Goal: Task Accomplishment & Management: Manage account settings

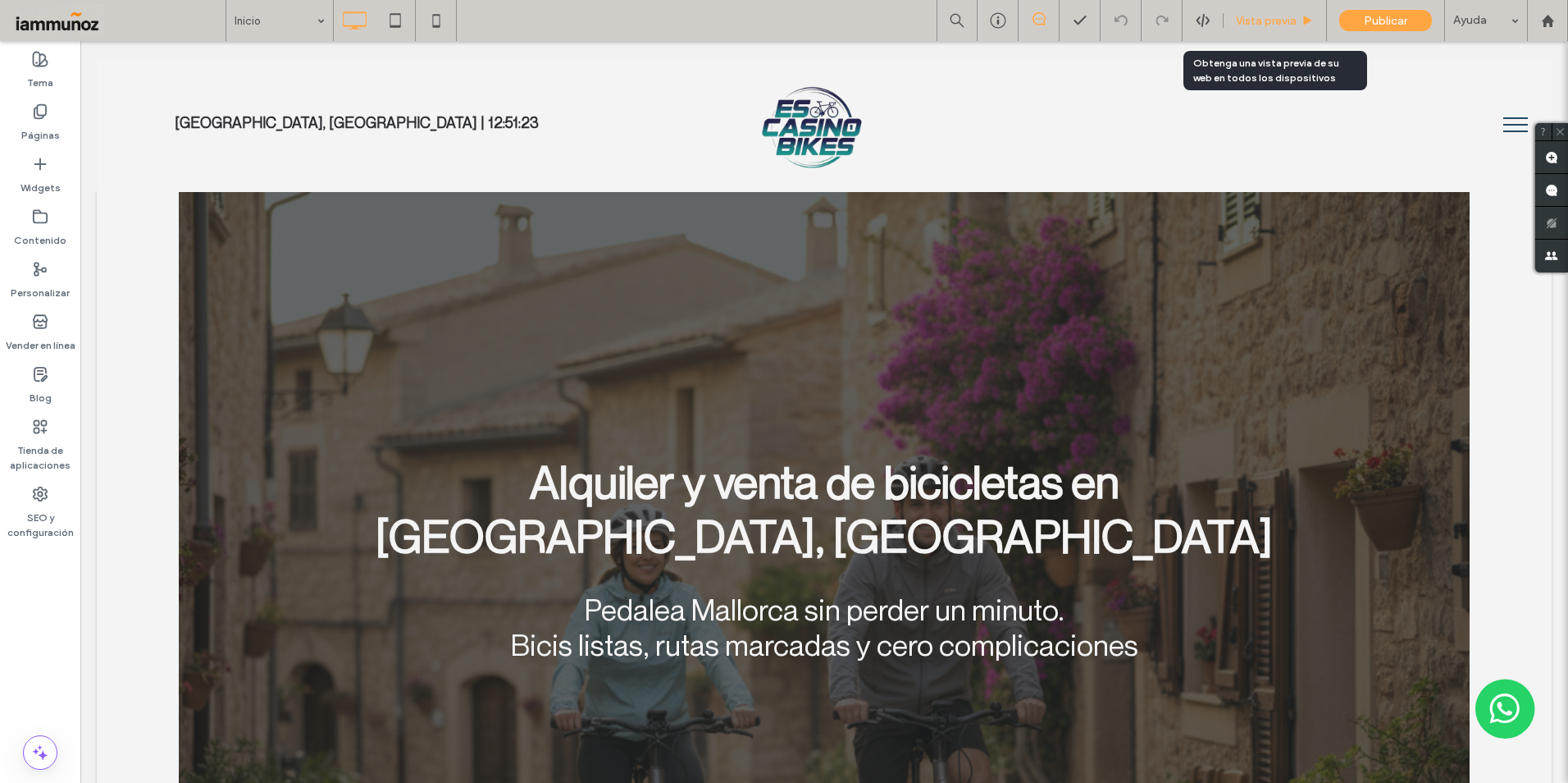
click at [1272, 23] on span "Vista previa" at bounding box center [1266, 21] width 60 height 14
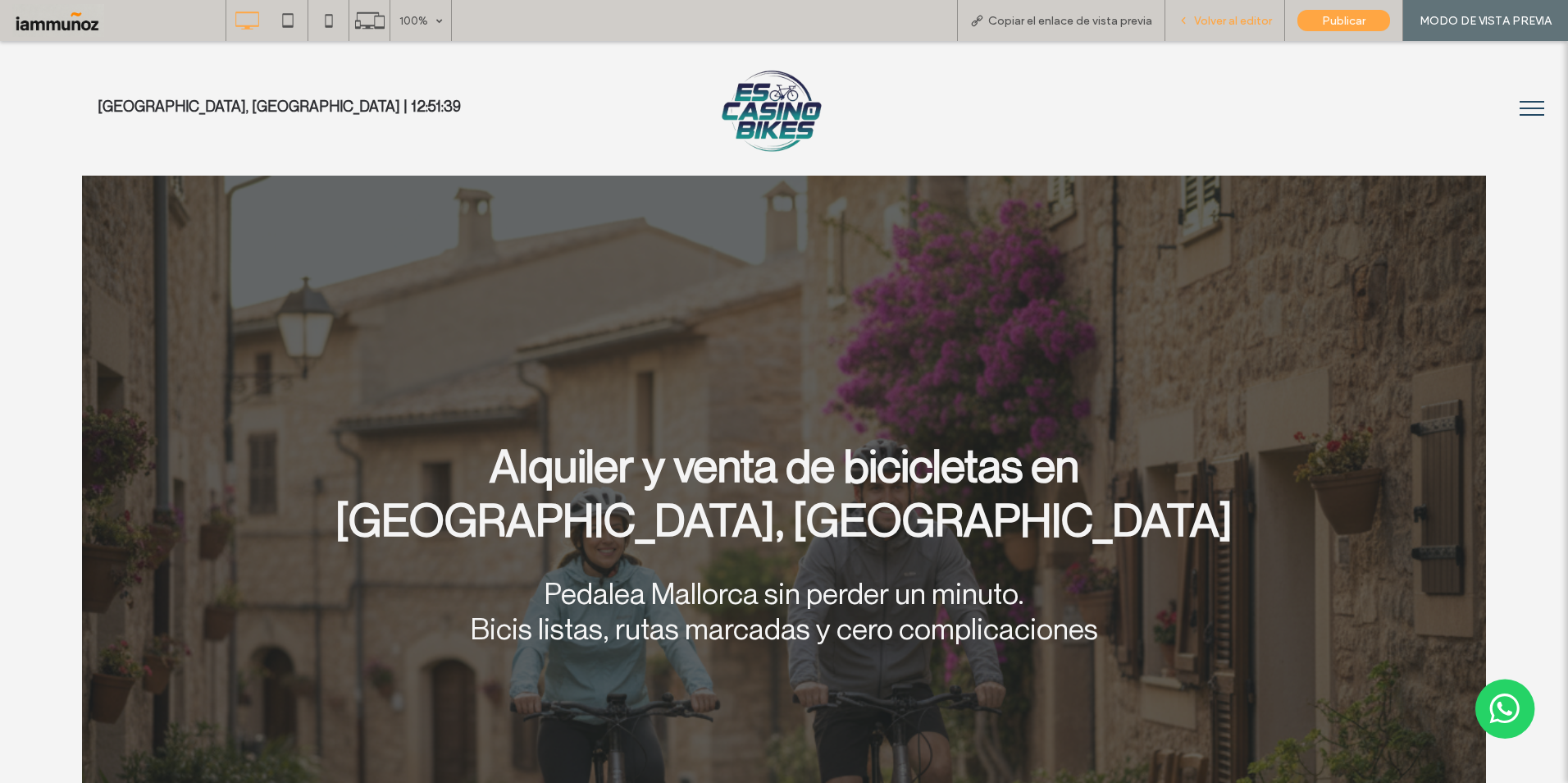
click at [1233, 21] on span "Volver al editor" at bounding box center [1233, 21] width 78 height 14
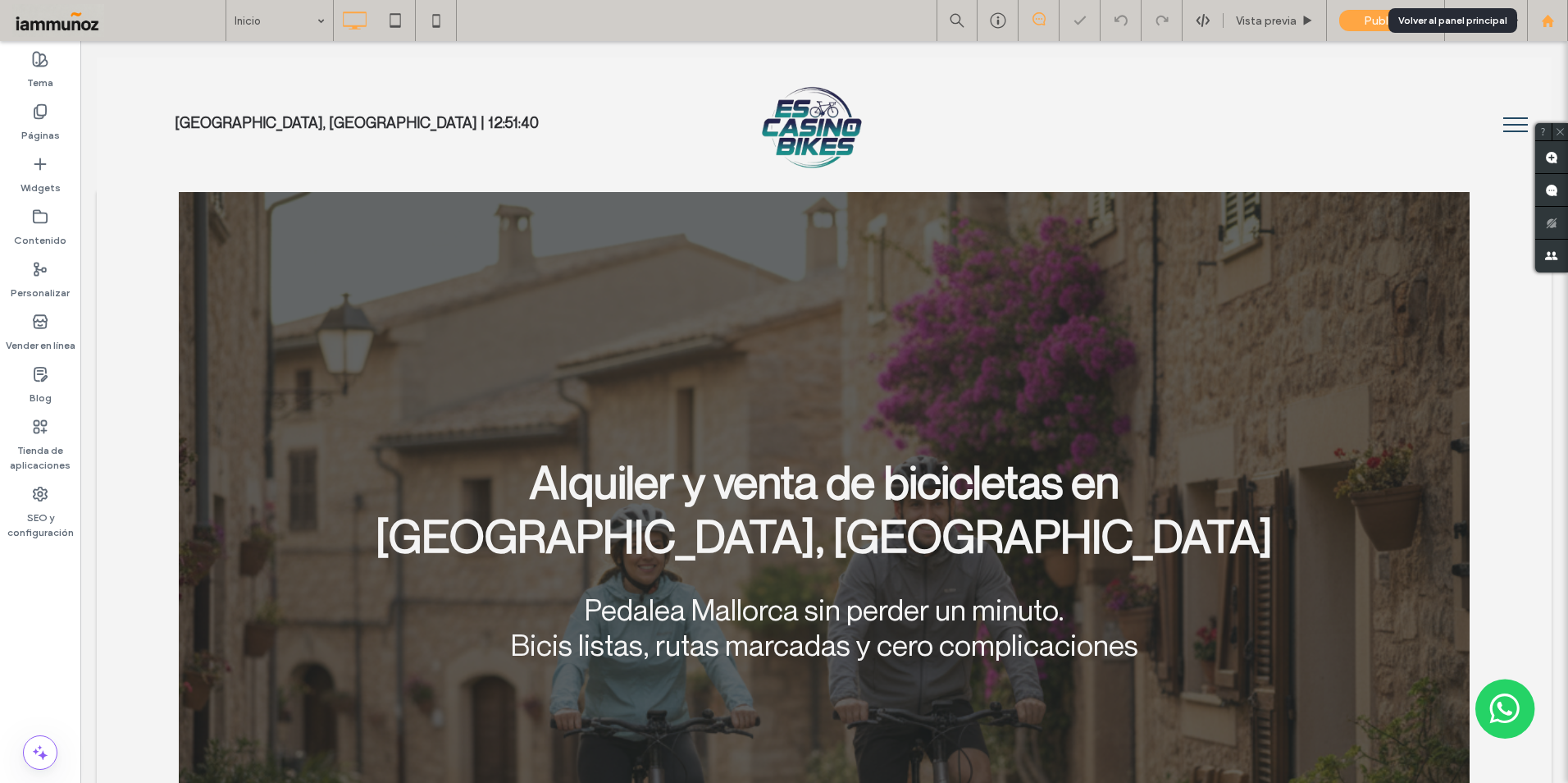
click at [1544, 31] on div at bounding box center [1548, 21] width 41 height 41
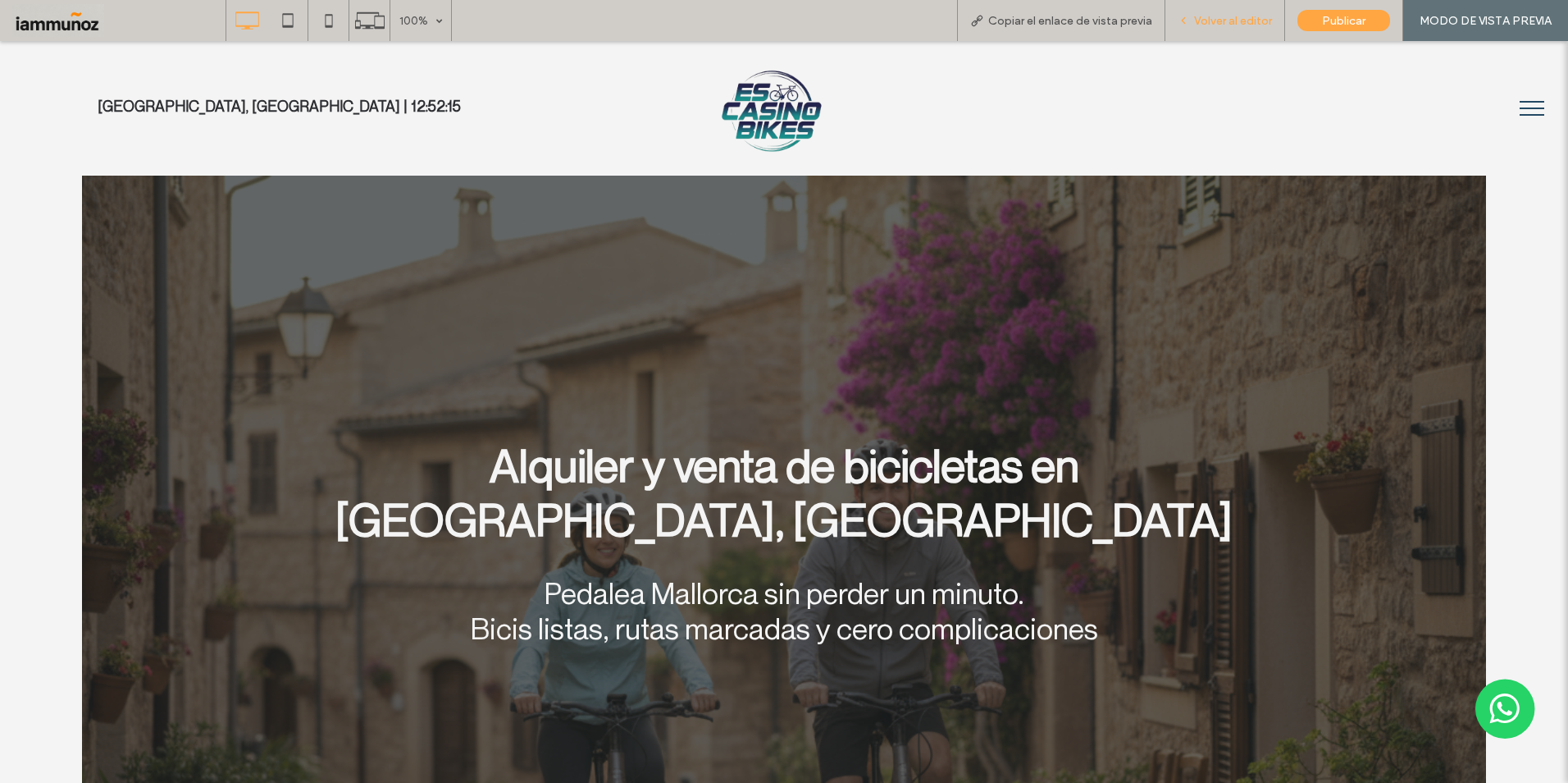
click at [1240, 28] on div "Volver al editor" at bounding box center [1225, 21] width 120 height 41
click at [1229, 26] on span "Volver al editor" at bounding box center [1233, 21] width 78 height 14
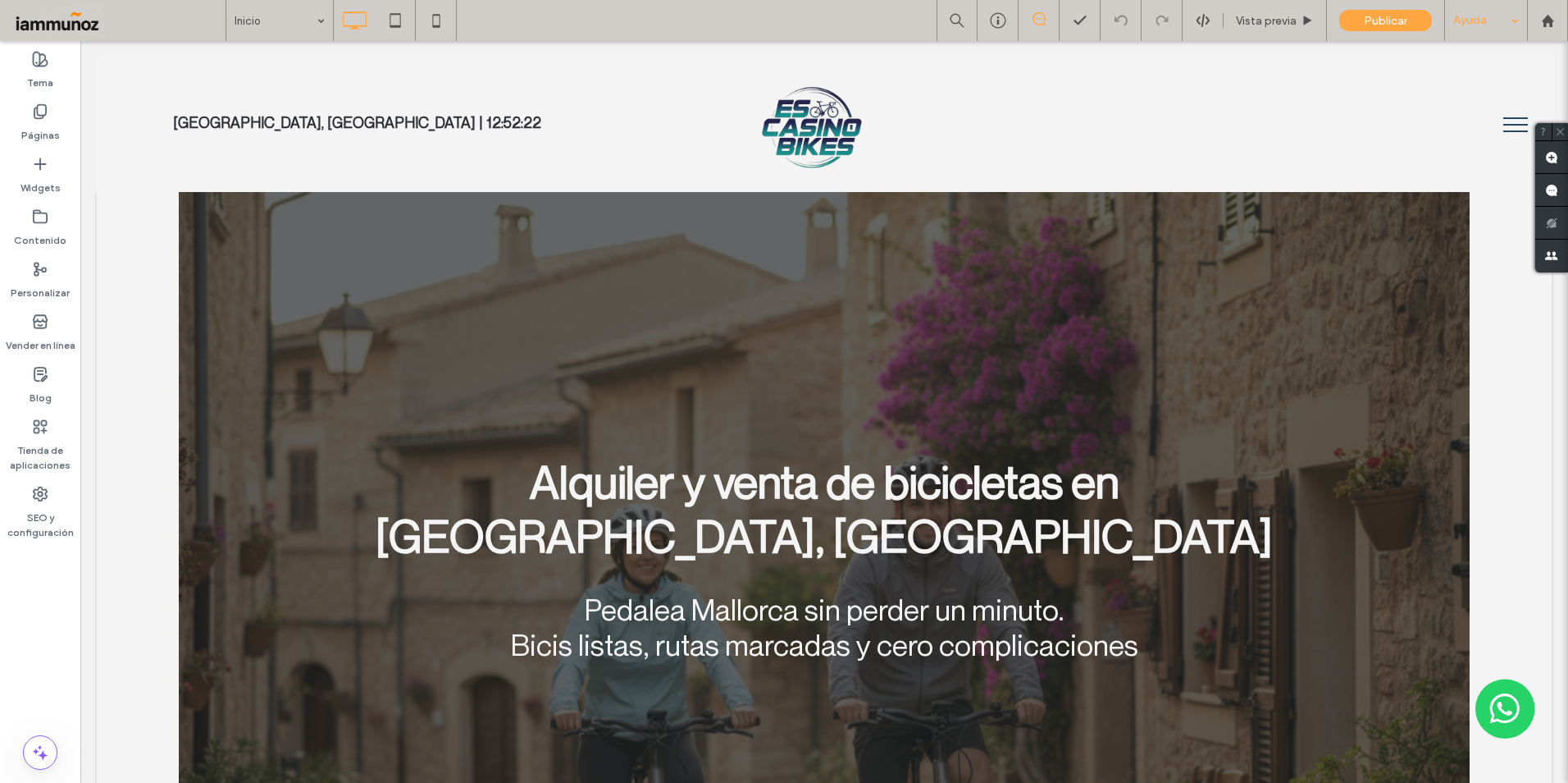
click at [1509, 24] on div "Ayuda" at bounding box center [1486, 21] width 82 height 41
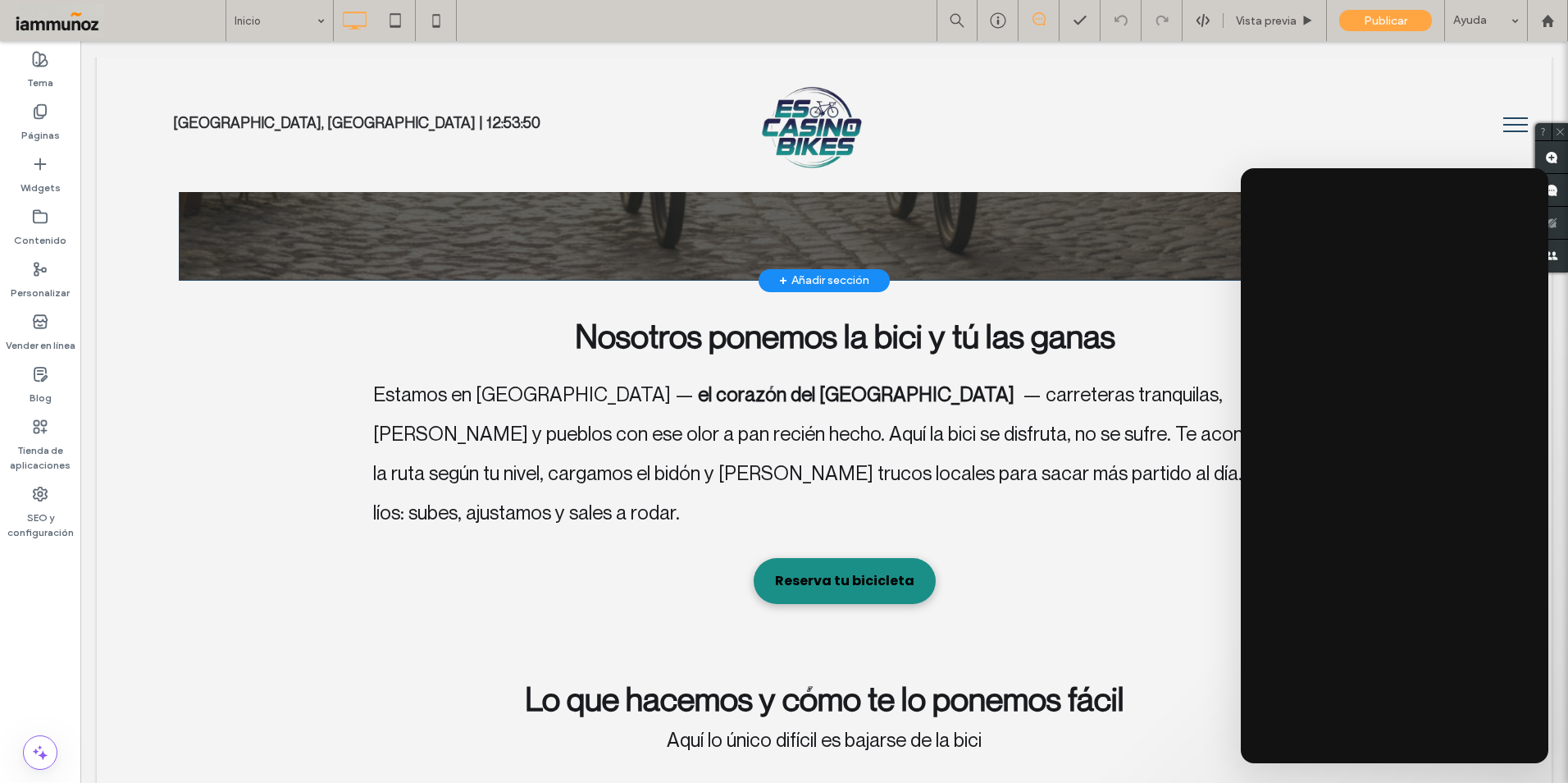
scroll to position [739, 0]
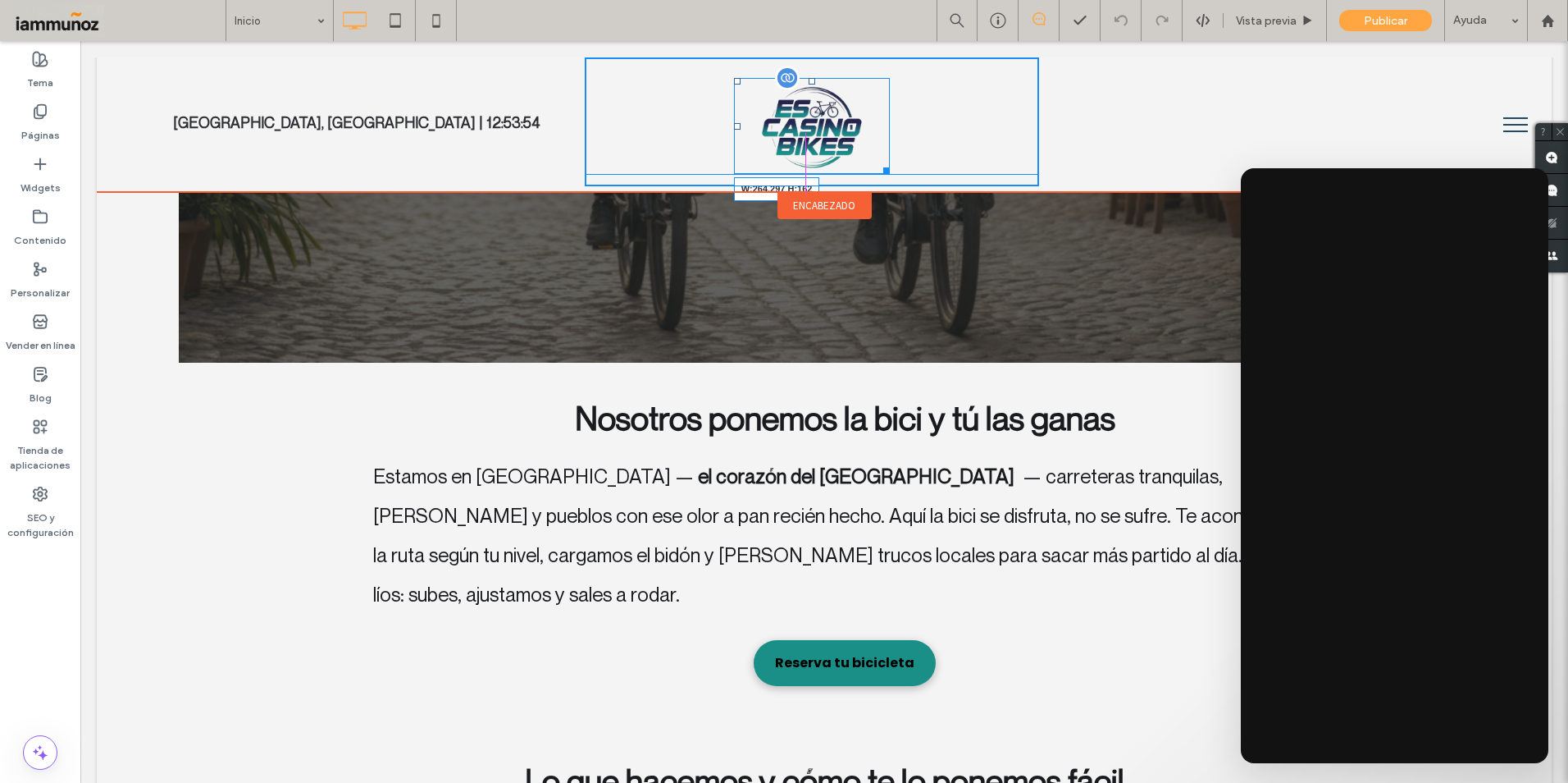
drag, startPoint x: 877, startPoint y: 168, endPoint x: 885, endPoint y: 152, distance: 17.9
click at [890, 174] on div "W:264.297 H:162" at bounding box center [811, 126] width 155 height 96
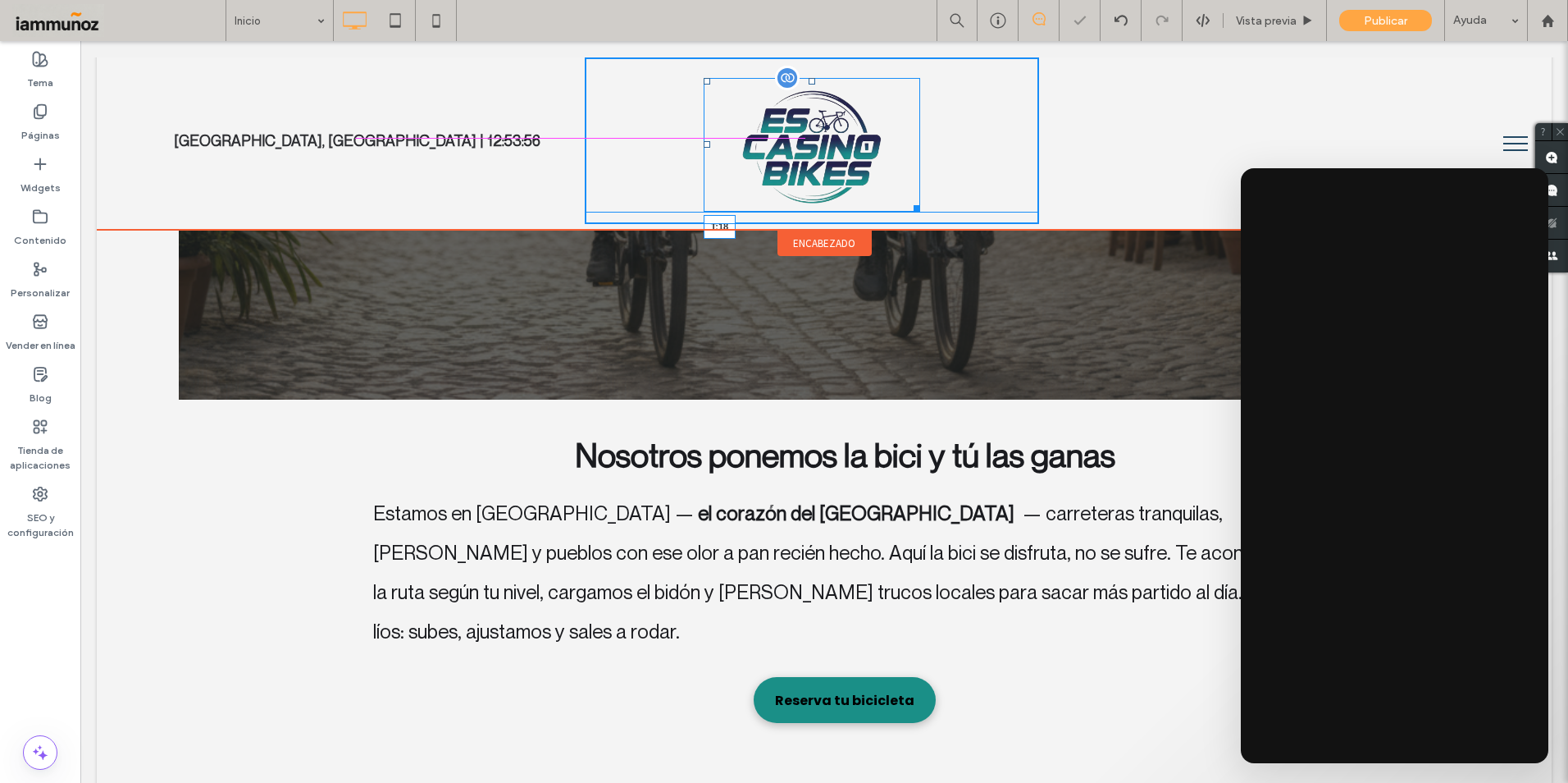
click at [809, 78] on div at bounding box center [812, 81] width 7 height 7
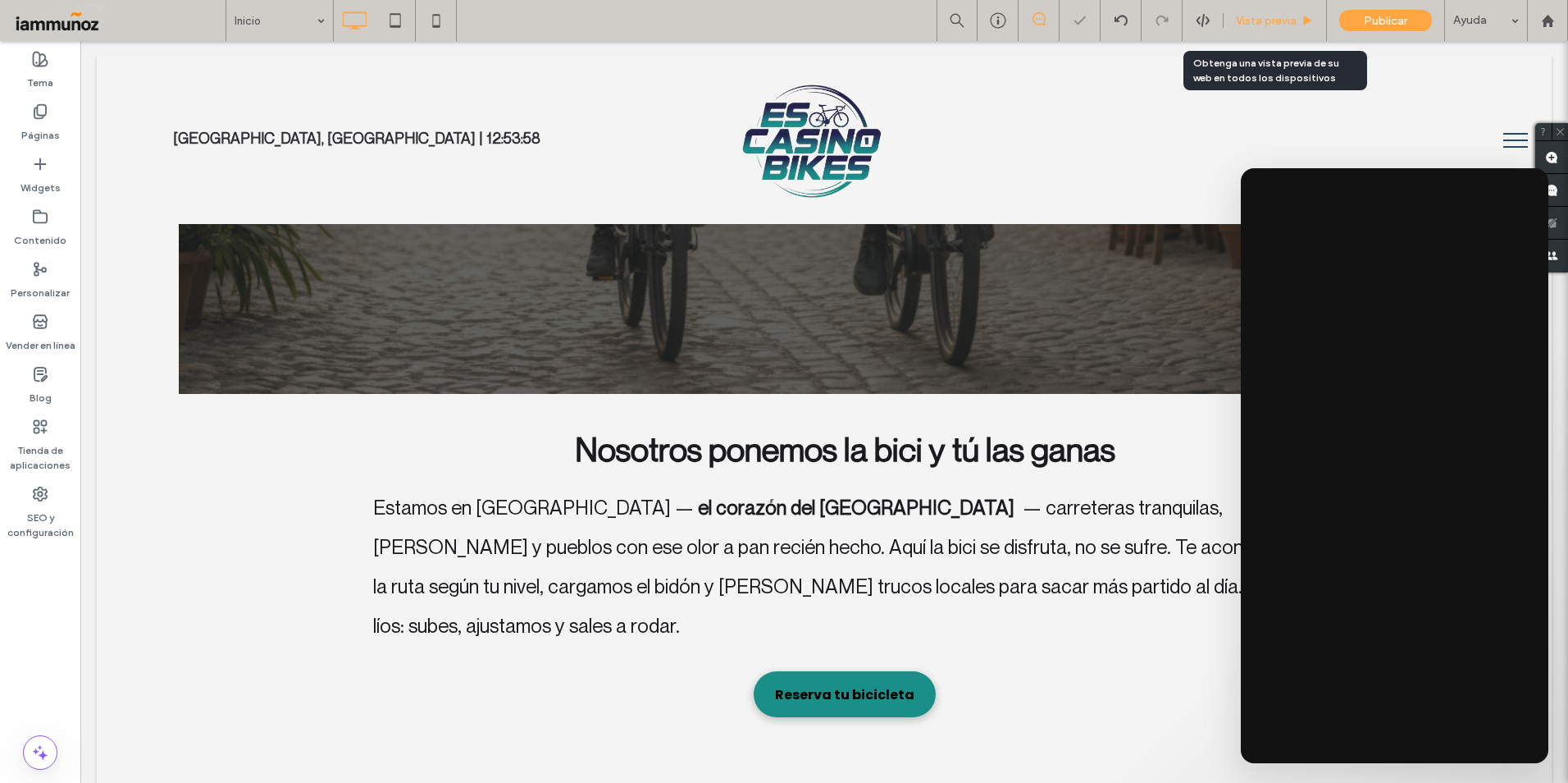
click at [1266, 22] on span "Vista previa" at bounding box center [1266, 21] width 60 height 14
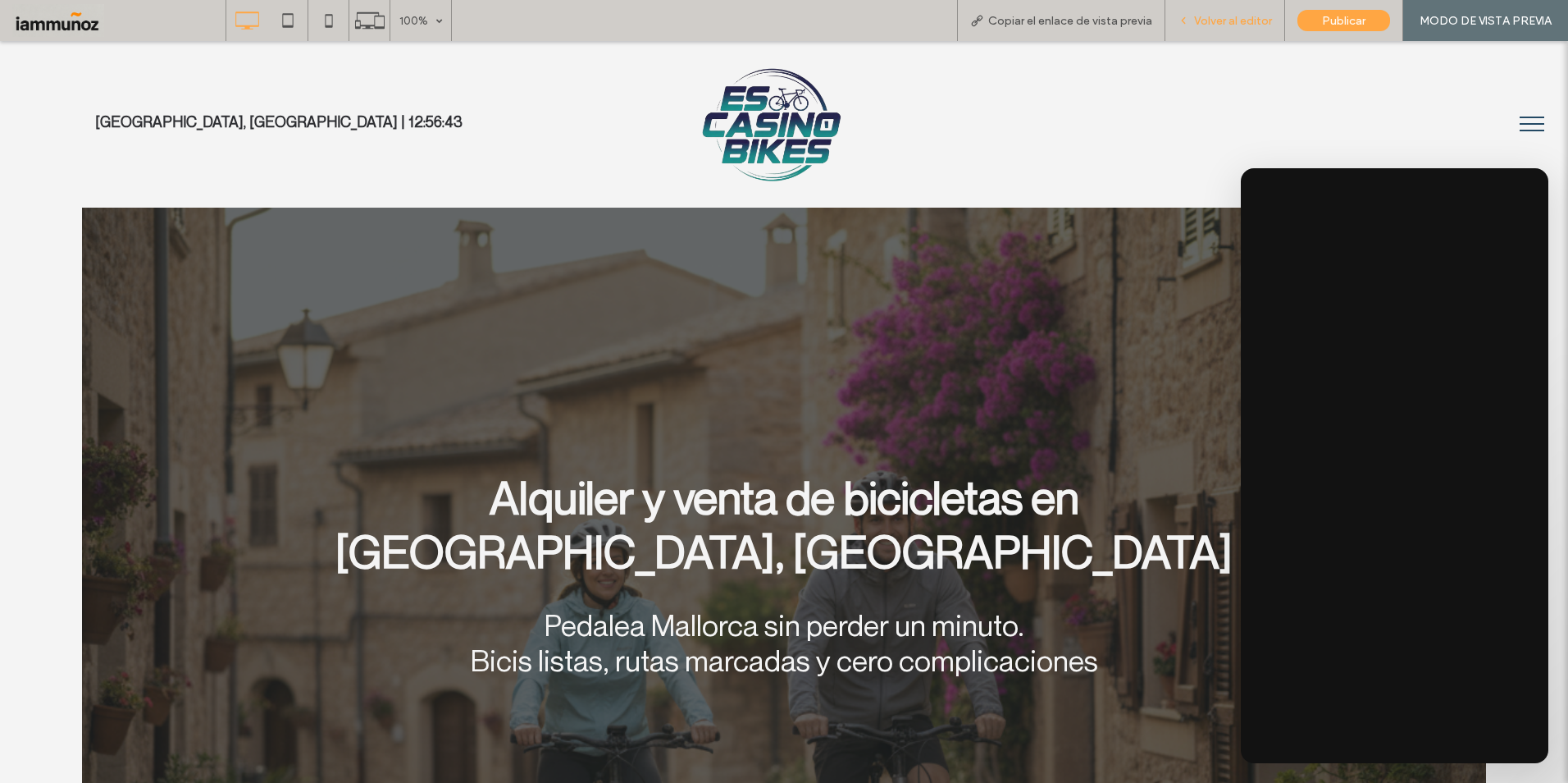
click at [1242, 32] on div "Volver al editor" at bounding box center [1225, 21] width 120 height 41
click at [1238, 20] on span "Volver al editor" at bounding box center [1233, 21] width 78 height 14
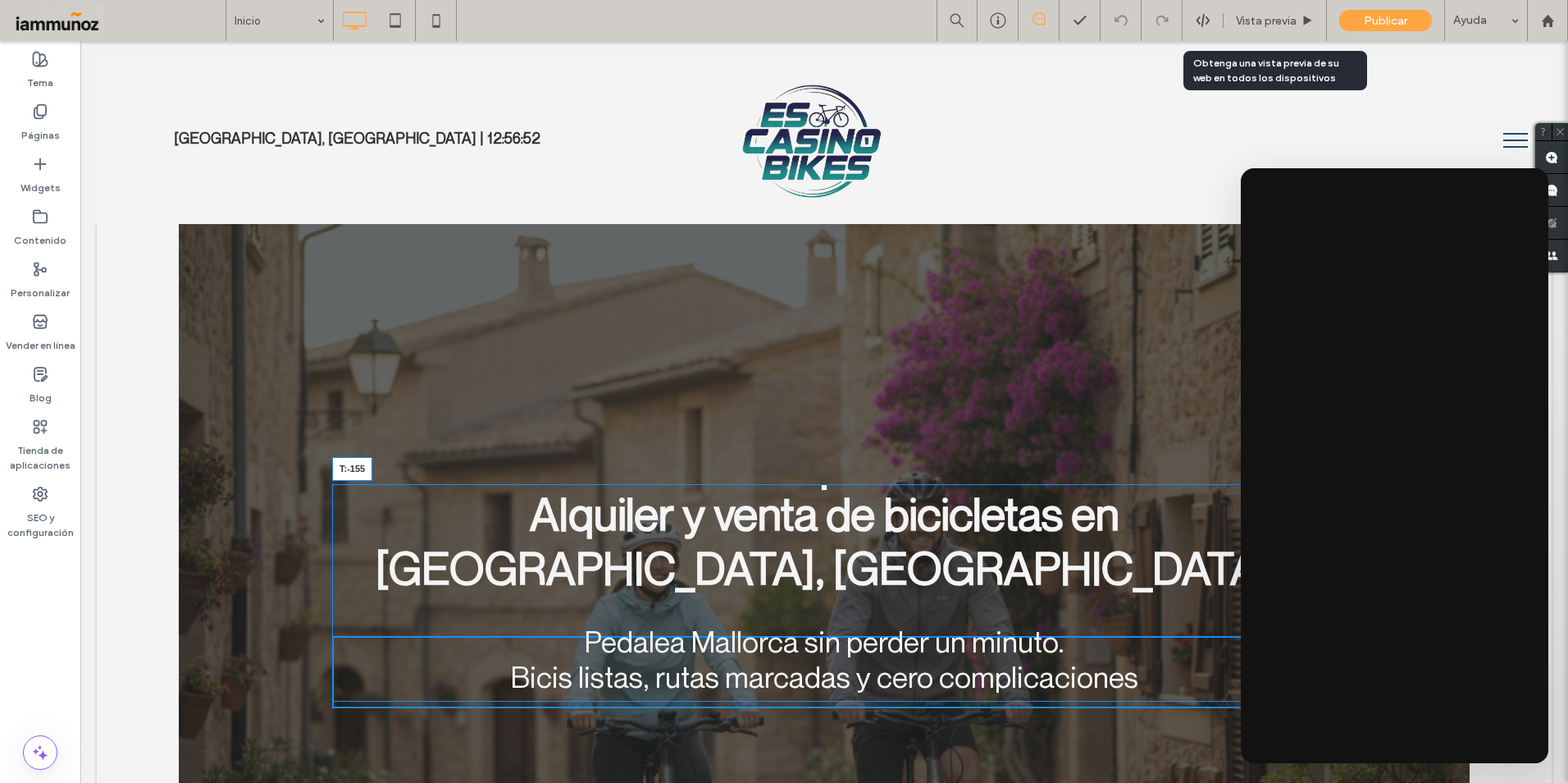
drag, startPoint x: 820, startPoint y: 488, endPoint x: 1041, endPoint y: 371, distance: 250.1
click at [813, 513] on div "Alquiler y venta de bicicletas en Petra, Mallorca Pedalea Mallorca sin perder u…" at bounding box center [824, 593] width 984 height 218
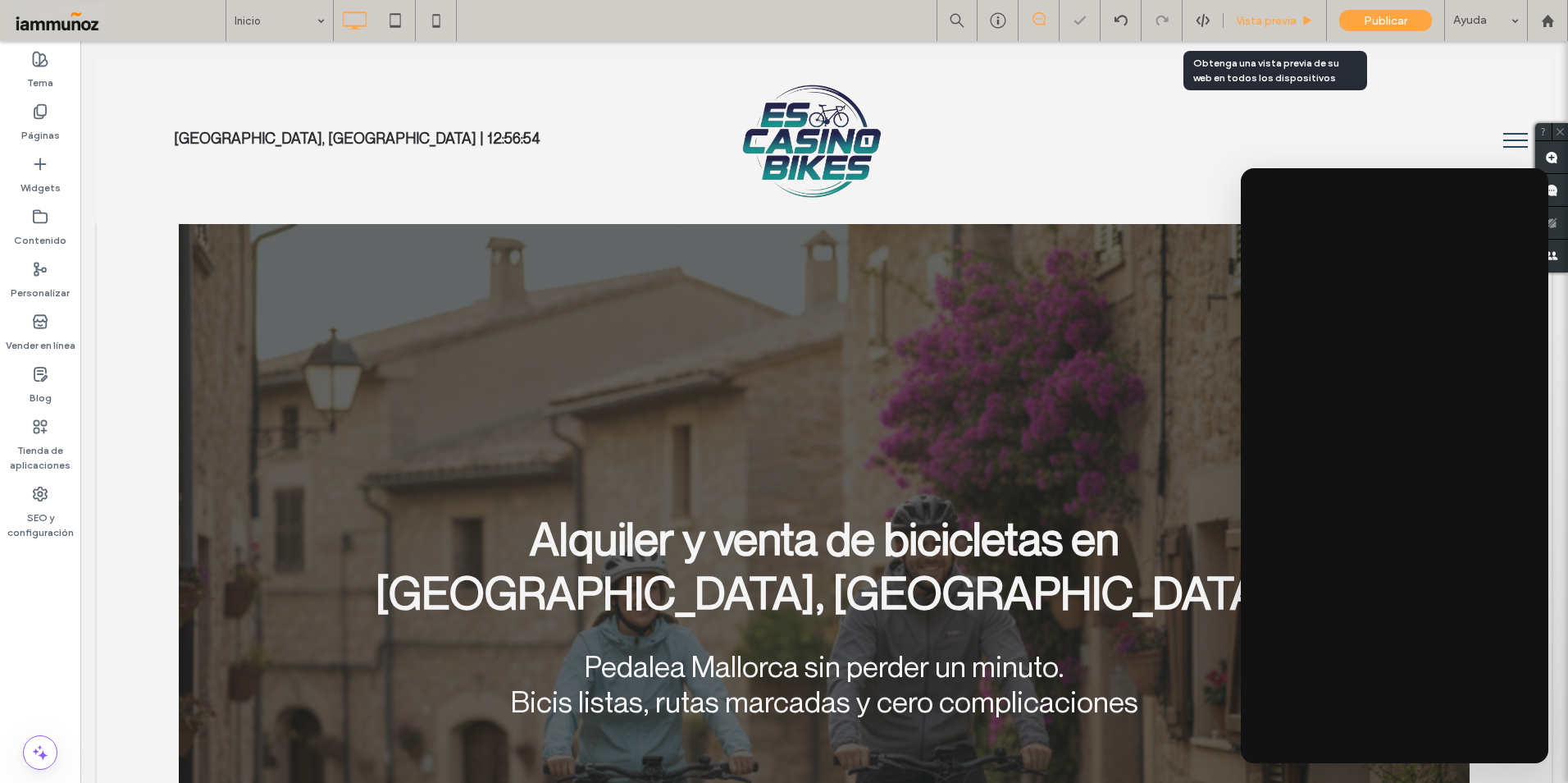
click at [1262, 18] on span "Vista previa" at bounding box center [1266, 21] width 60 height 14
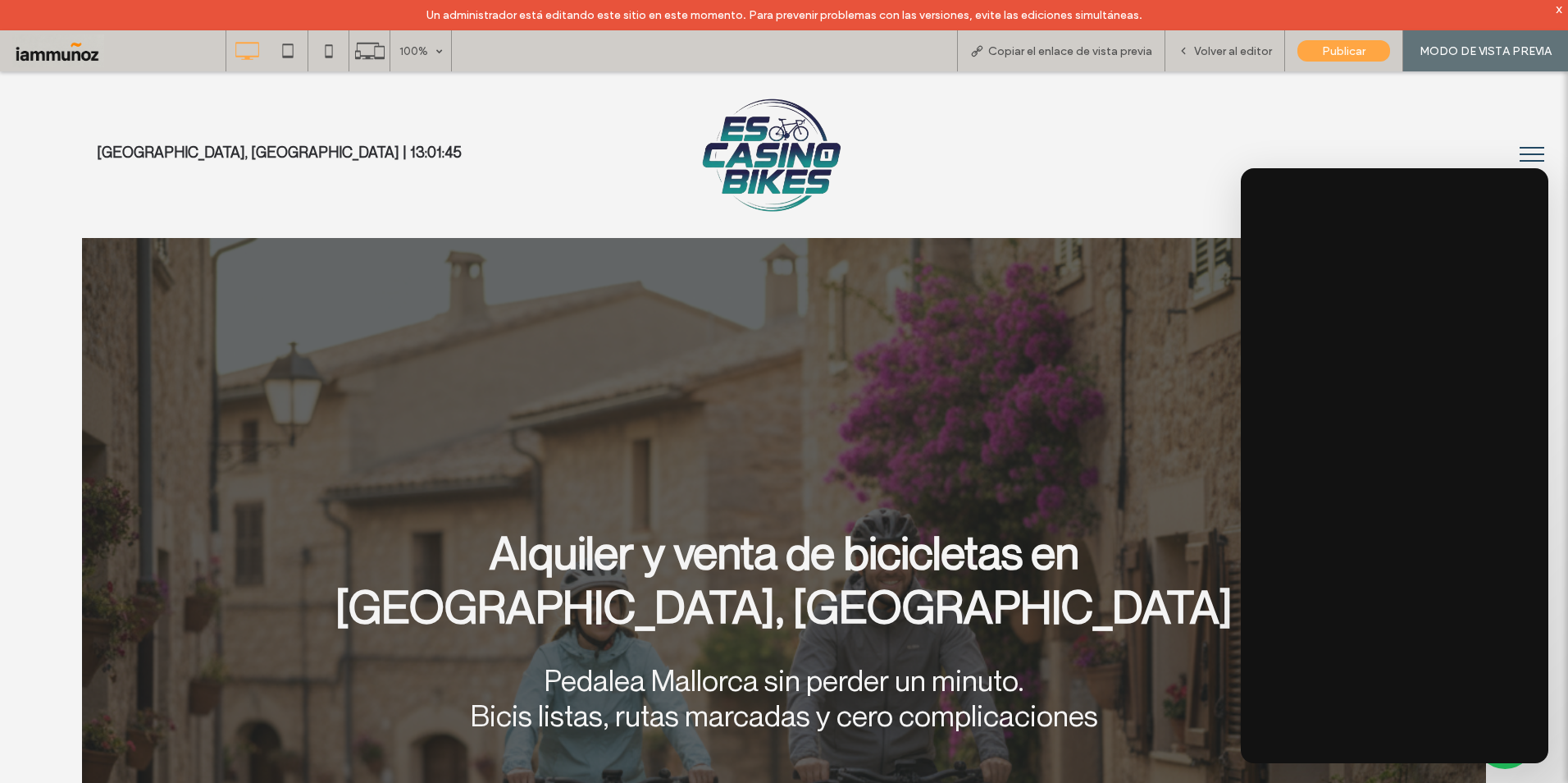
drag, startPoint x: 1560, startPoint y: 673, endPoint x: 1465, endPoint y: 122, distance: 559.1
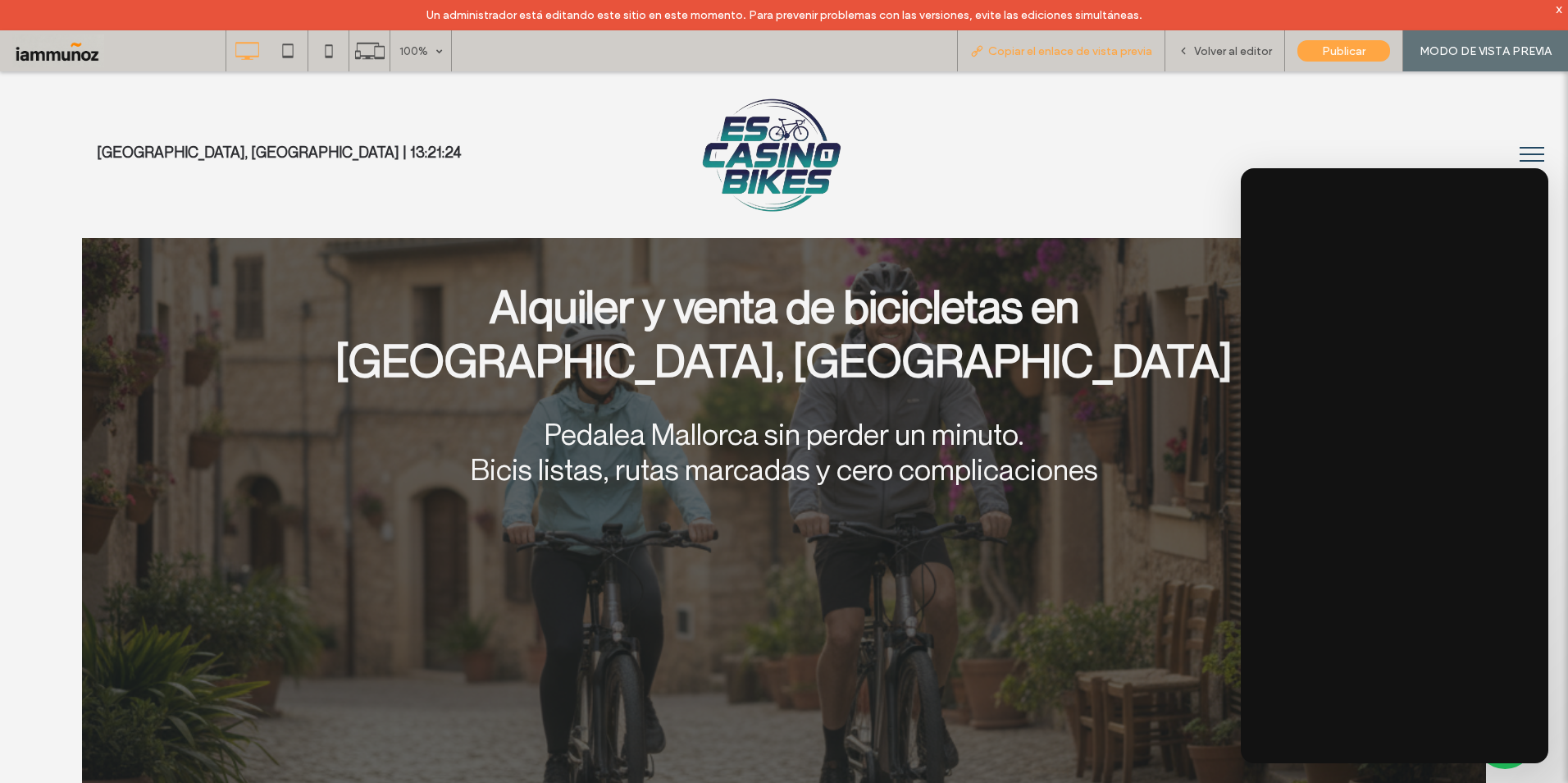
click at [1063, 60] on div "Copiar el enlace de vista previa" at bounding box center [1060, 51] width 208 height 41
click at [1060, 49] on span "Copiar el enlace de vista previa" at bounding box center [1070, 51] width 164 height 14
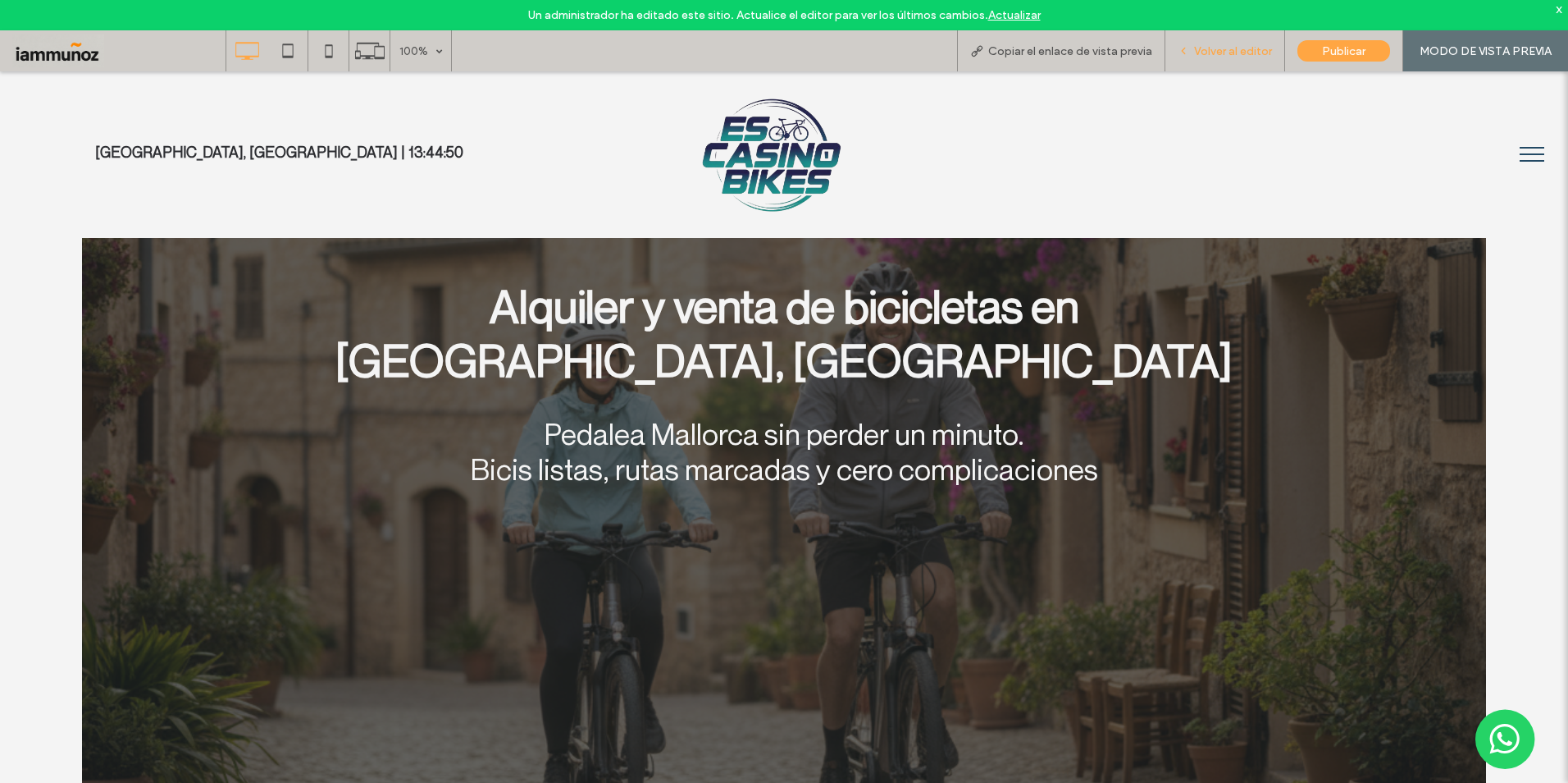
click at [1203, 60] on div "Volver al editor" at bounding box center [1225, 51] width 120 height 41
click at [1217, 51] on span "Volver al editor" at bounding box center [1233, 51] width 78 height 14
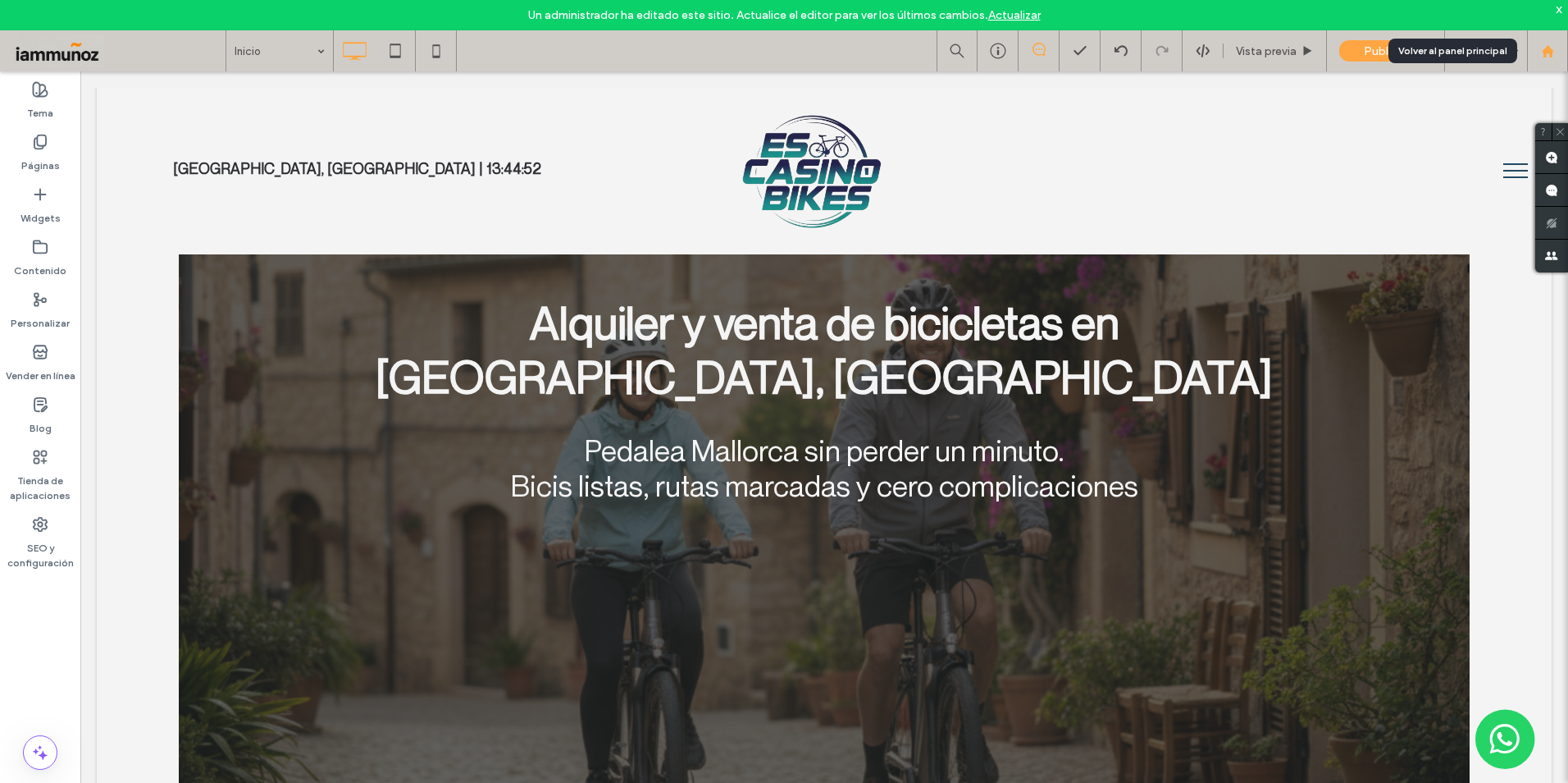
click at [1548, 60] on div at bounding box center [1548, 51] width 41 height 41
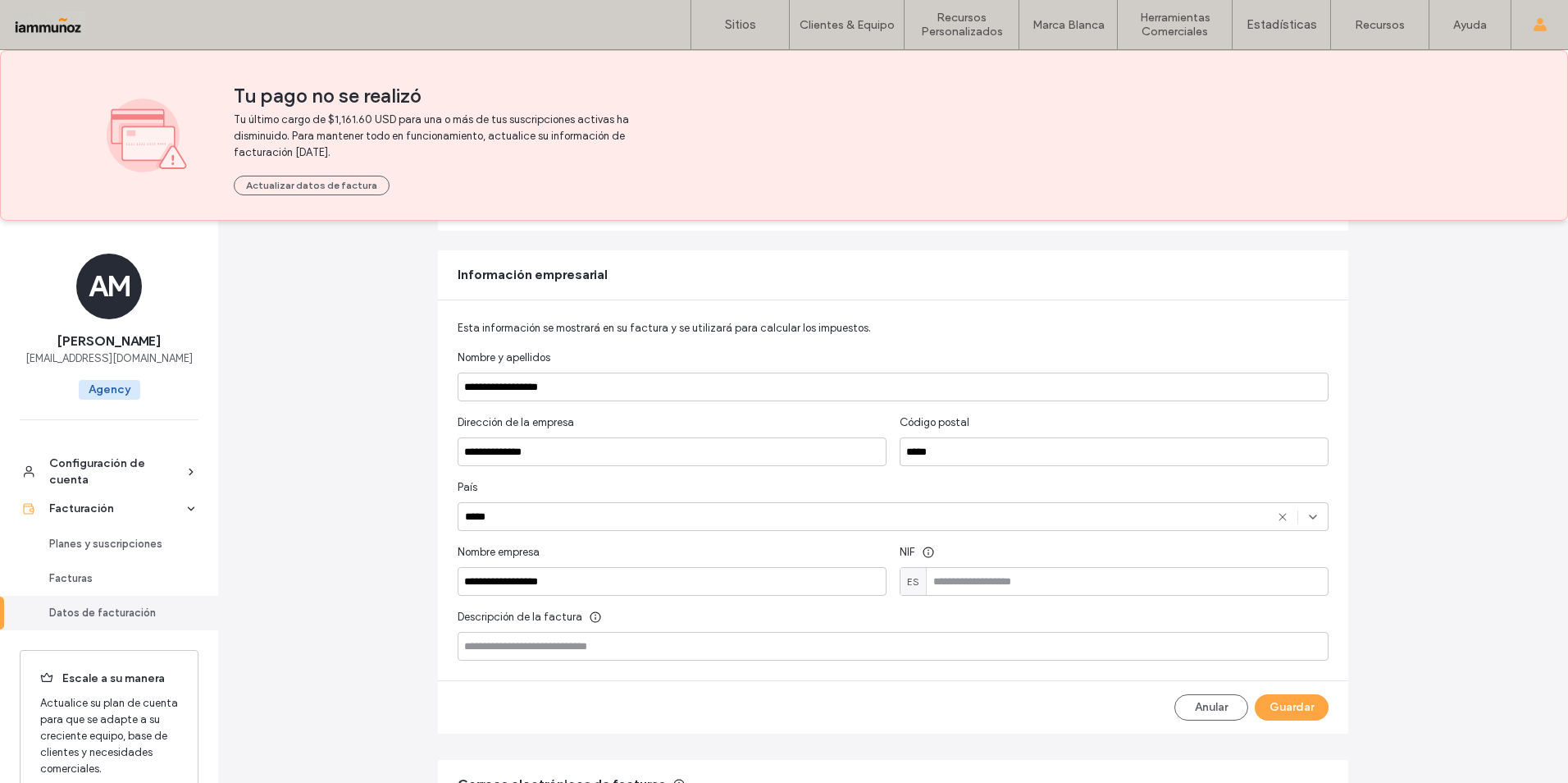
scroll to position [306, 0]
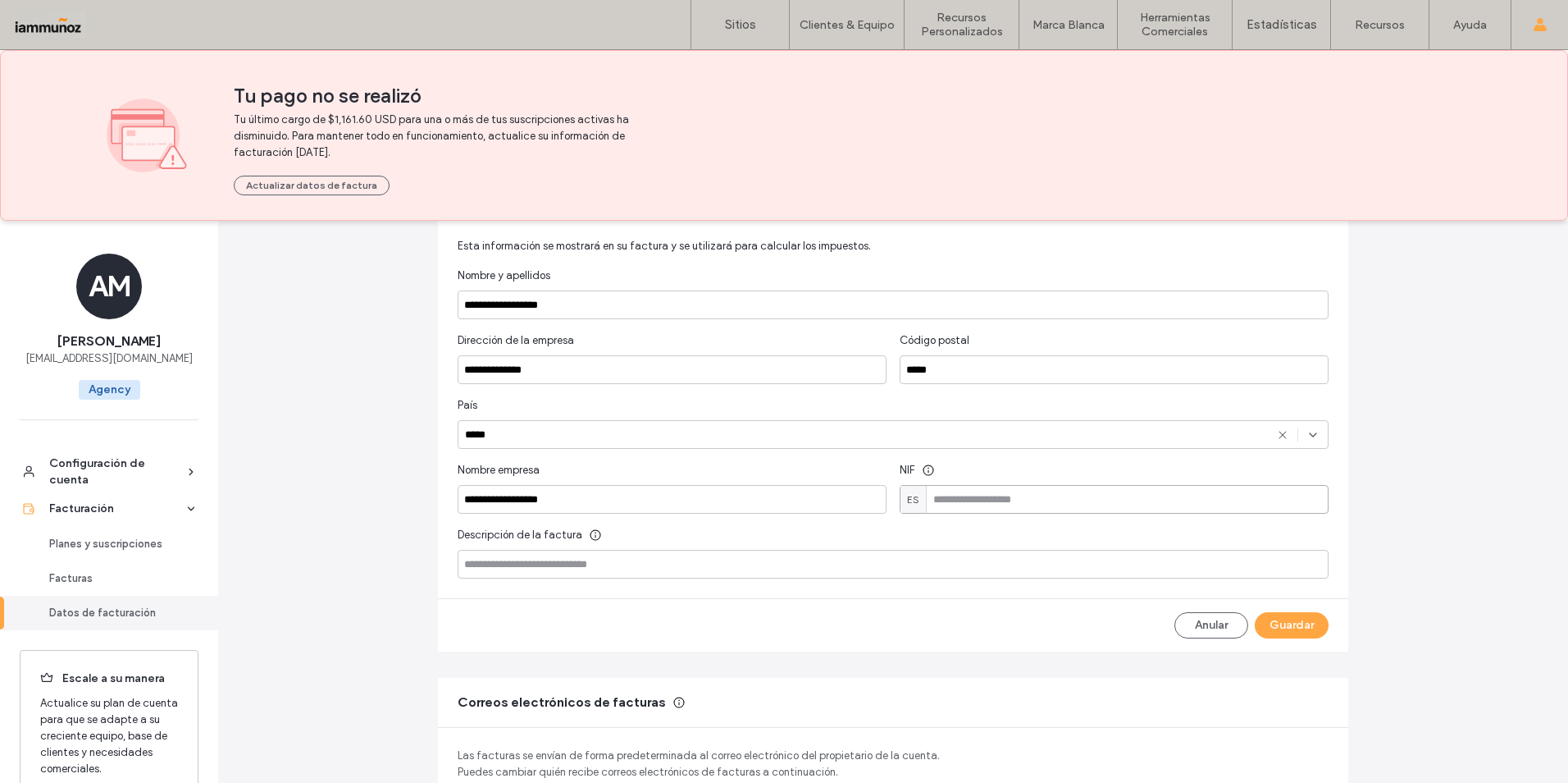
click at [974, 500] on input at bounding box center [1113, 499] width 428 height 28
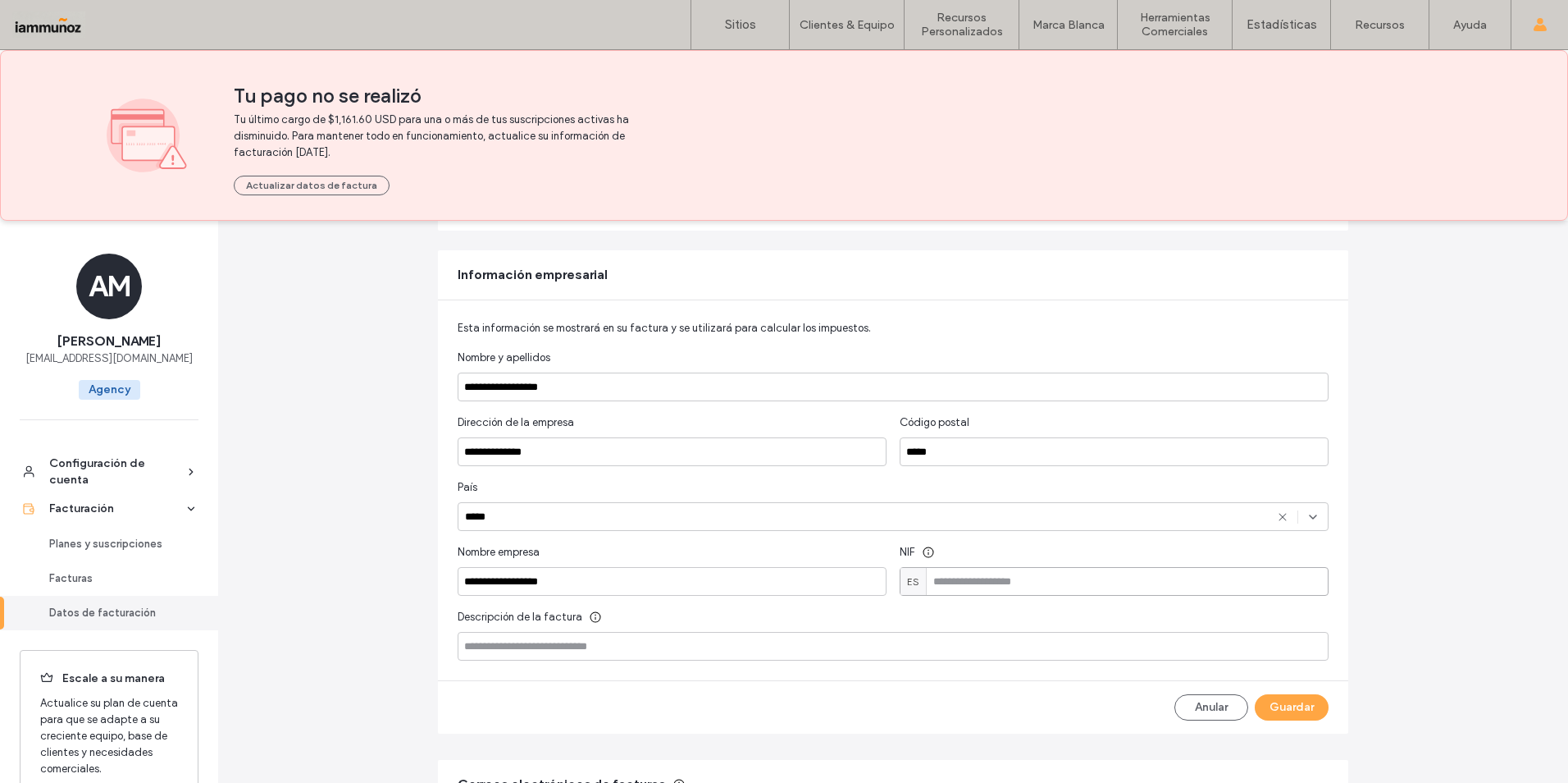
scroll to position [0, 0]
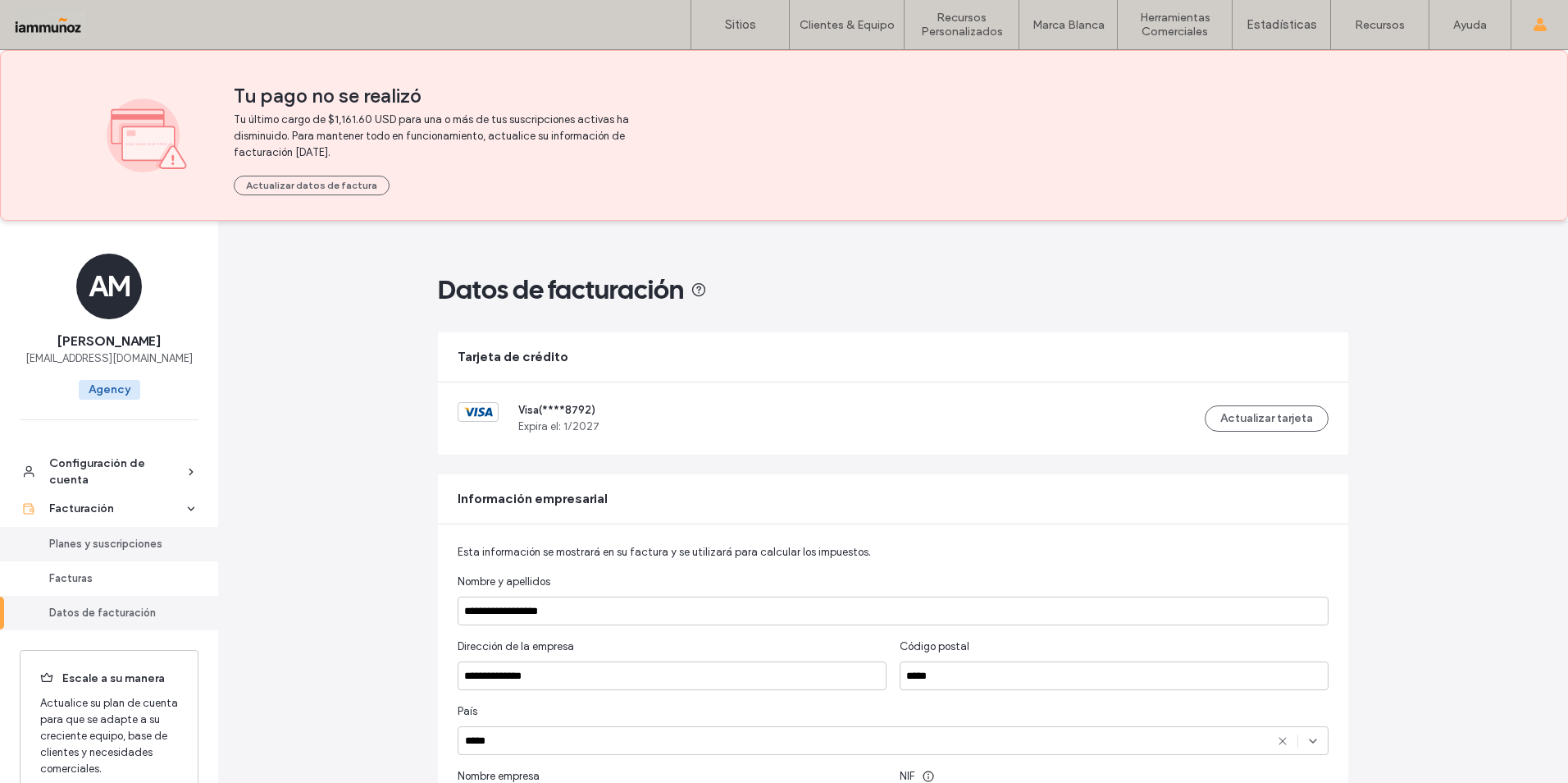
click at [120, 548] on div "Planes y suscripciones" at bounding box center [116, 544] width 135 height 16
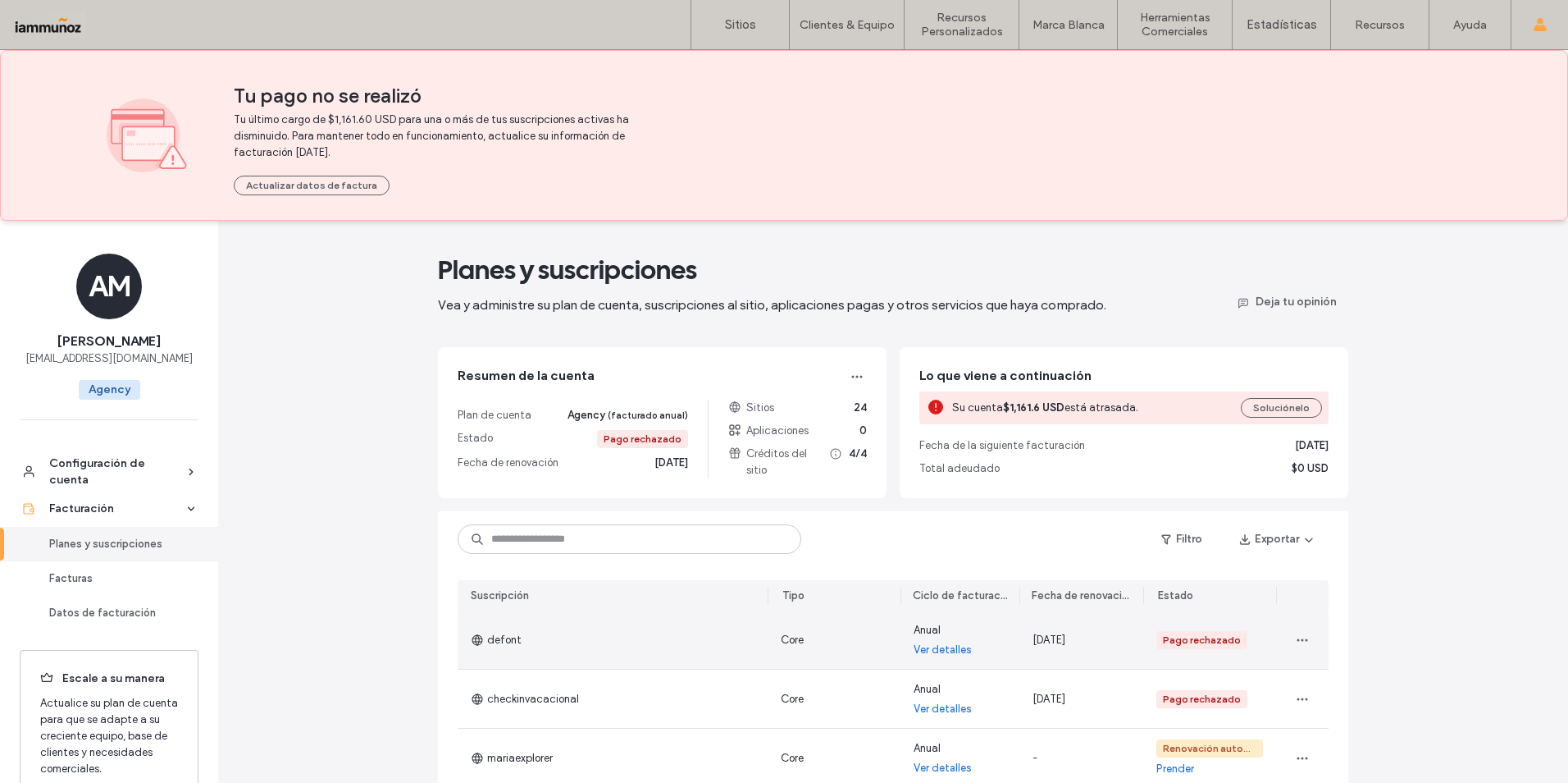
scroll to position [164, 0]
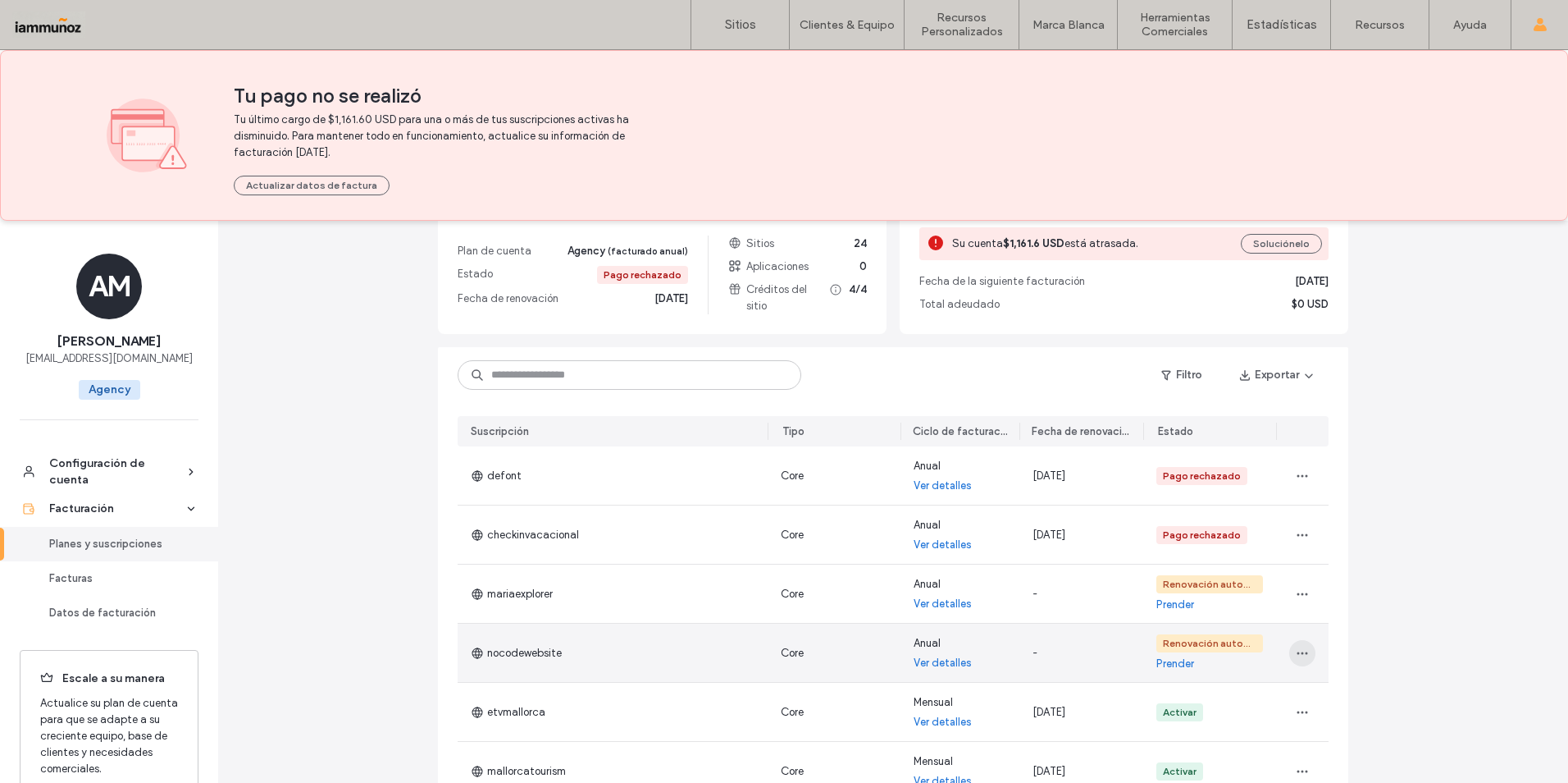
click at [1297, 650] on icon "button" at bounding box center [1302, 653] width 13 height 13
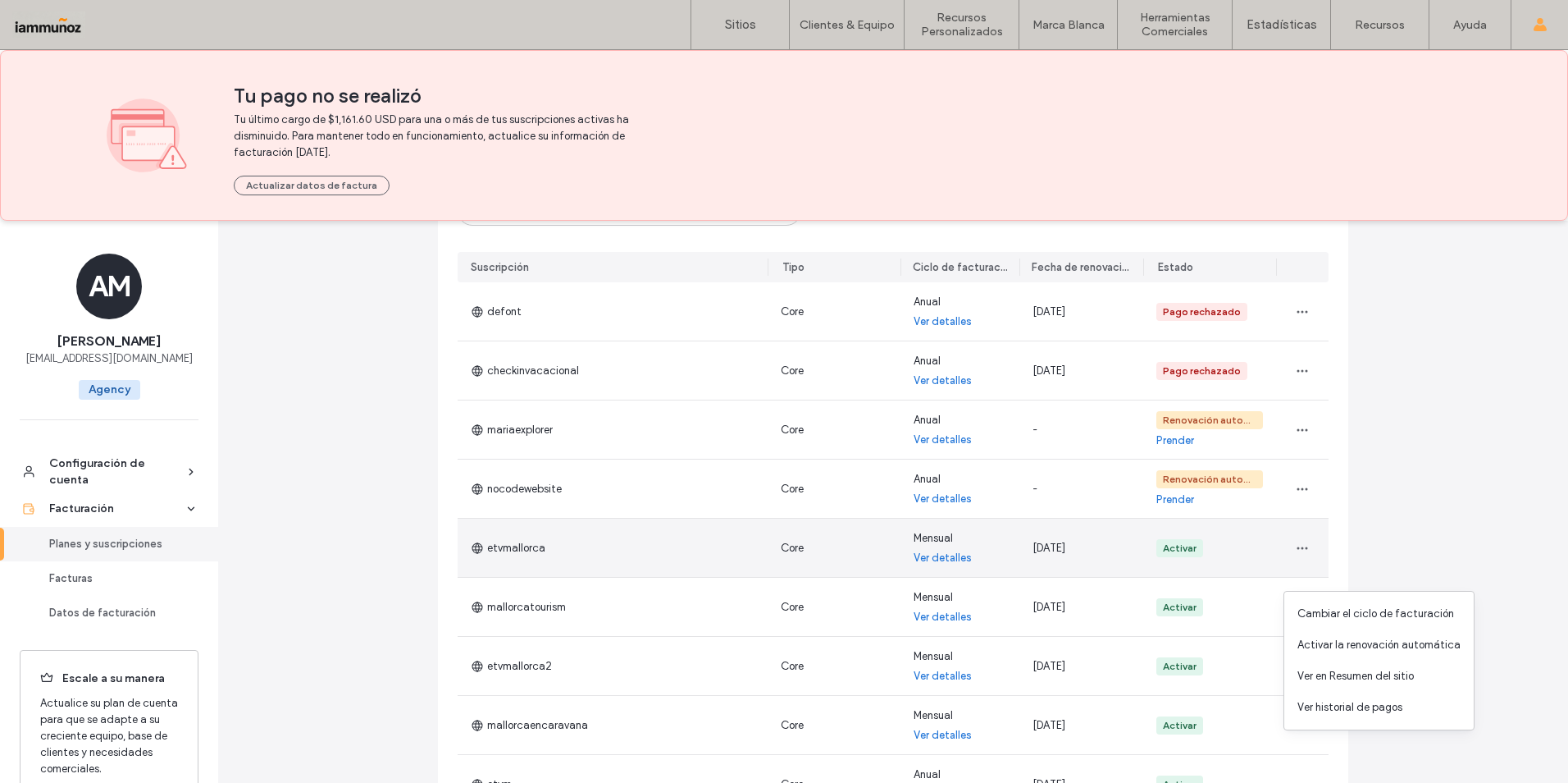
scroll to position [82, 0]
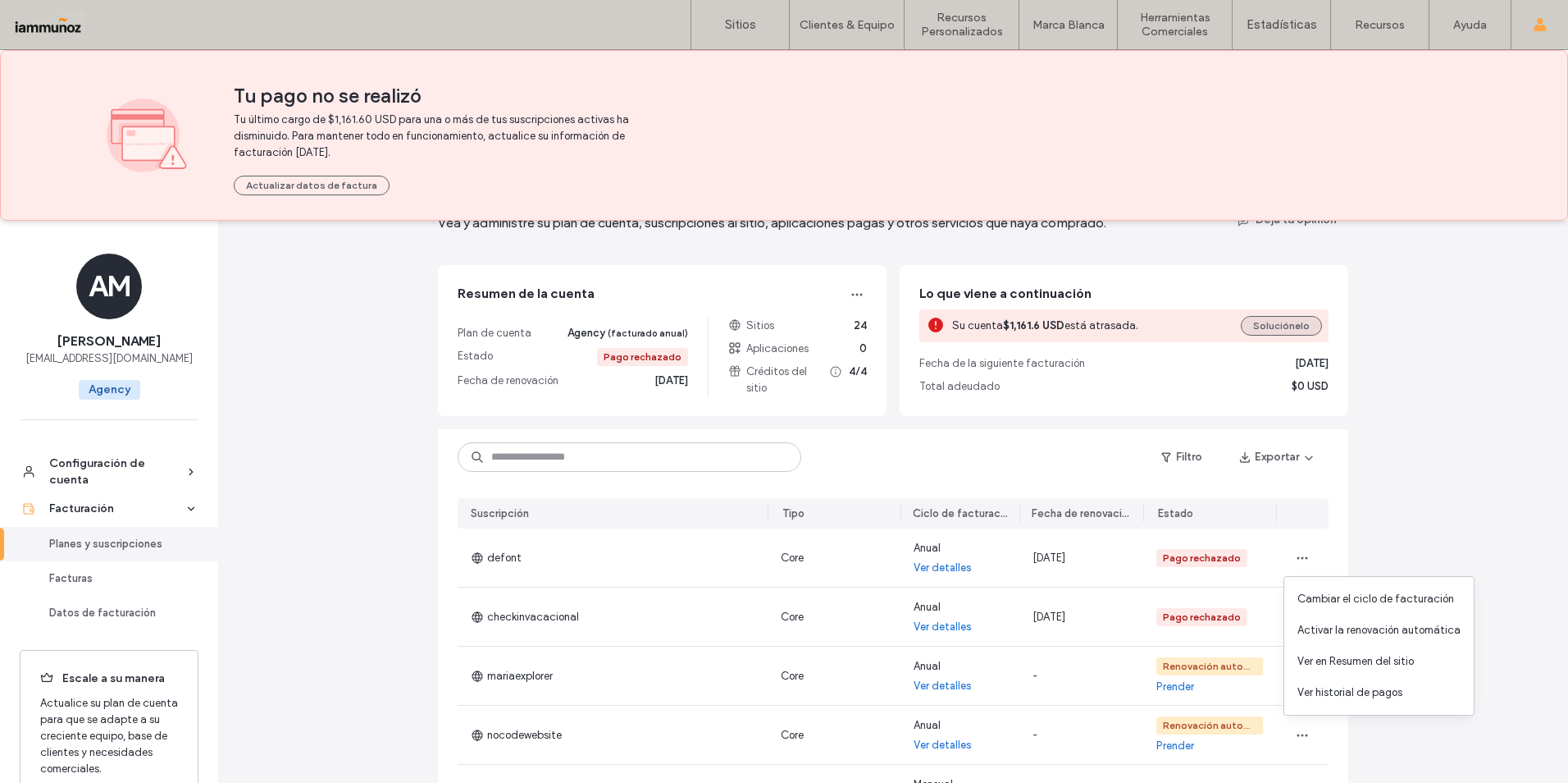
click at [1292, 330] on button "Soluciónelo" at bounding box center [1282, 325] width 81 height 20
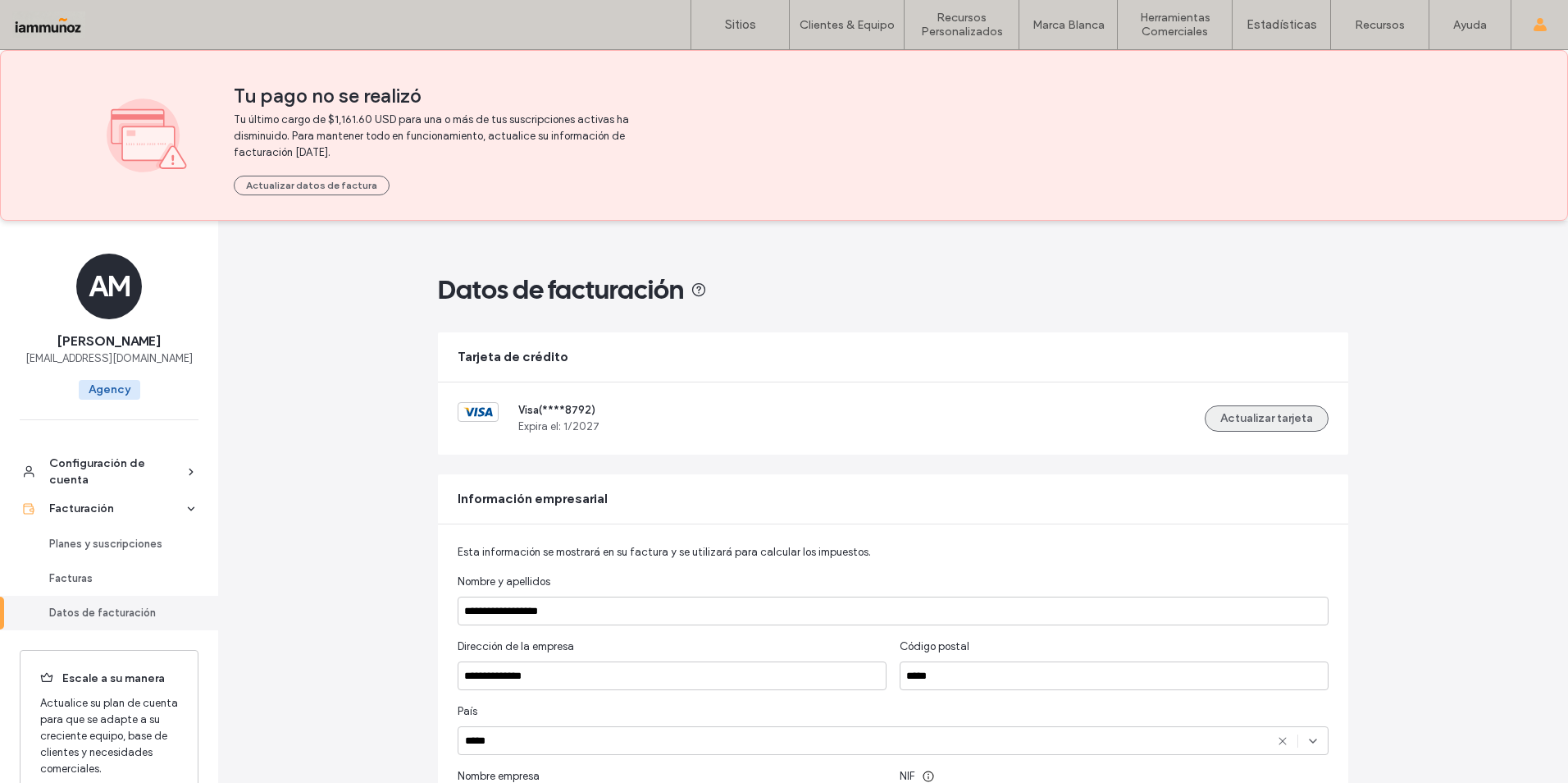
click at [1269, 424] on button "Actualizar tarjeta" at bounding box center [1267, 418] width 124 height 26
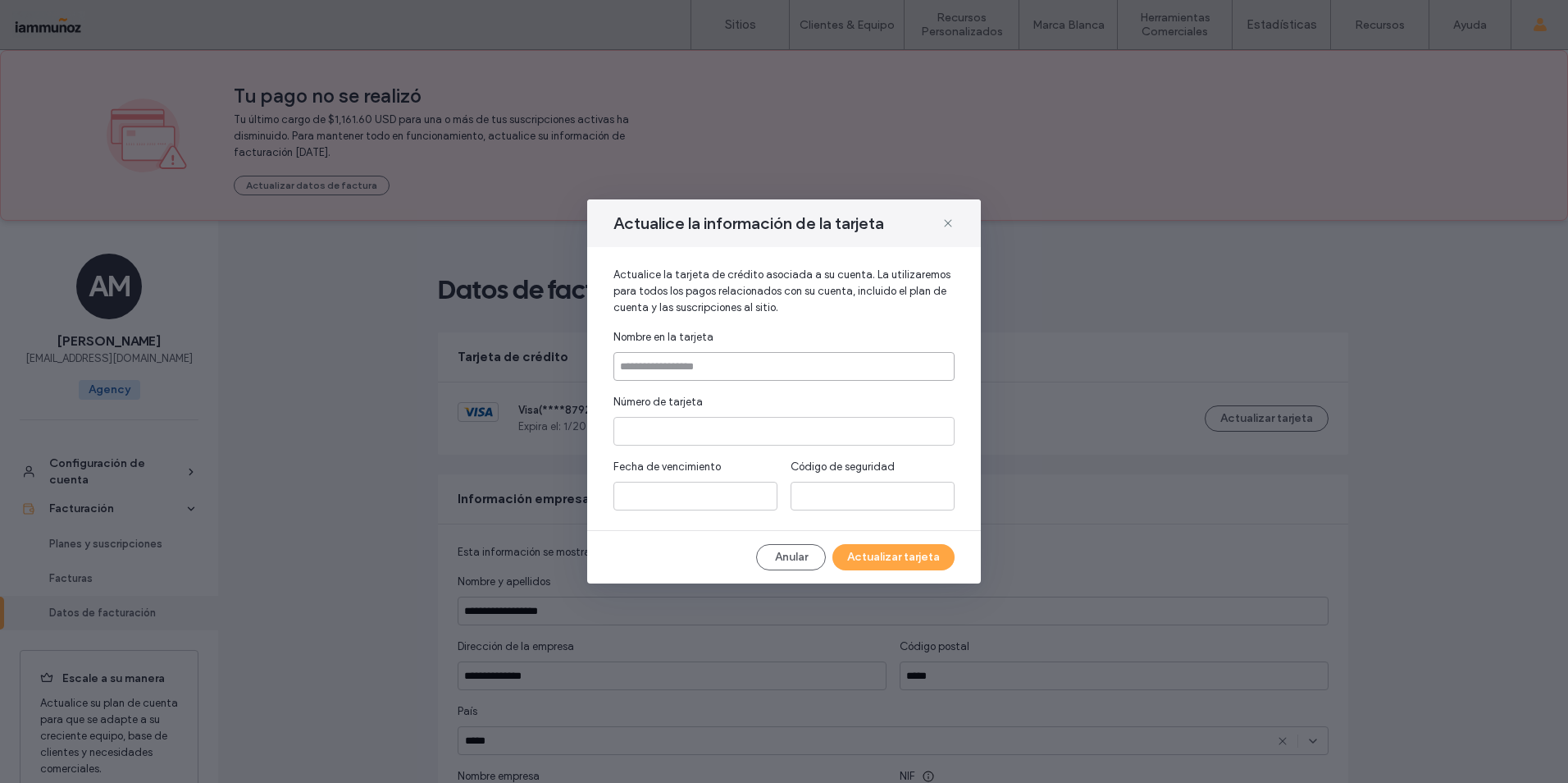
click at [740, 367] on input at bounding box center [784, 367] width 341 height 28
type input "**********"
click at [892, 563] on button "Actualizar tarjeta" at bounding box center [894, 557] width 122 height 26
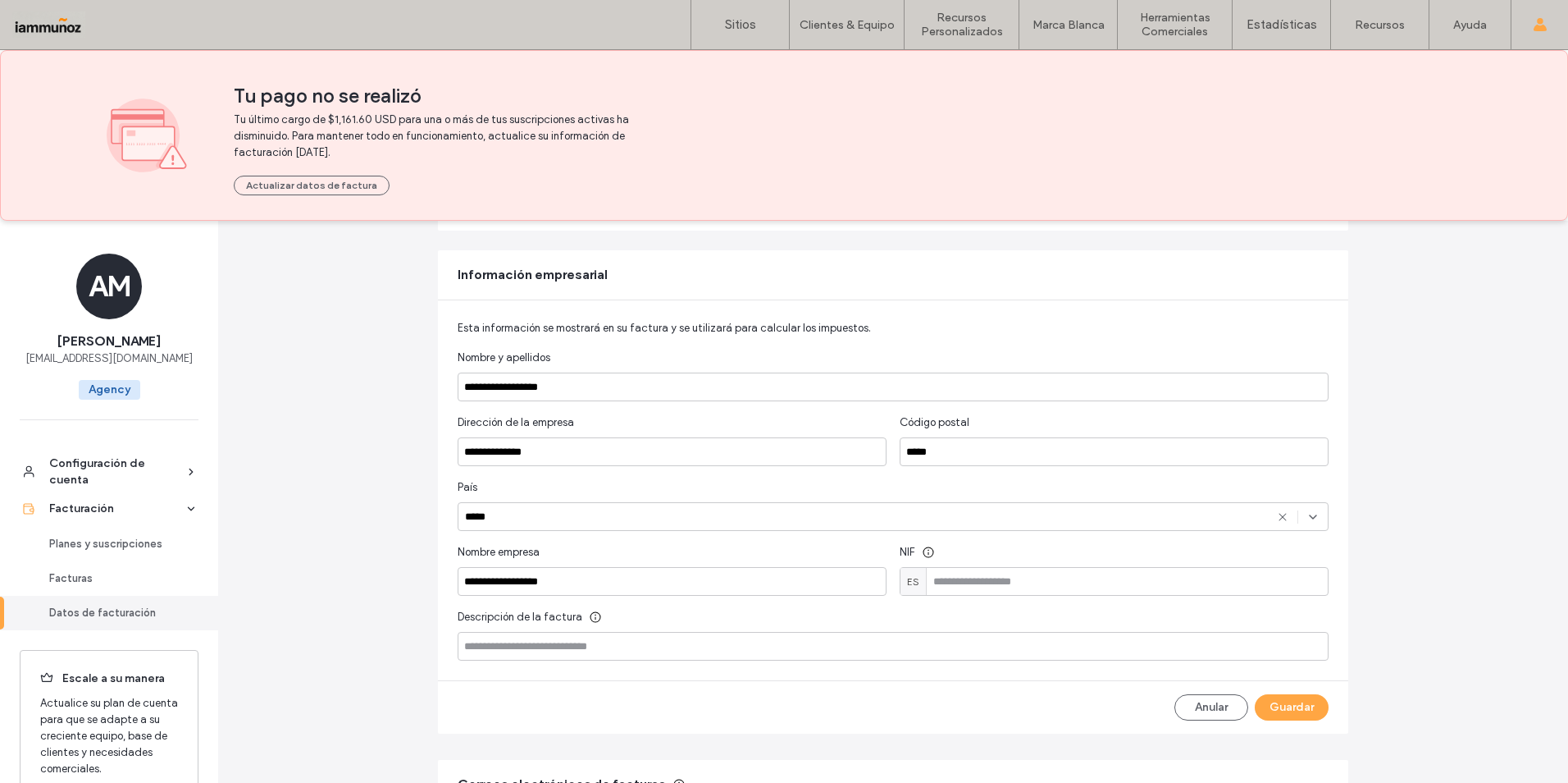
scroll to position [388, 0]
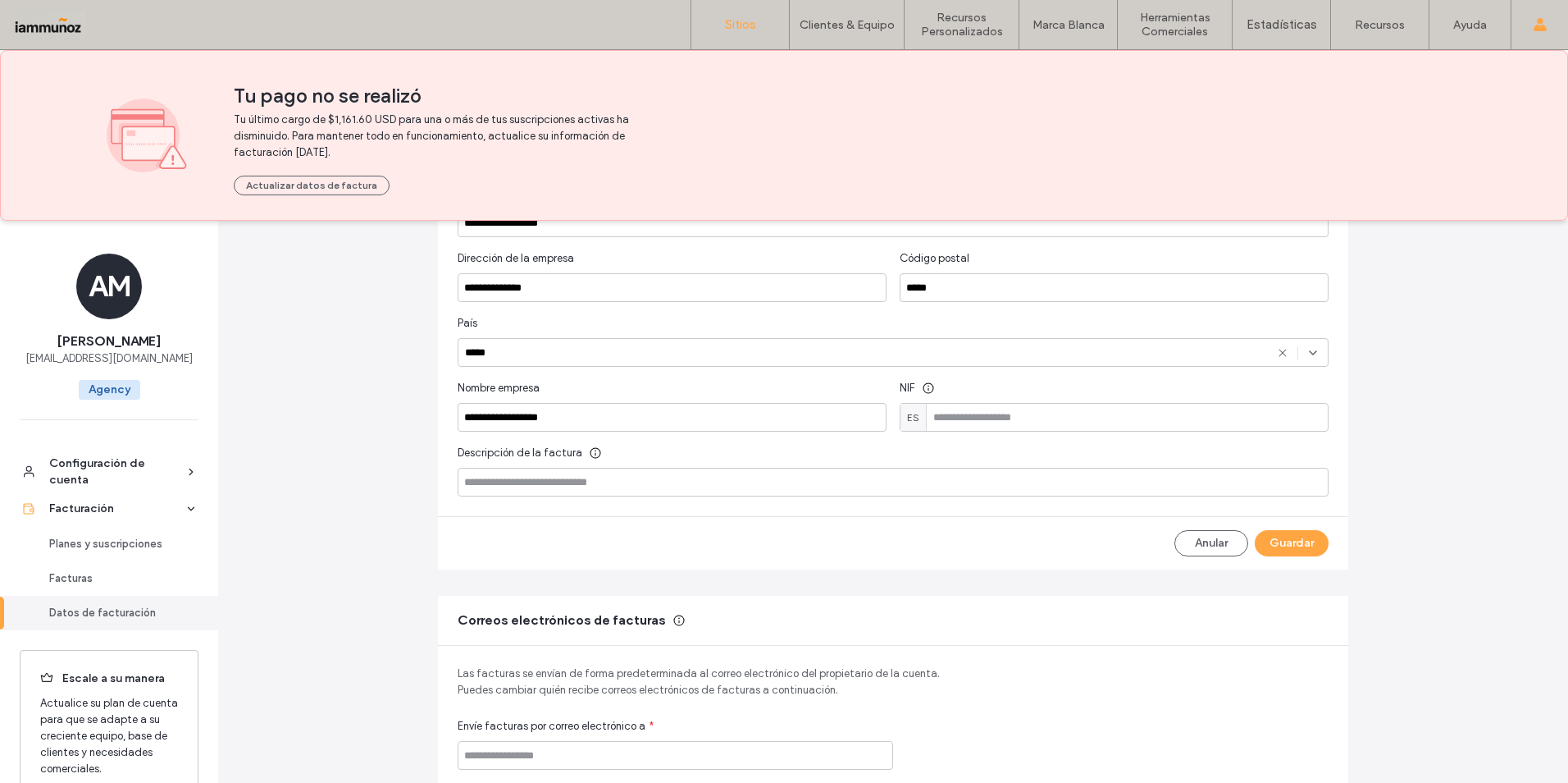
click at [739, 24] on label "Sitios" at bounding box center [740, 24] width 31 height 15
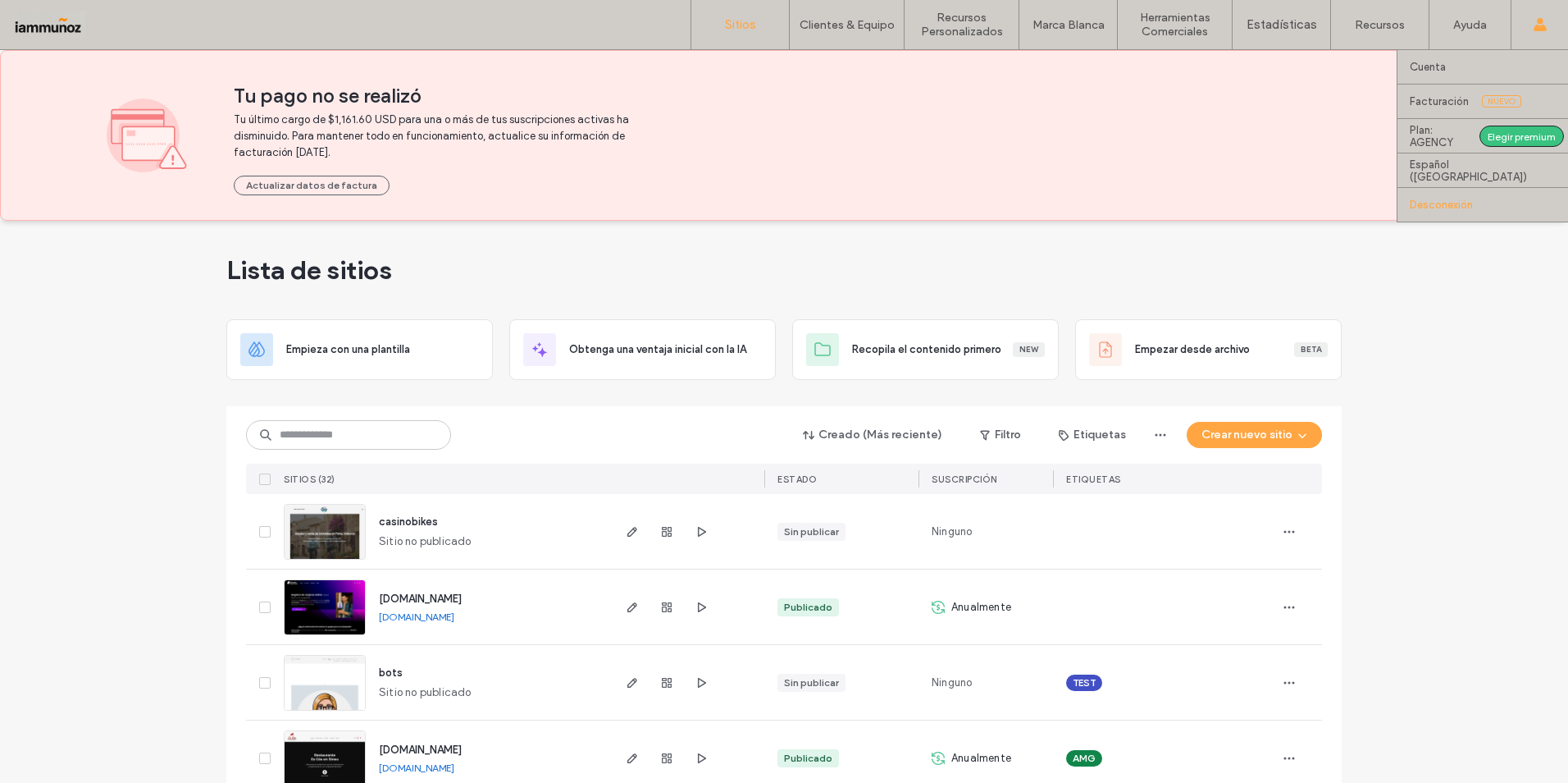
click at [1460, 198] on link "Desconexión" at bounding box center [1489, 204] width 158 height 34
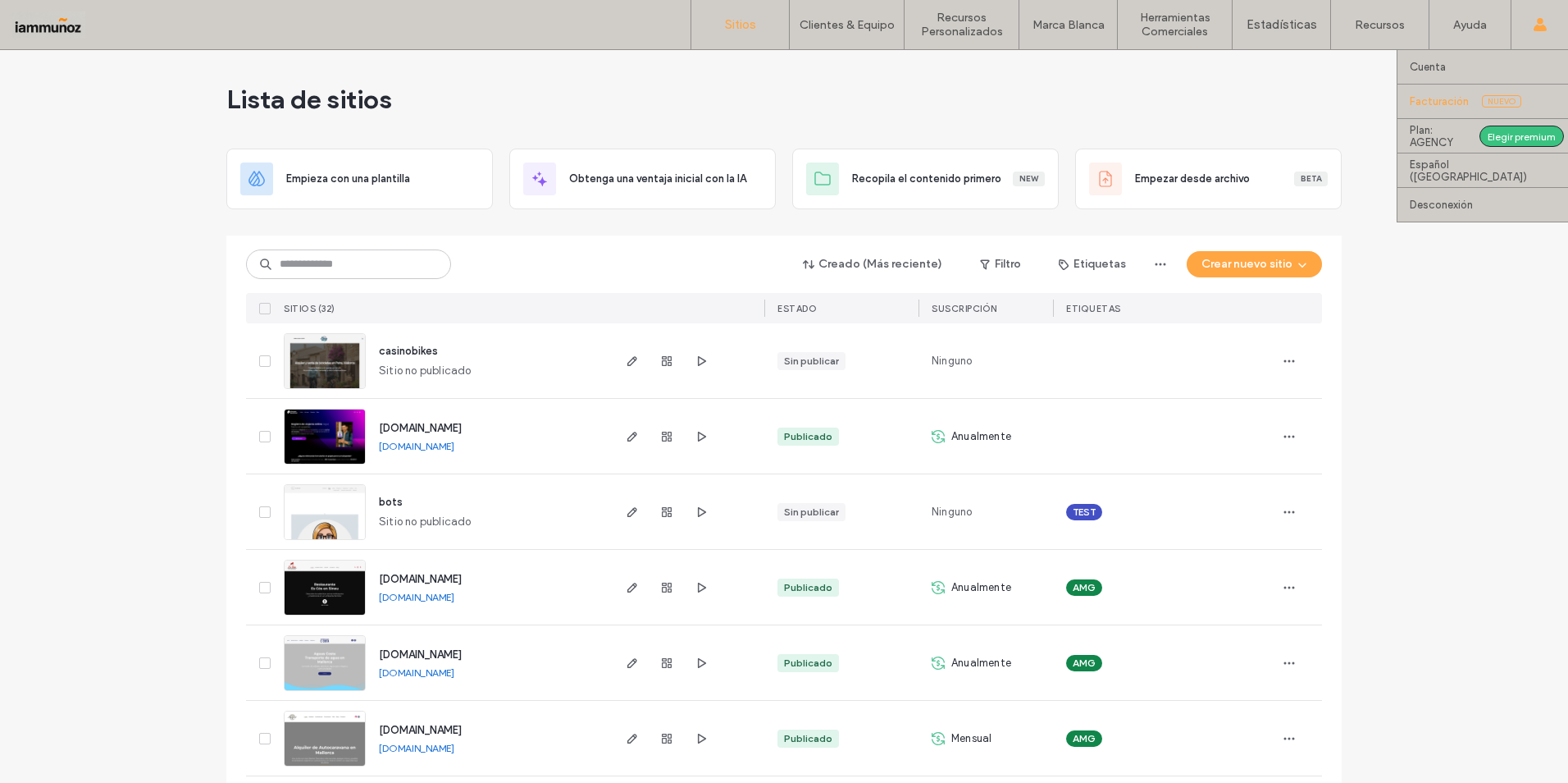
click at [1445, 99] on label "Facturación" at bounding box center [1439, 101] width 59 height 12
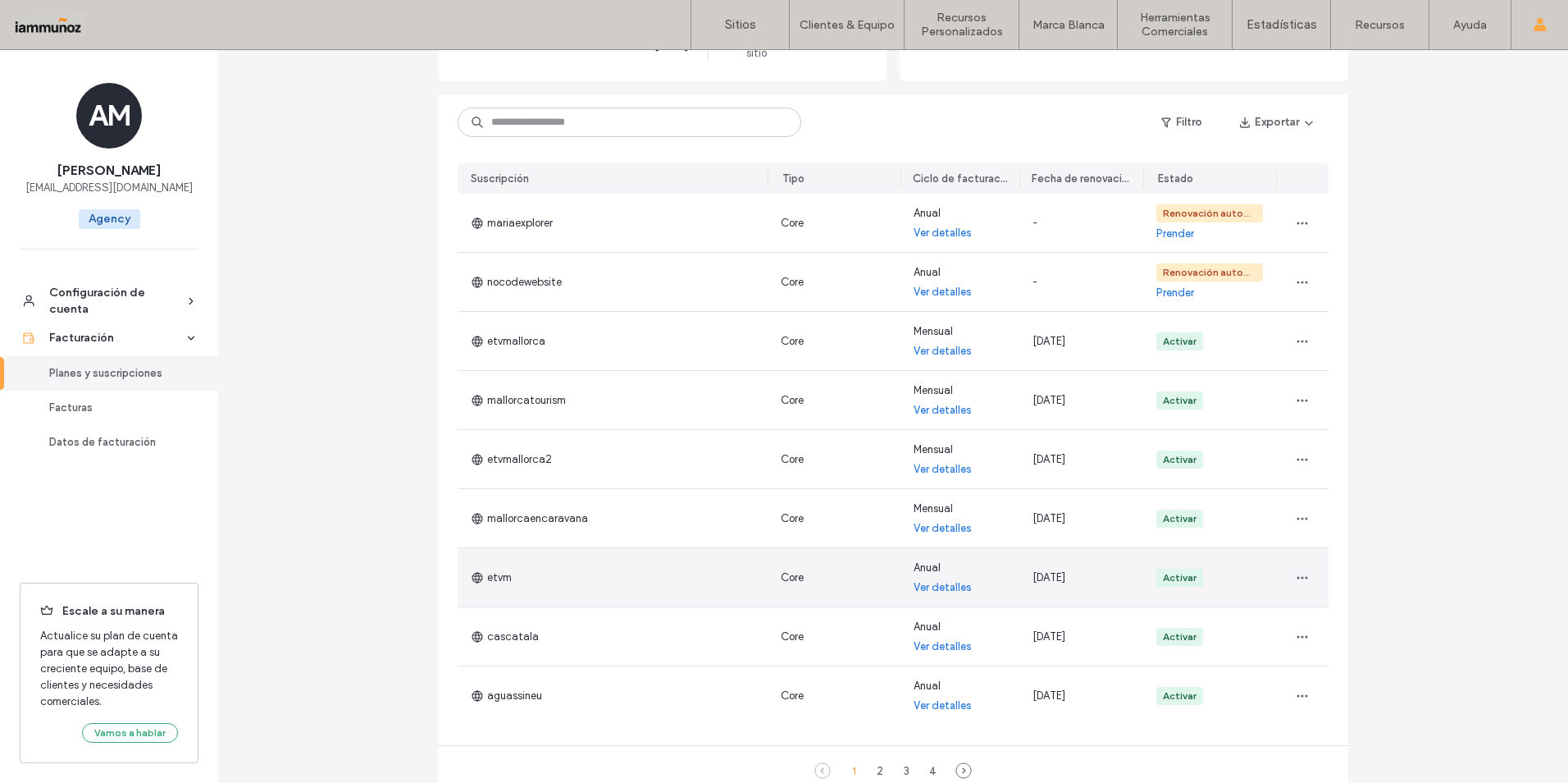
scroll to position [82, 0]
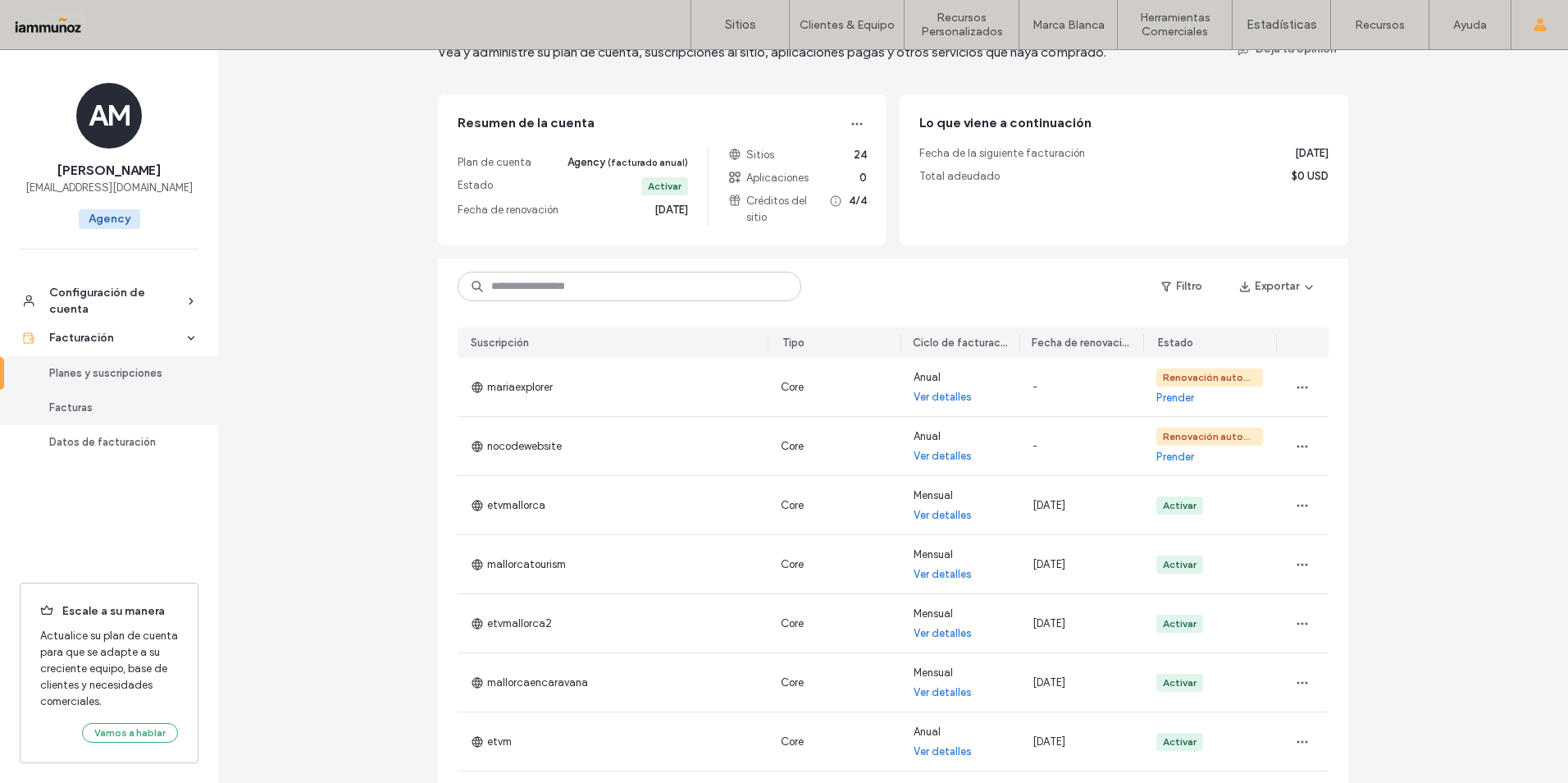
click at [87, 408] on div "Facturas" at bounding box center [116, 407] width 135 height 16
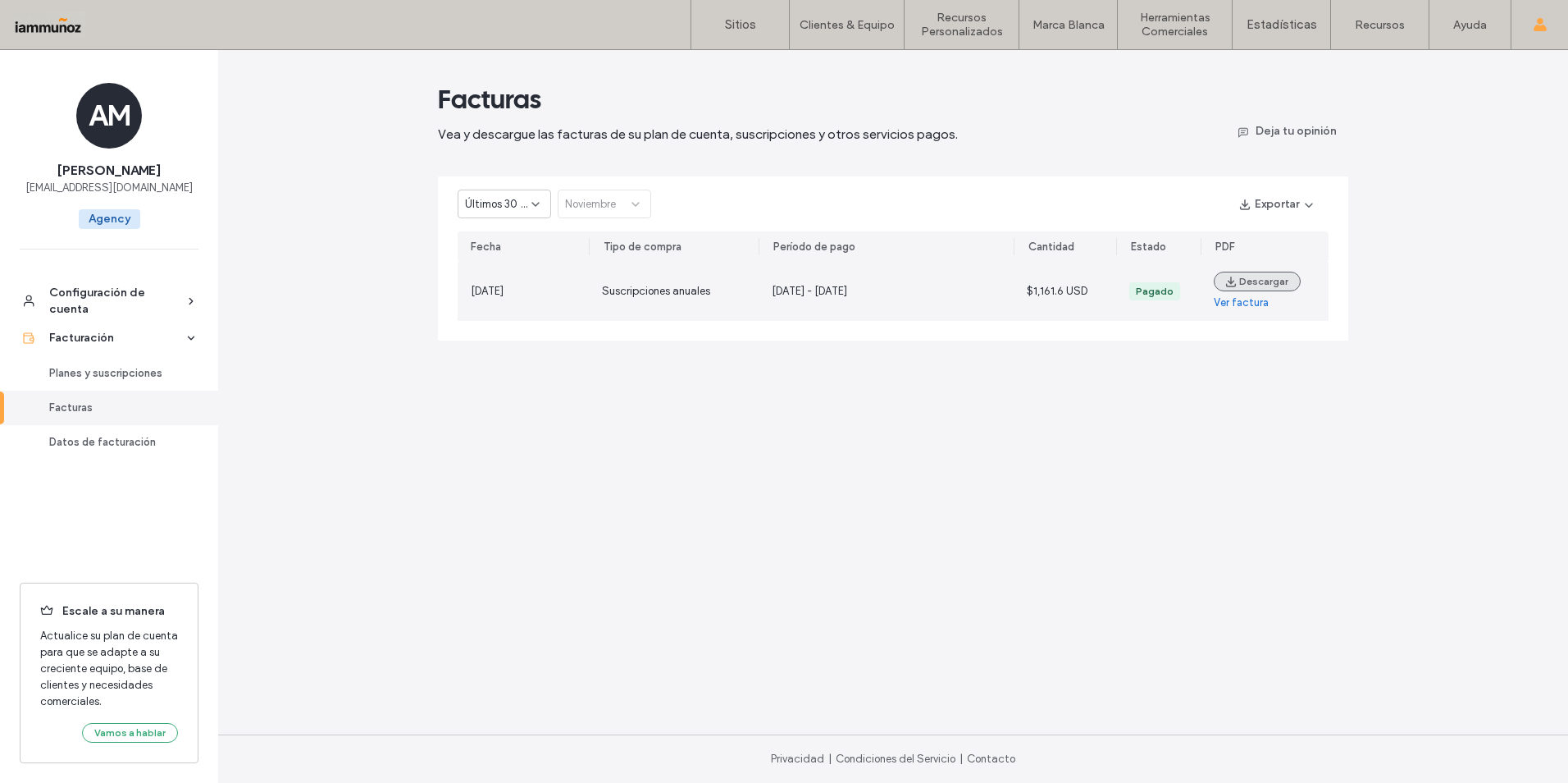
click at [1255, 284] on button "Descargar" at bounding box center [1257, 281] width 87 height 20
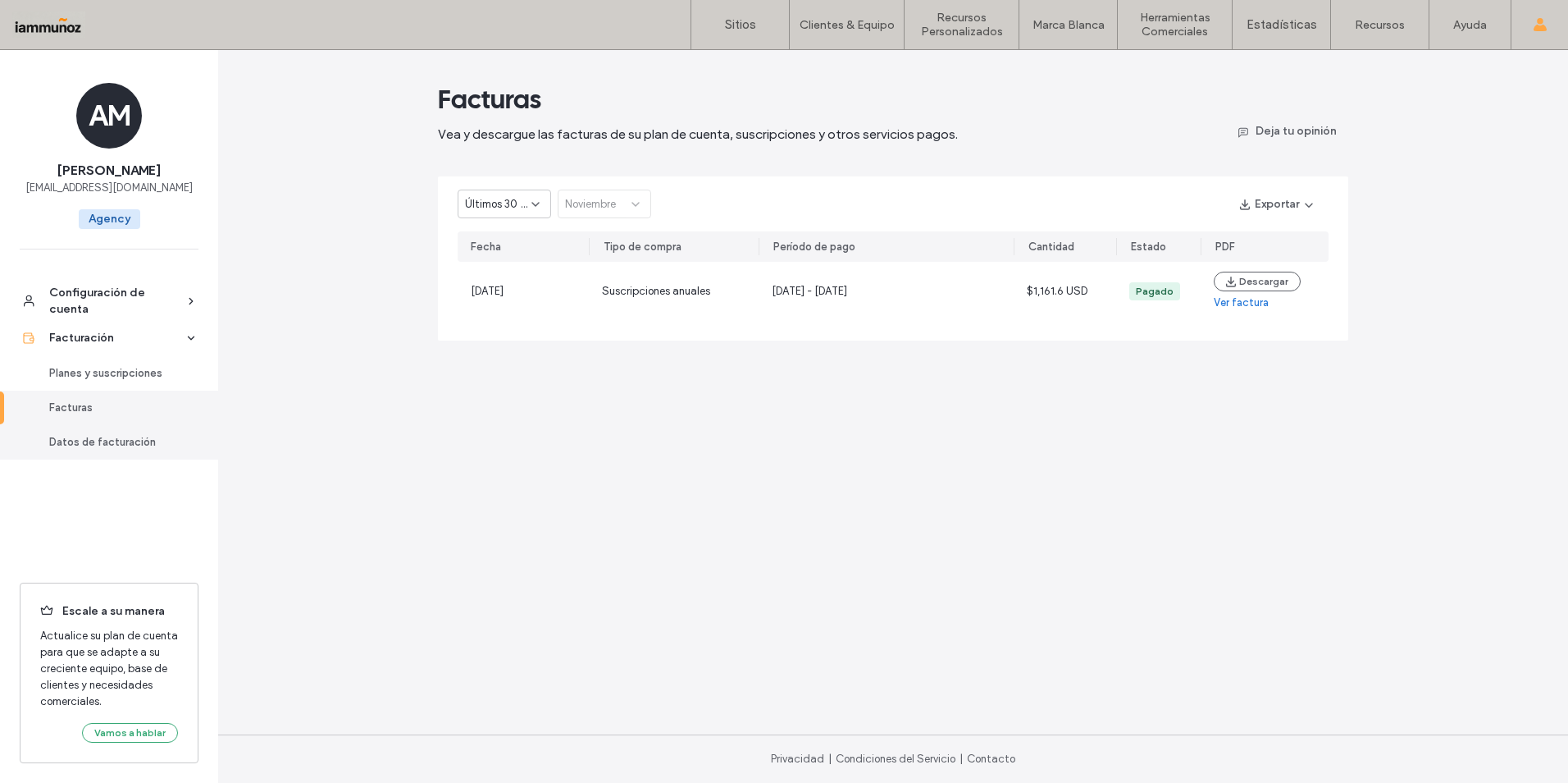
click at [89, 440] on div "Datos de facturación" at bounding box center [116, 442] width 135 height 16
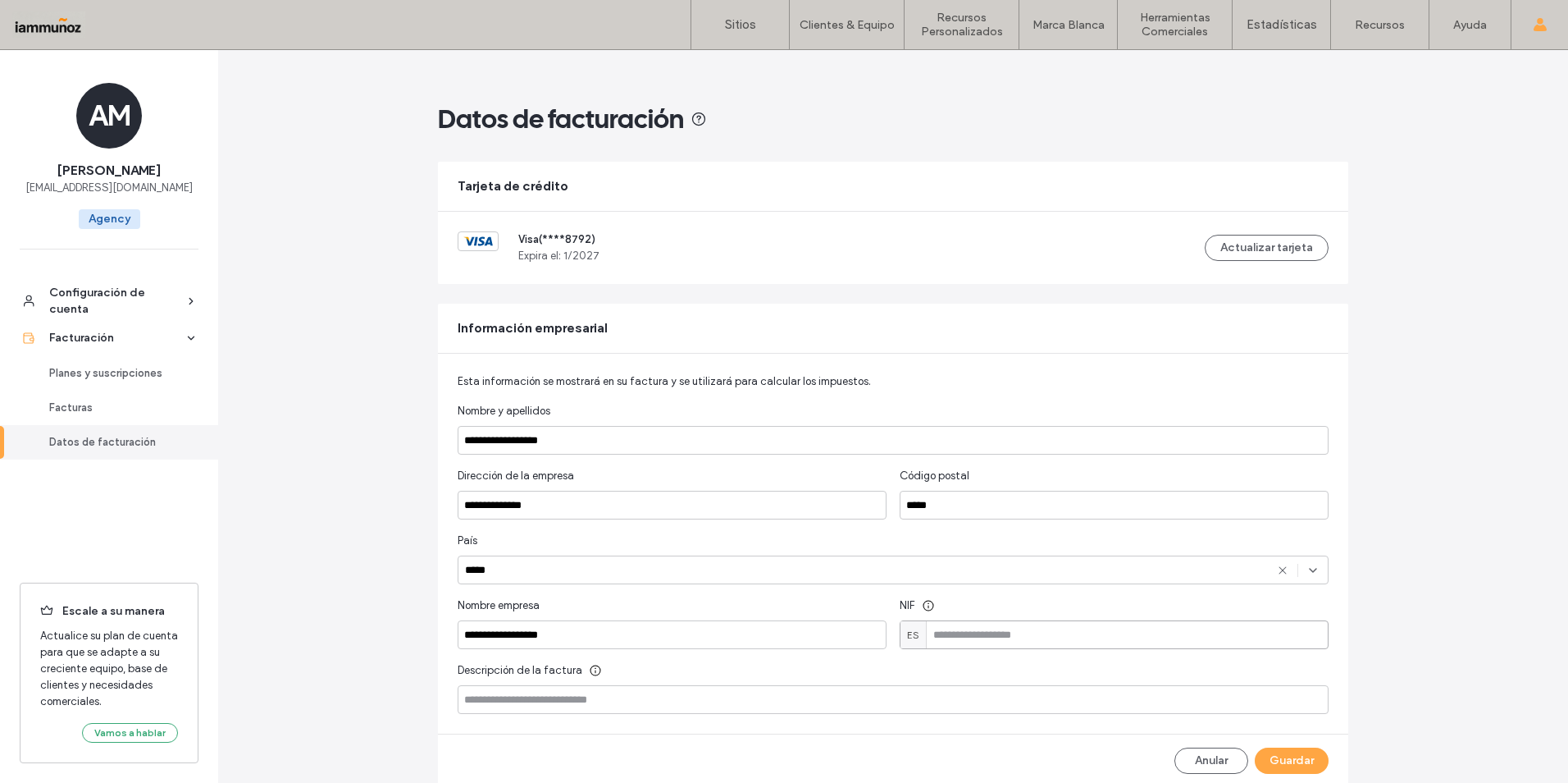
click at [975, 635] on input at bounding box center [1113, 634] width 428 height 28
type input "*********"
drag, startPoint x: 981, startPoint y: 636, endPoint x: 902, endPoint y: 633, distance: 79.1
click at [901, 634] on div "ES *********" at bounding box center [1113, 634] width 428 height 28
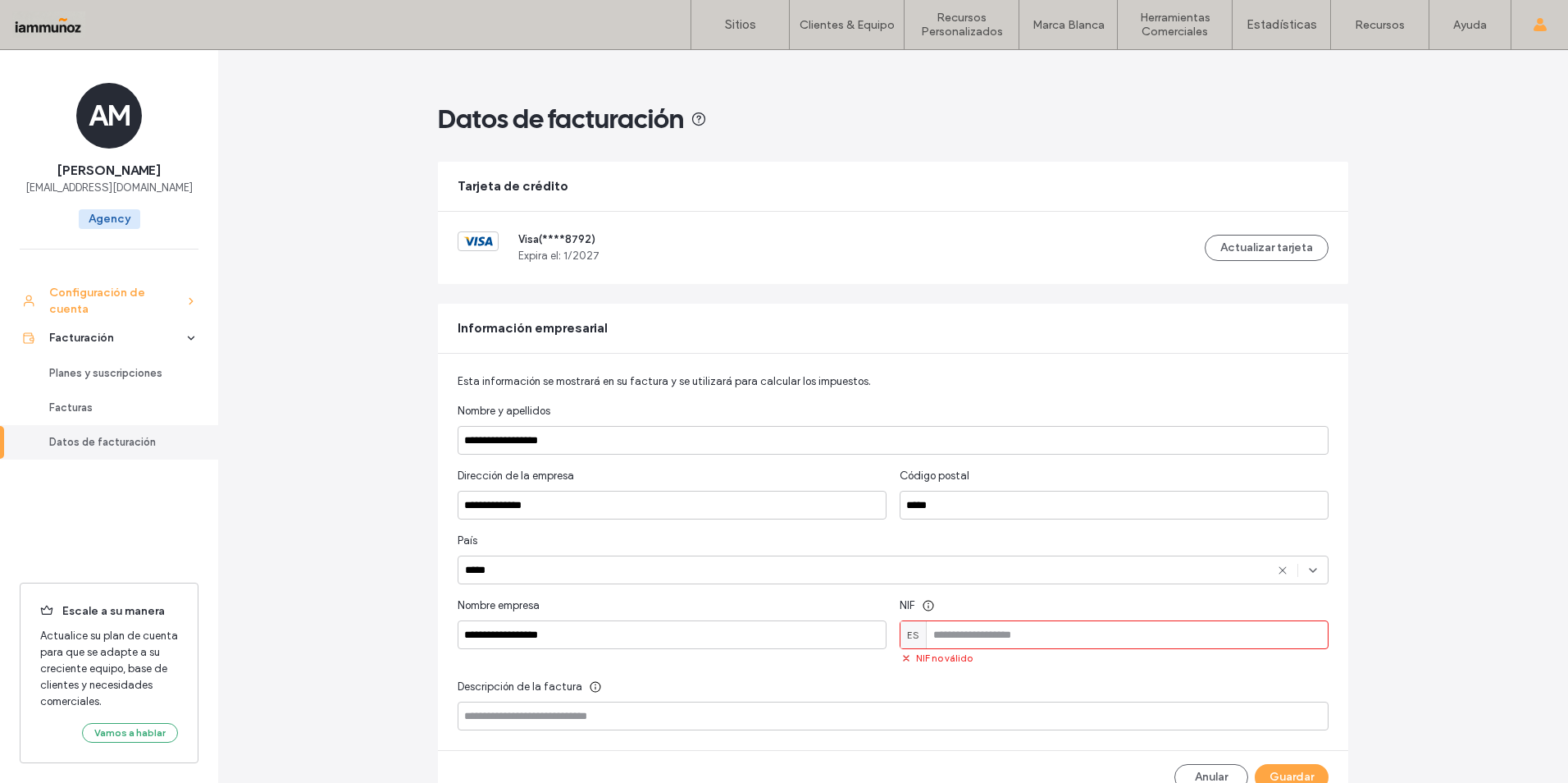
click at [89, 302] on div "Configuración de cuenta" at bounding box center [116, 301] width 135 height 33
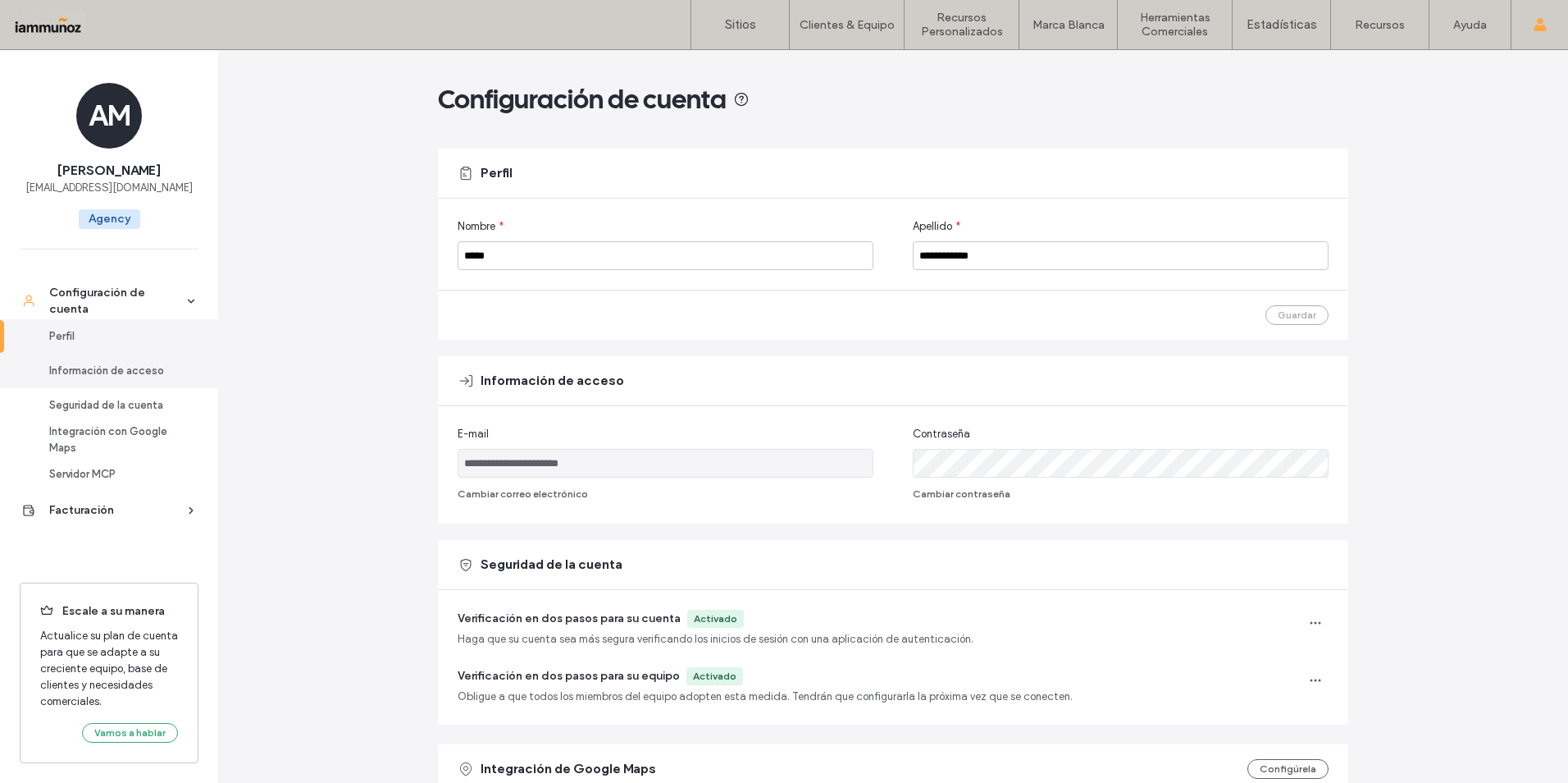
click at [106, 371] on div "Información de acceso" at bounding box center [116, 370] width 135 height 16
click at [97, 372] on div "Información de acceso" at bounding box center [116, 370] width 135 height 16
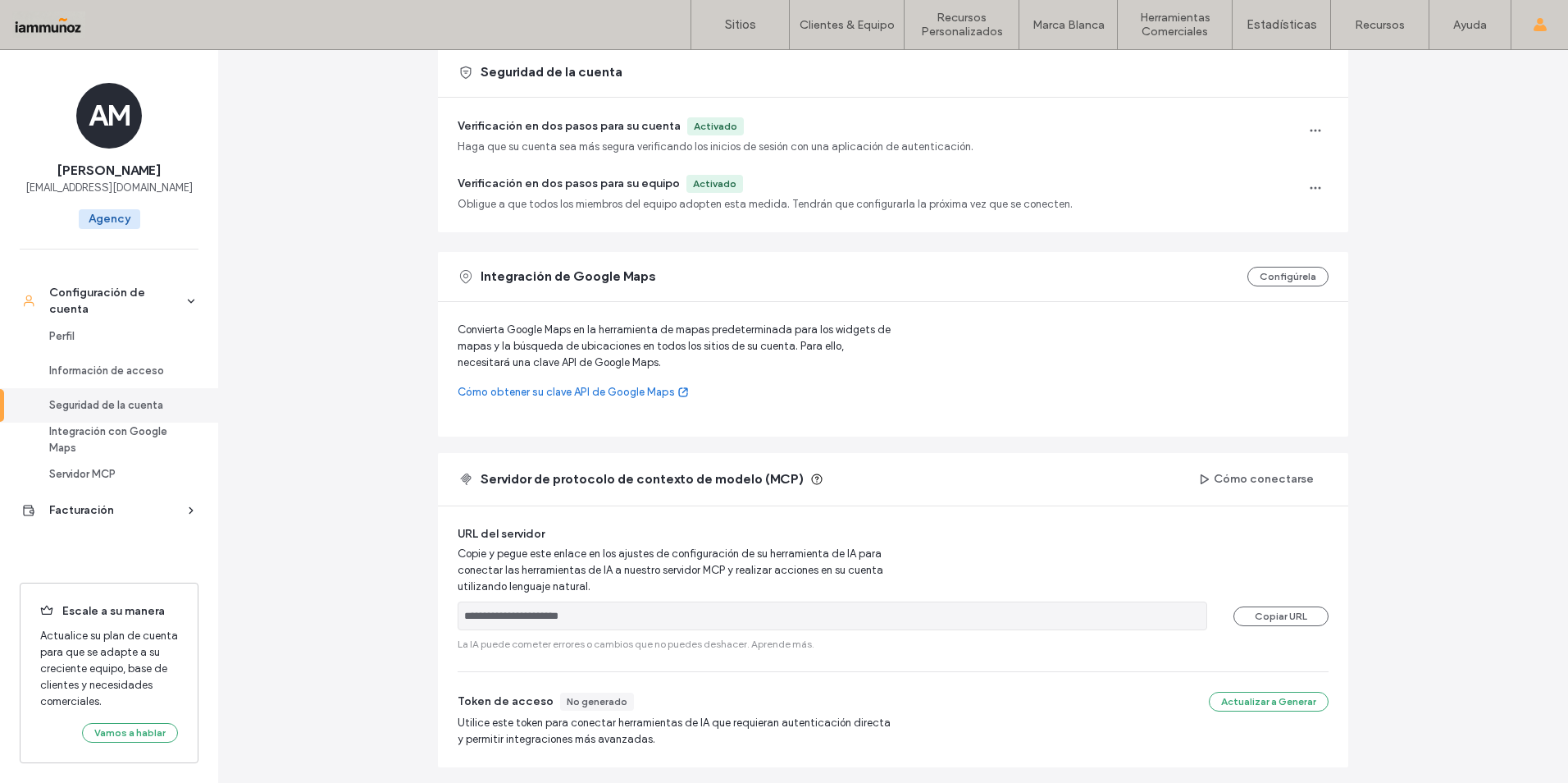
scroll to position [551, 0]
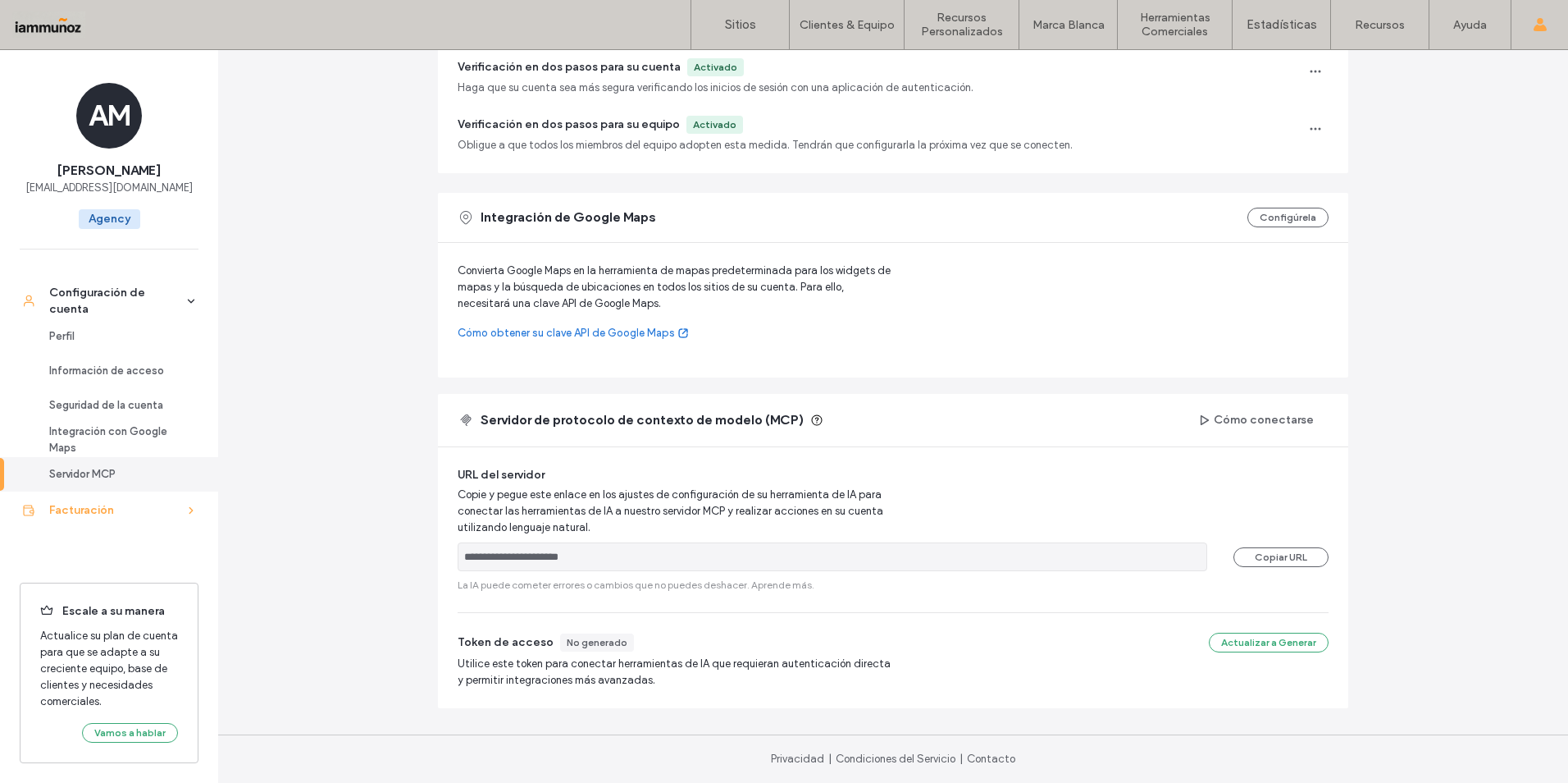
click at [141, 509] on div "Facturación" at bounding box center [116, 510] width 135 height 16
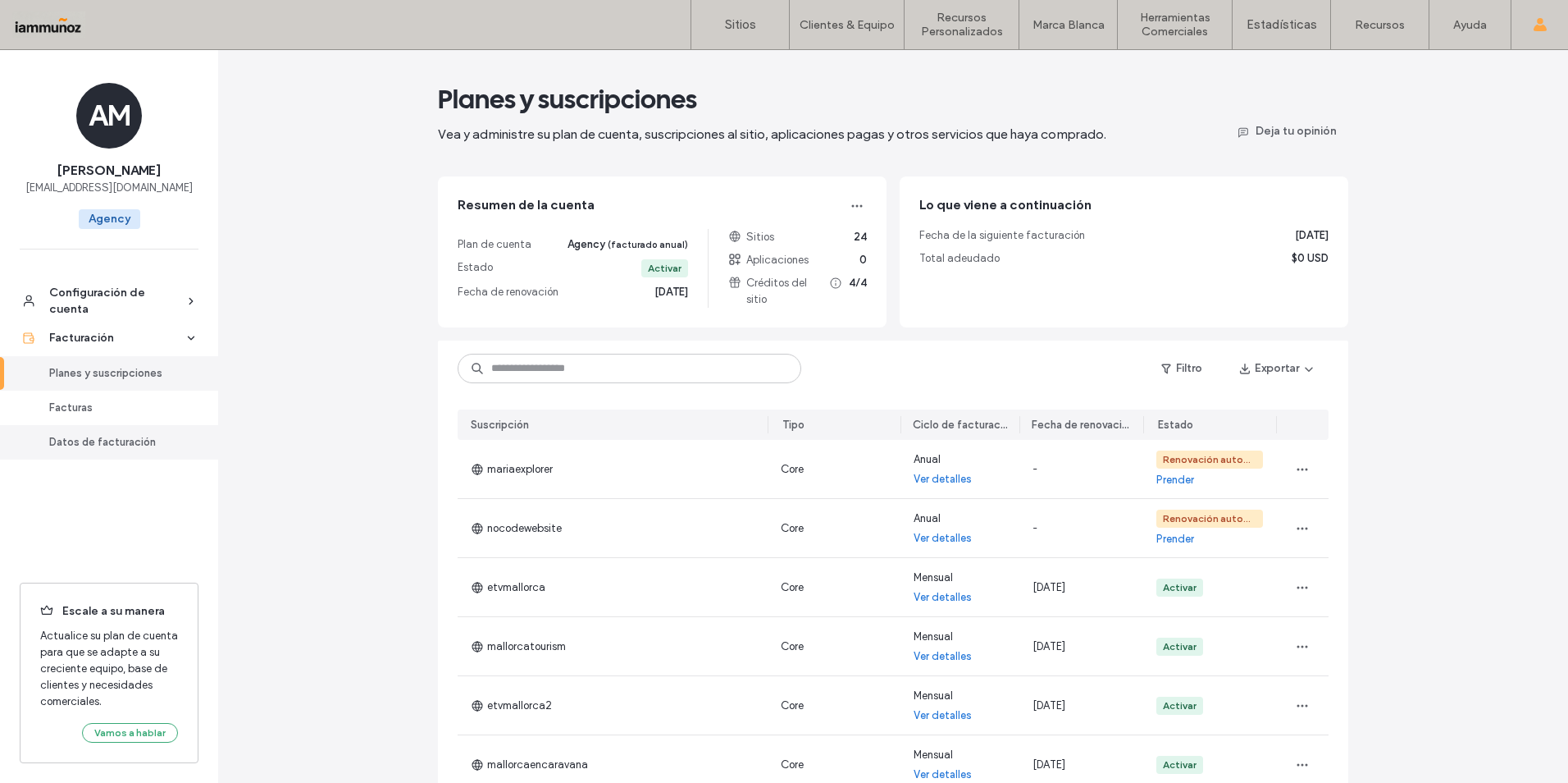
click at [107, 443] on div "Datos de facturación" at bounding box center [116, 442] width 135 height 16
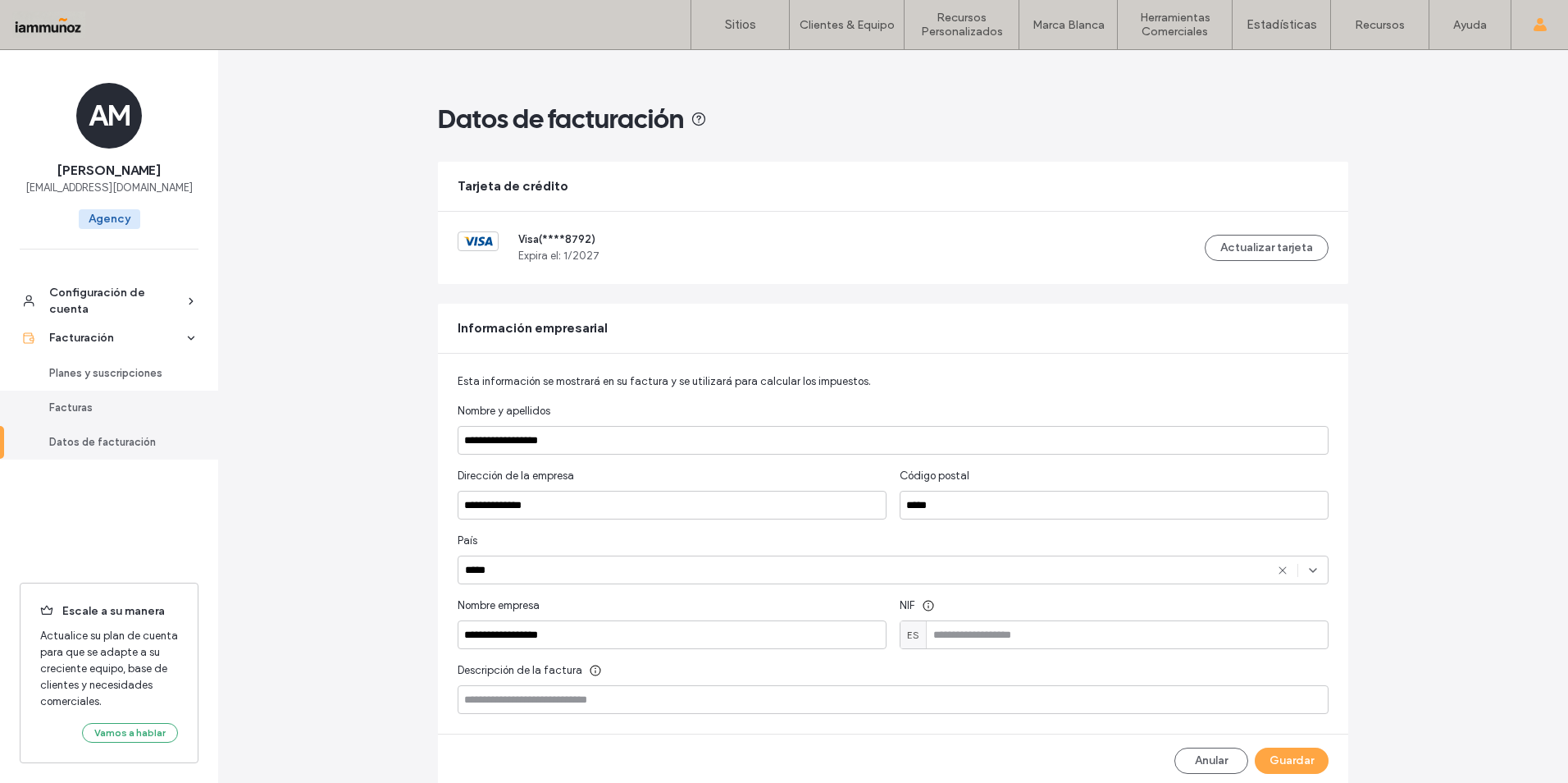
click at [101, 411] on div "Facturas" at bounding box center [116, 407] width 135 height 16
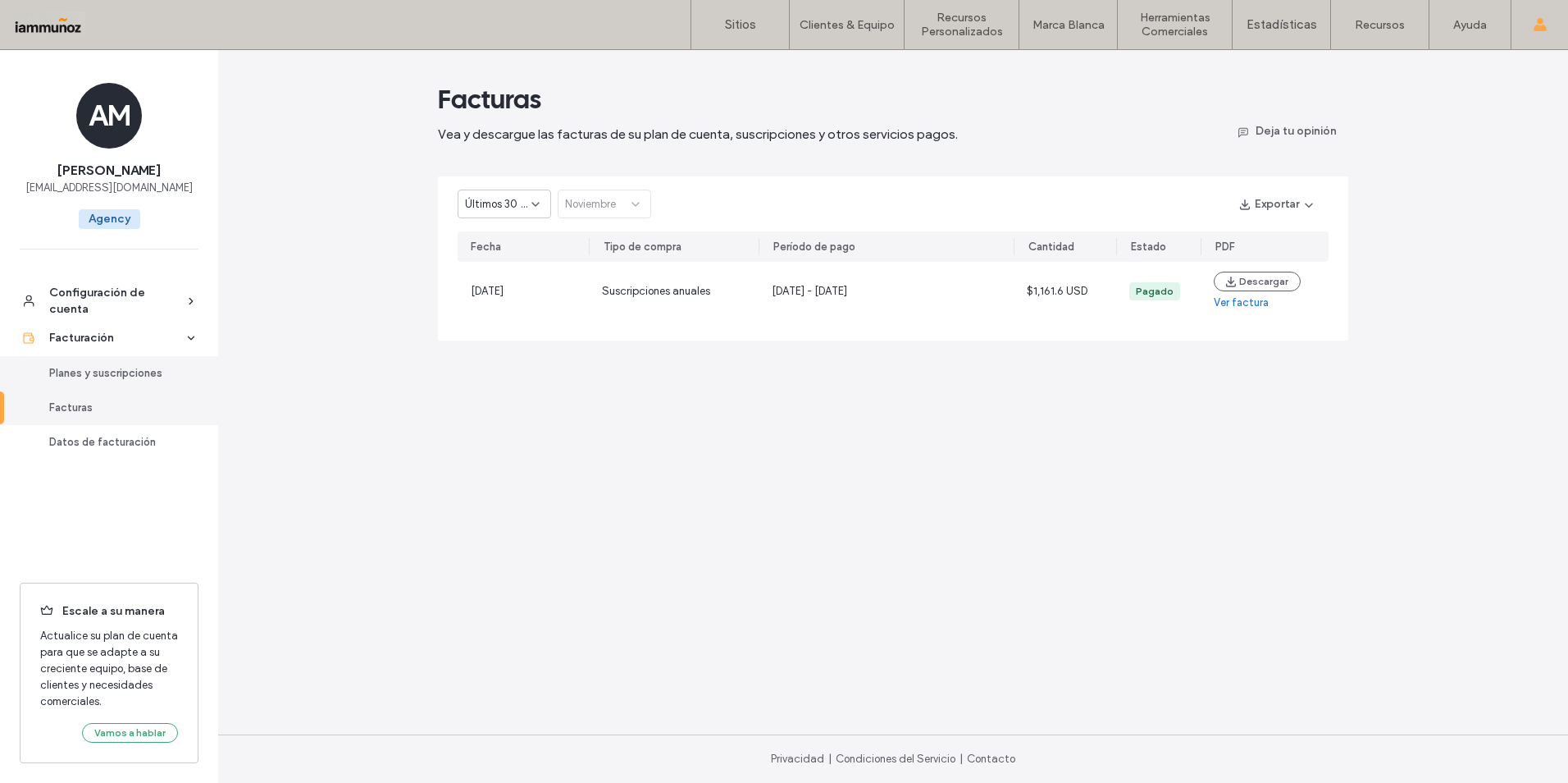
click at [113, 369] on div "Planes y suscripciones" at bounding box center [116, 373] width 135 height 16
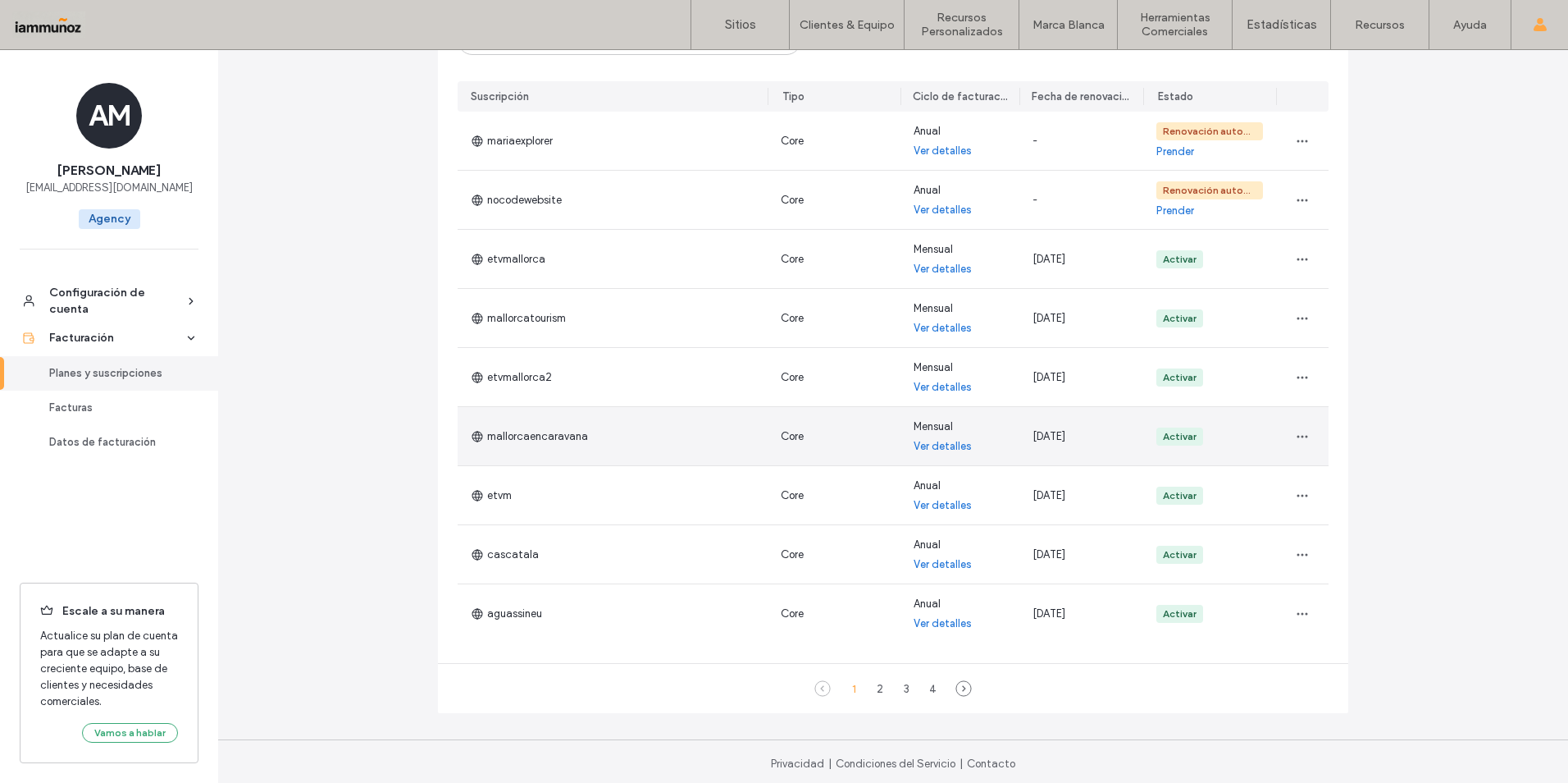
scroll to position [82, 0]
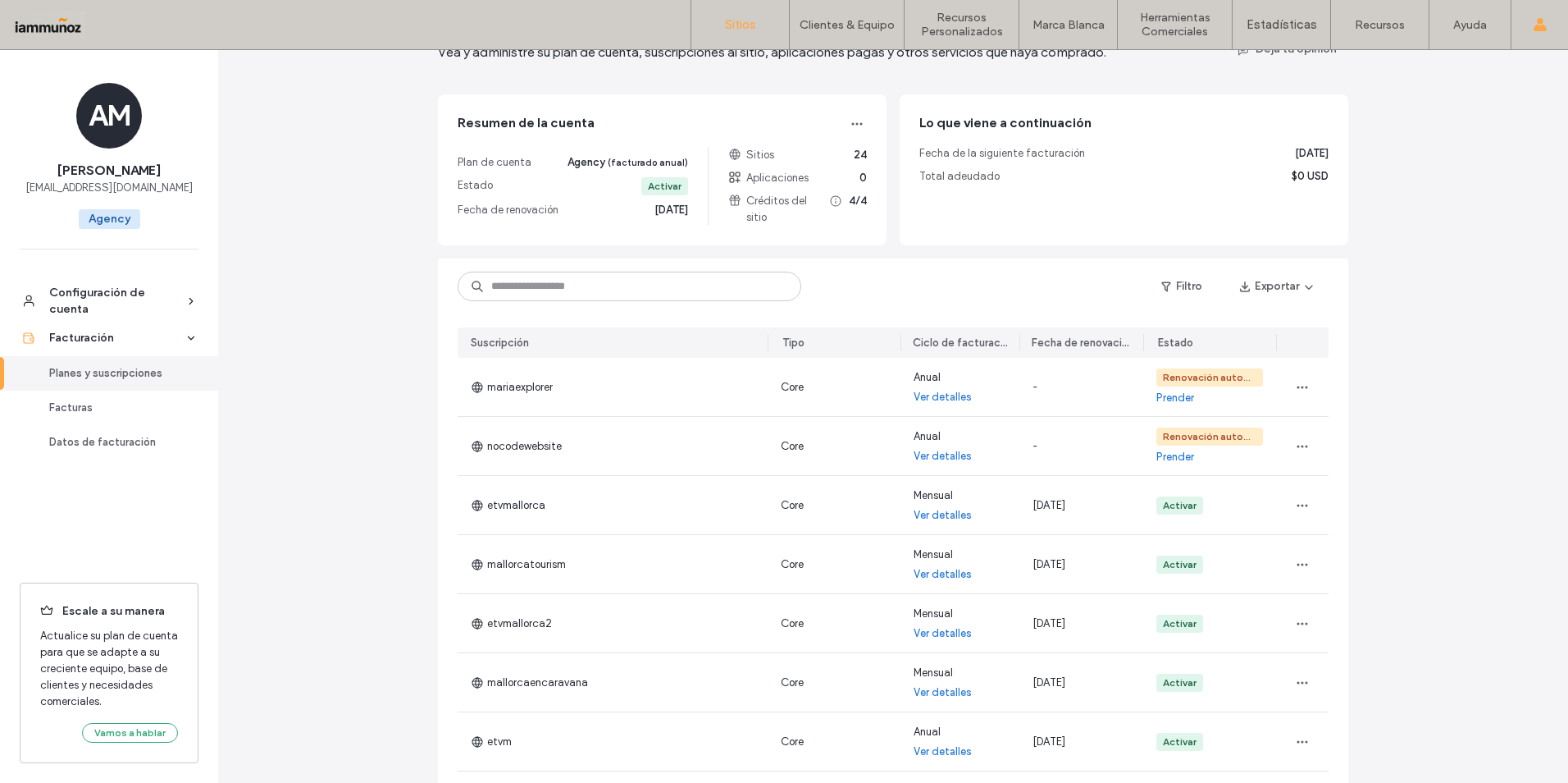
click at [737, 28] on label "Sitios" at bounding box center [740, 24] width 31 height 15
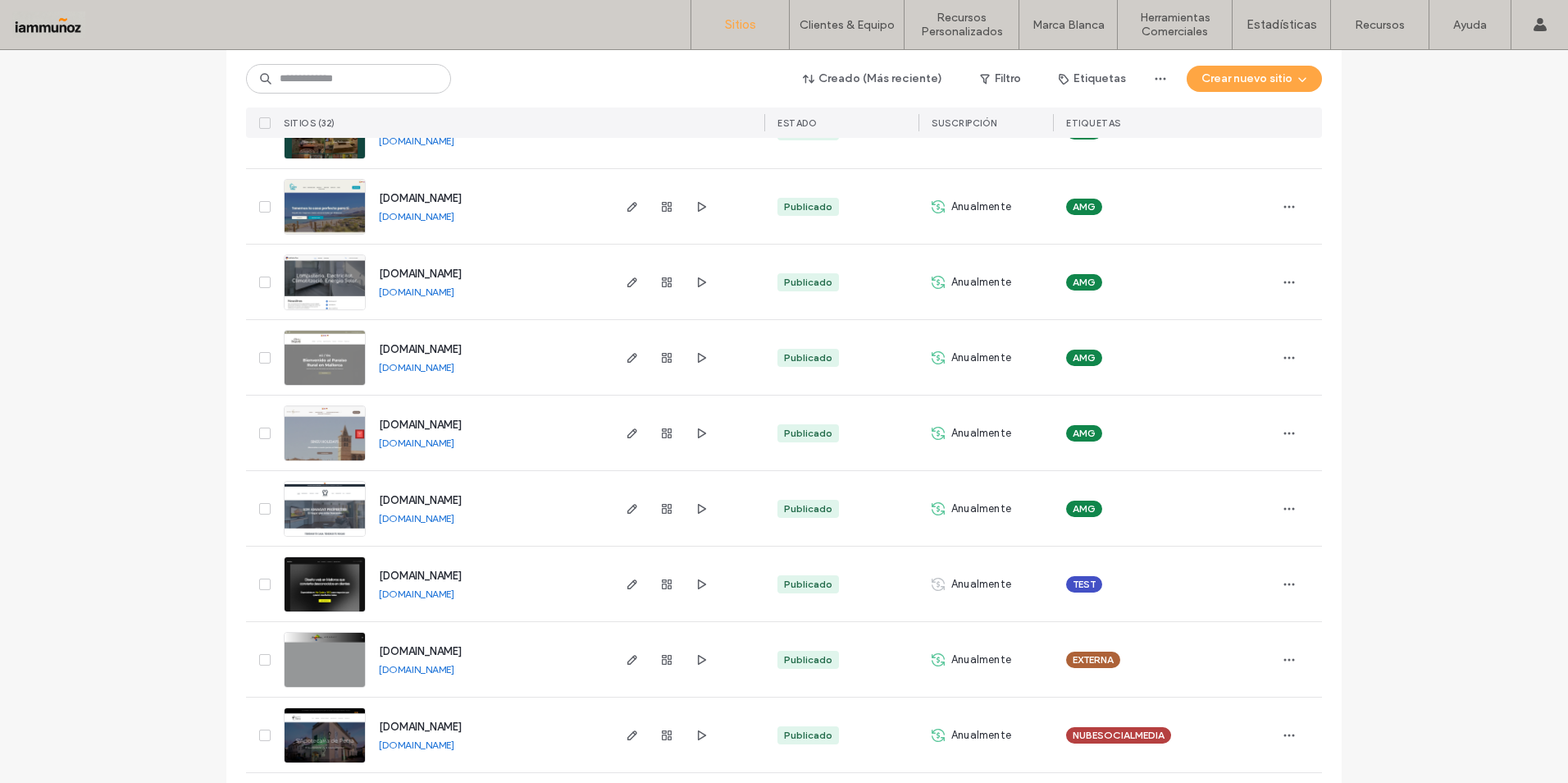
scroll to position [1067, 0]
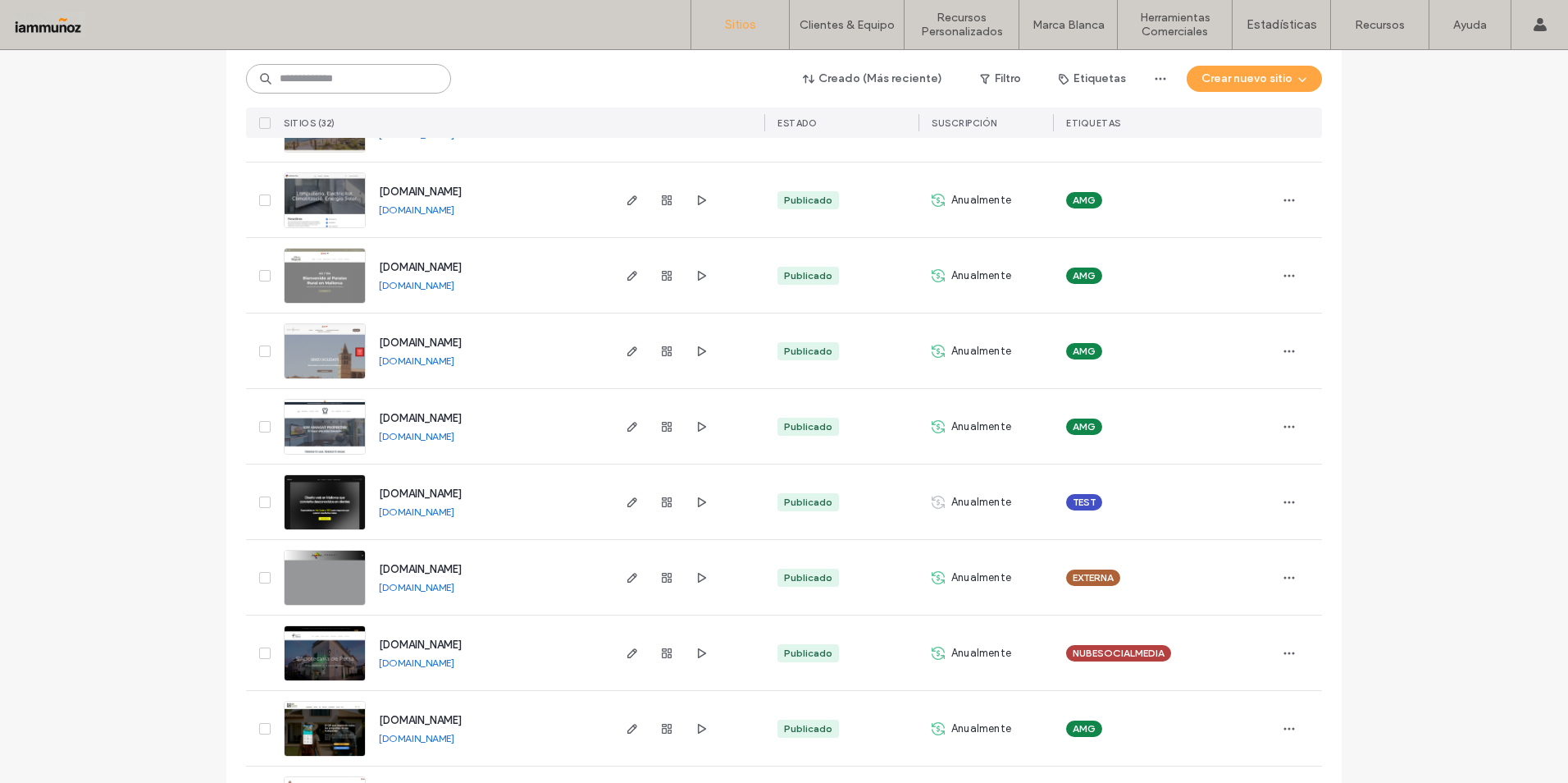
click at [317, 86] on input at bounding box center [348, 78] width 205 height 29
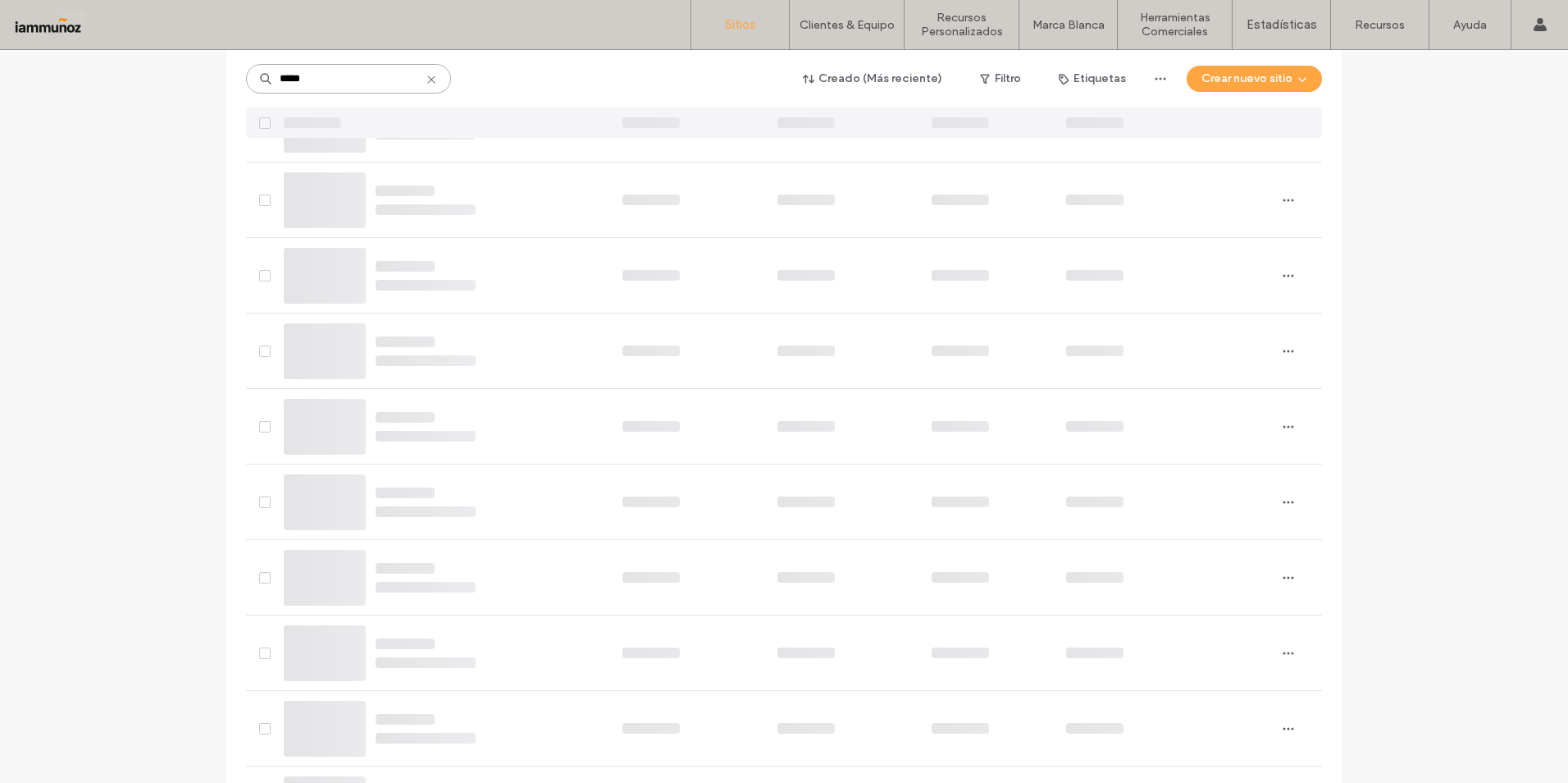
scroll to position [0, 0]
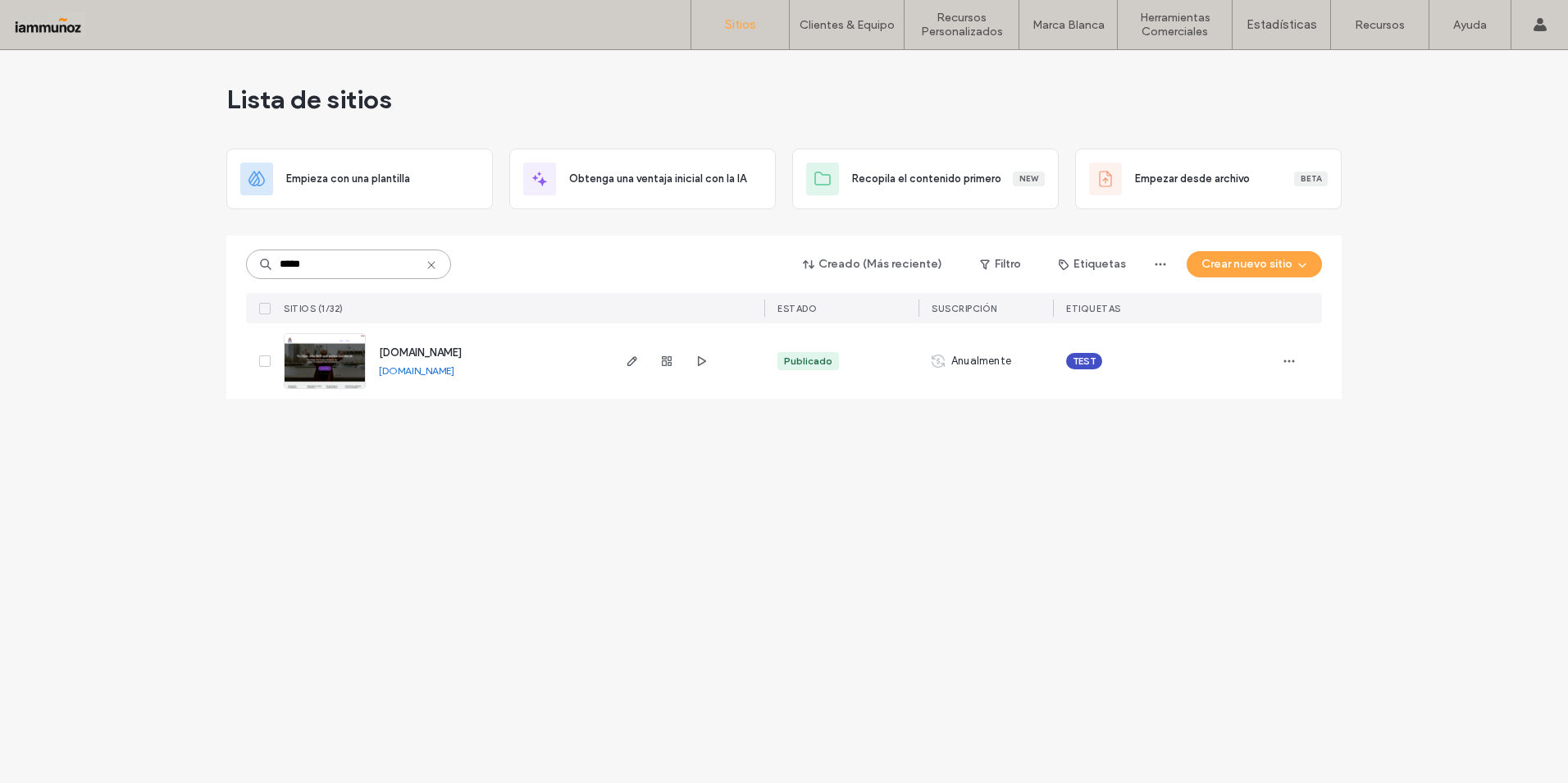
type input "*****"
click at [343, 362] on img at bounding box center [324, 389] width 80 height 111
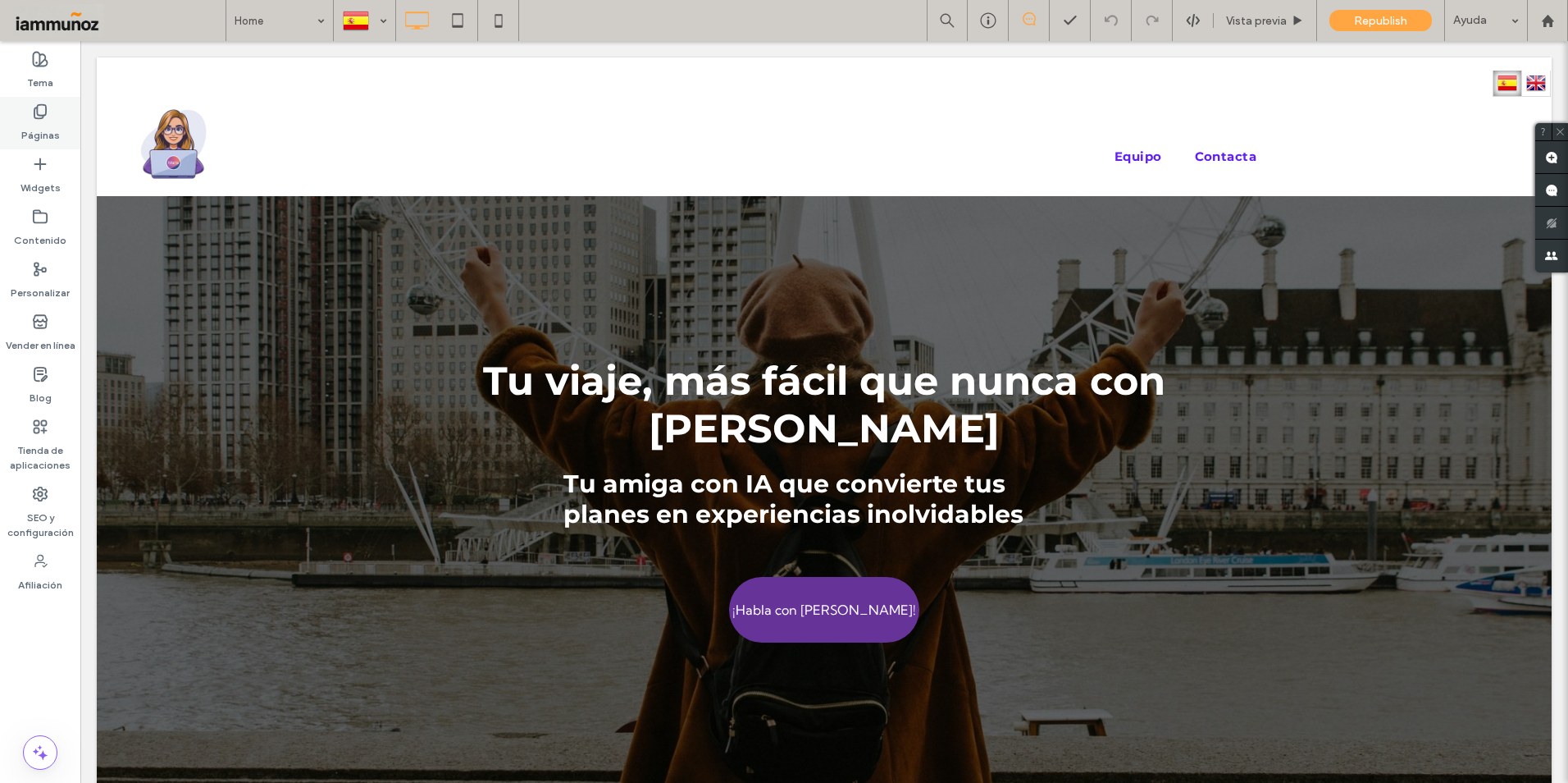
click at [39, 128] on label "Páginas" at bounding box center [40, 131] width 39 height 23
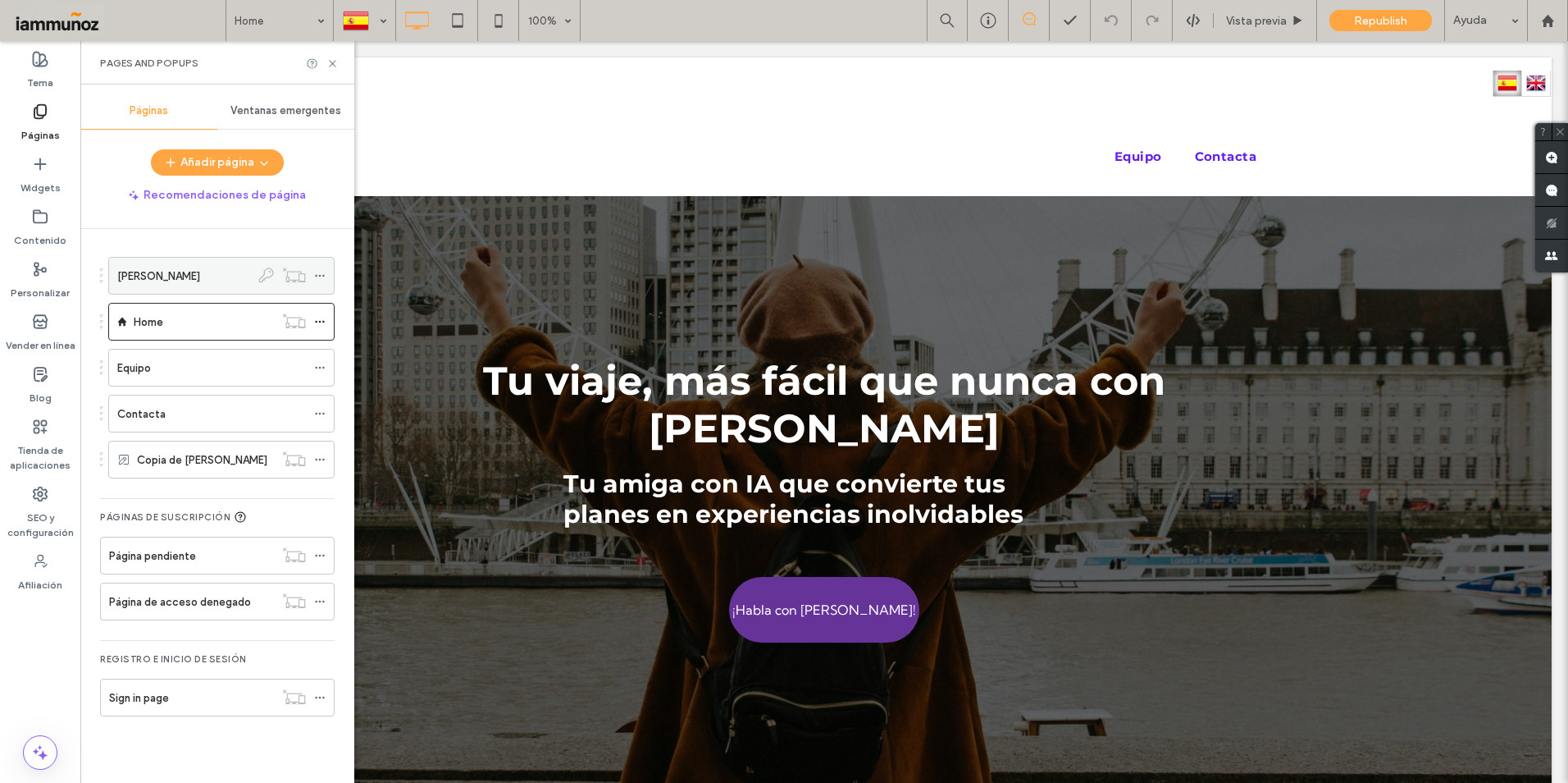
click at [194, 283] on div "[PERSON_NAME]" at bounding box center [184, 276] width 133 height 17
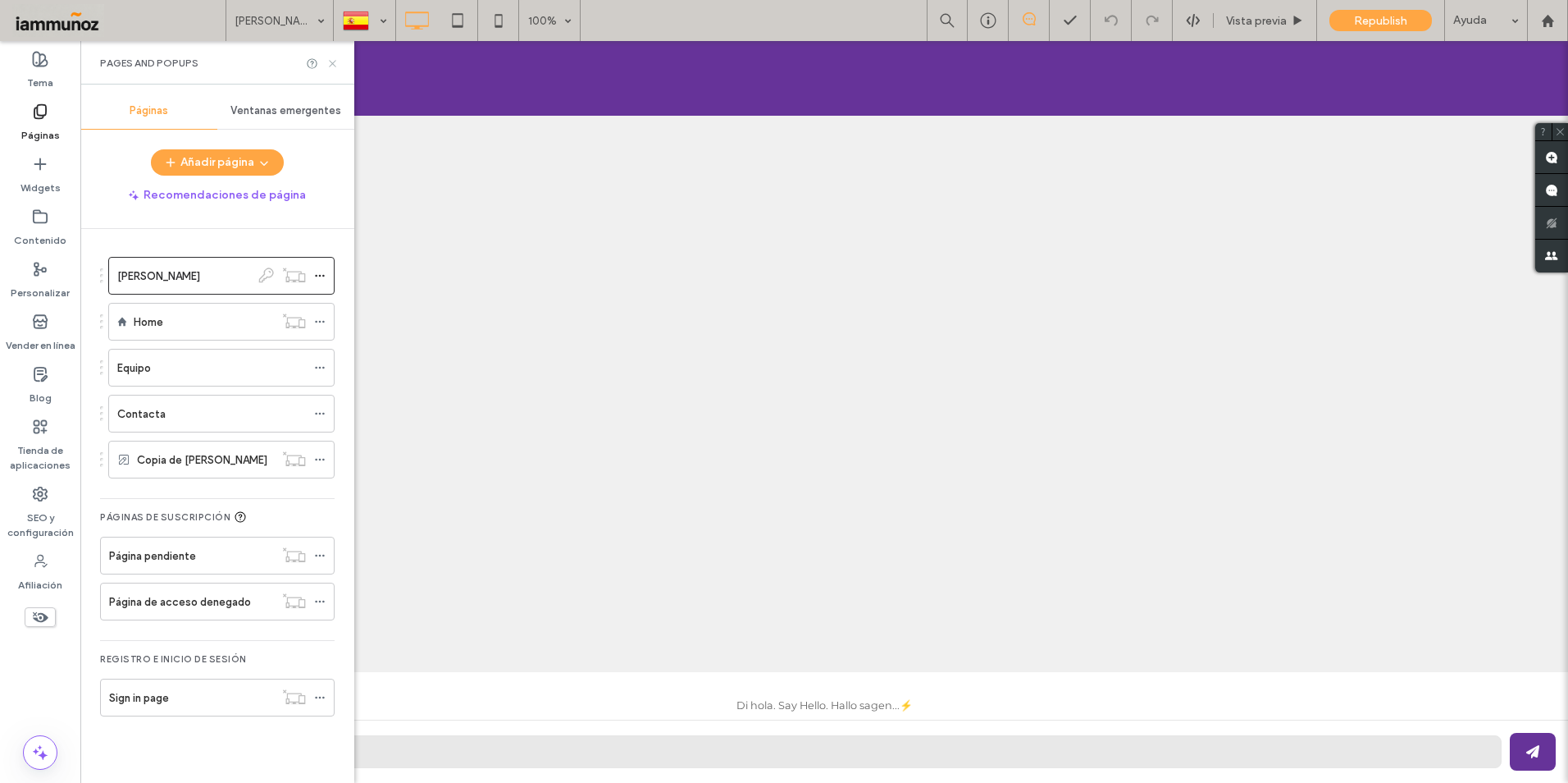
click at [331, 65] on use at bounding box center [331, 63] width 7 height 7
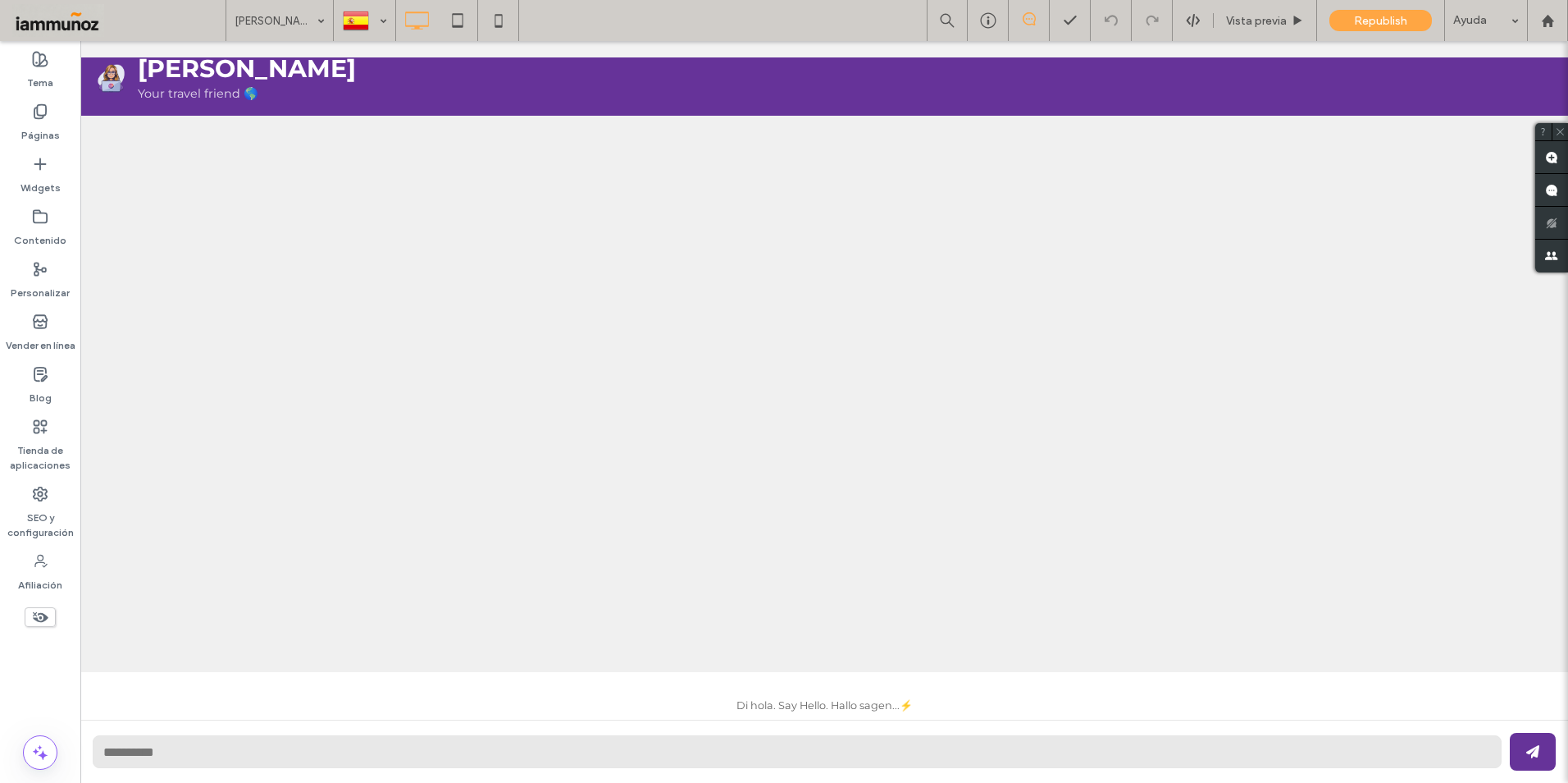
click at [821, 324] on div at bounding box center [824, 394] width 1488 height 556
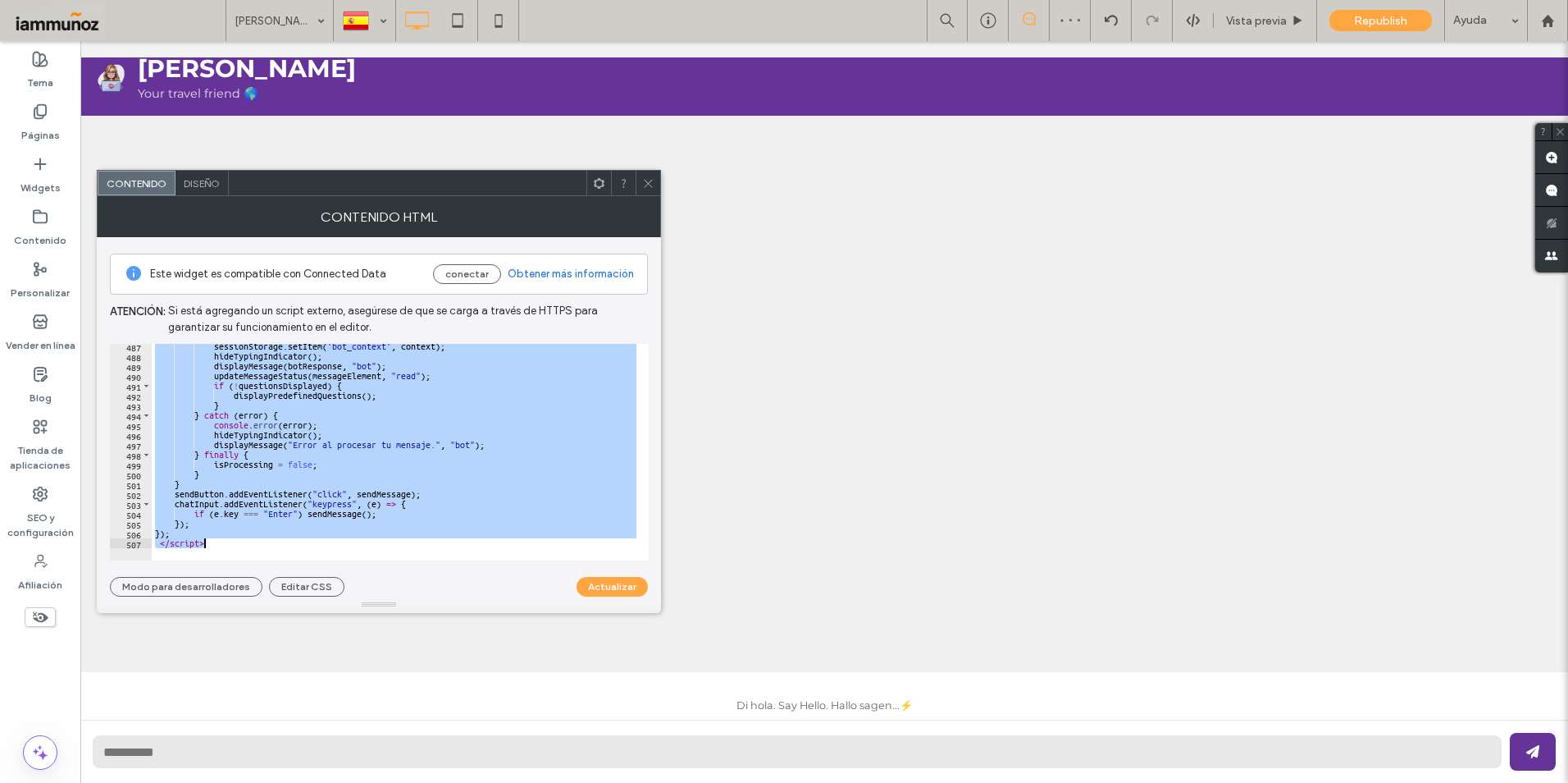
scroll to position [4788, 0]
drag, startPoint x: 232, startPoint y: 391, endPoint x: 349, endPoint y: 617, distance: 254.5
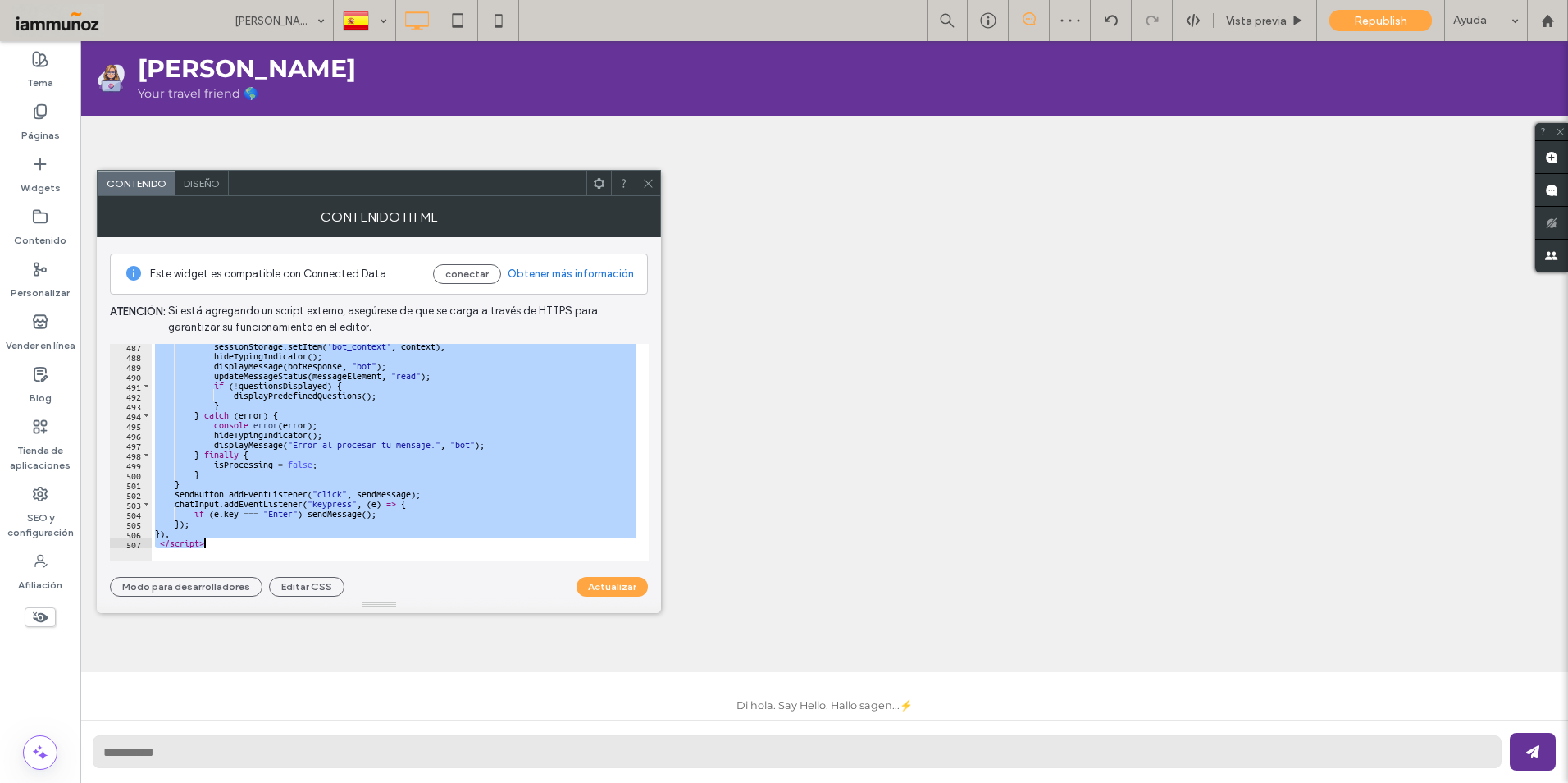
type textarea "**********"
click at [649, 183] on use at bounding box center [648, 183] width 8 height 8
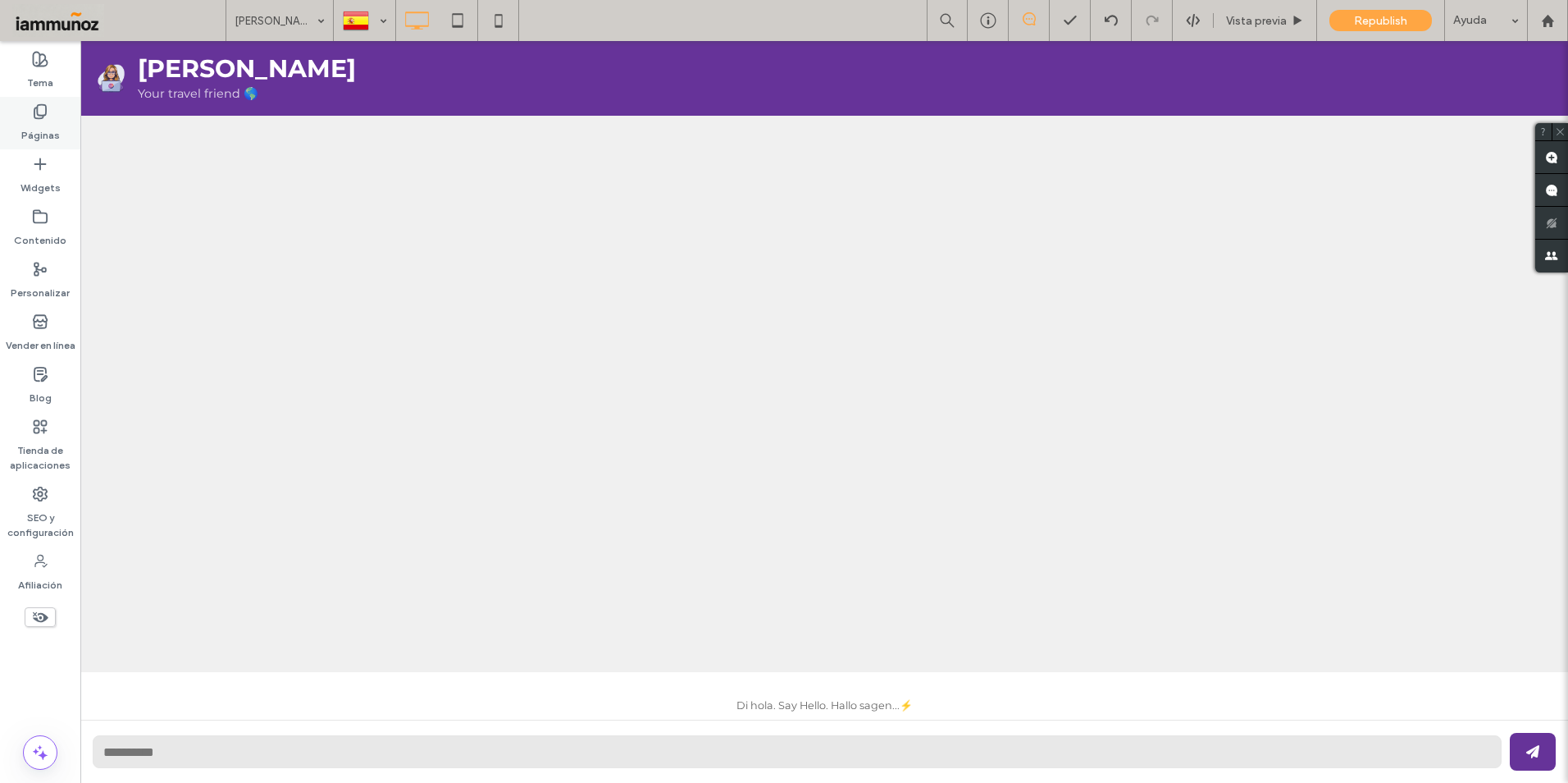
click at [51, 126] on label "Páginas" at bounding box center [40, 131] width 39 height 23
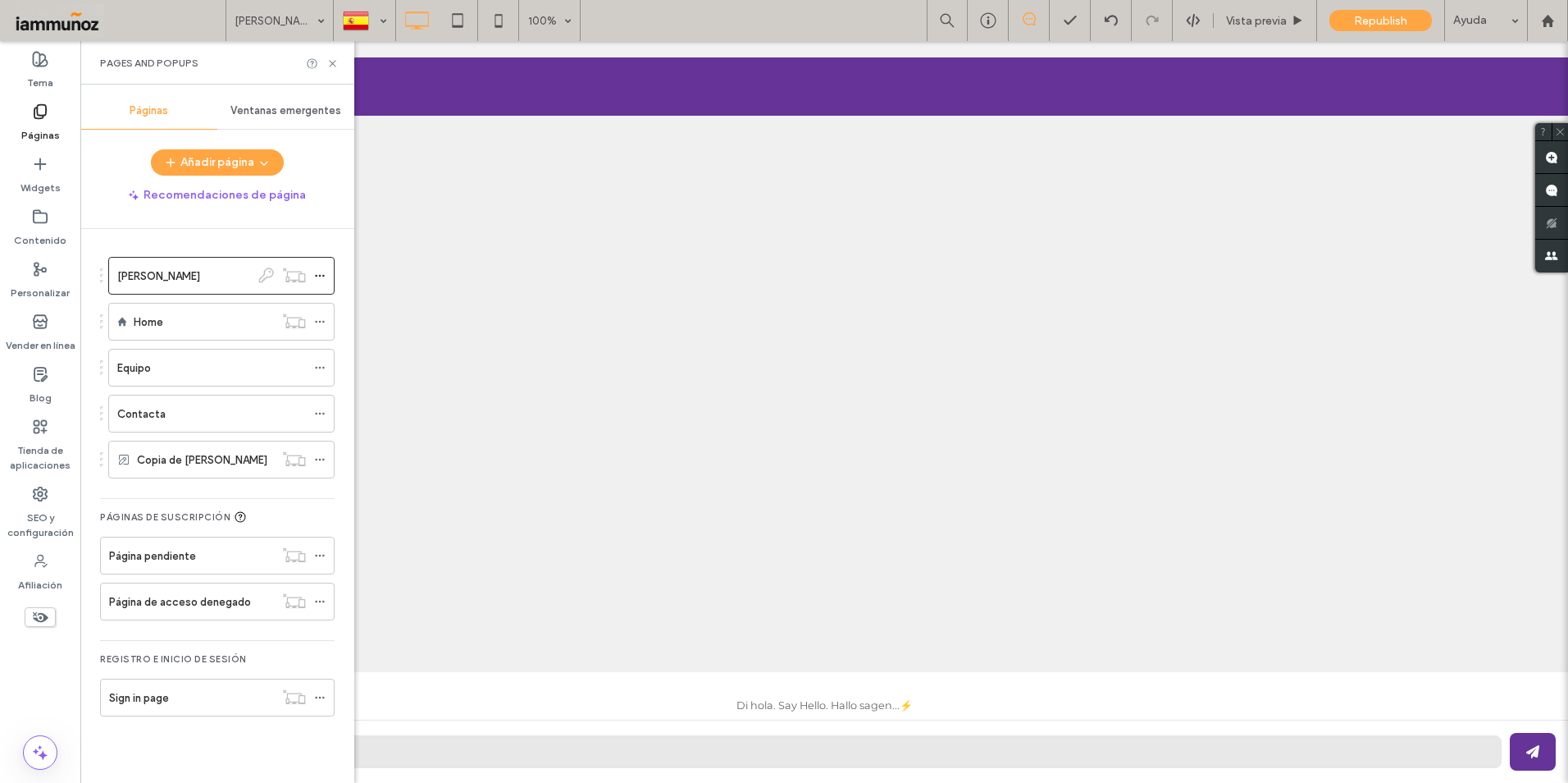
click at [542, 315] on div at bounding box center [824, 394] width 1488 height 556
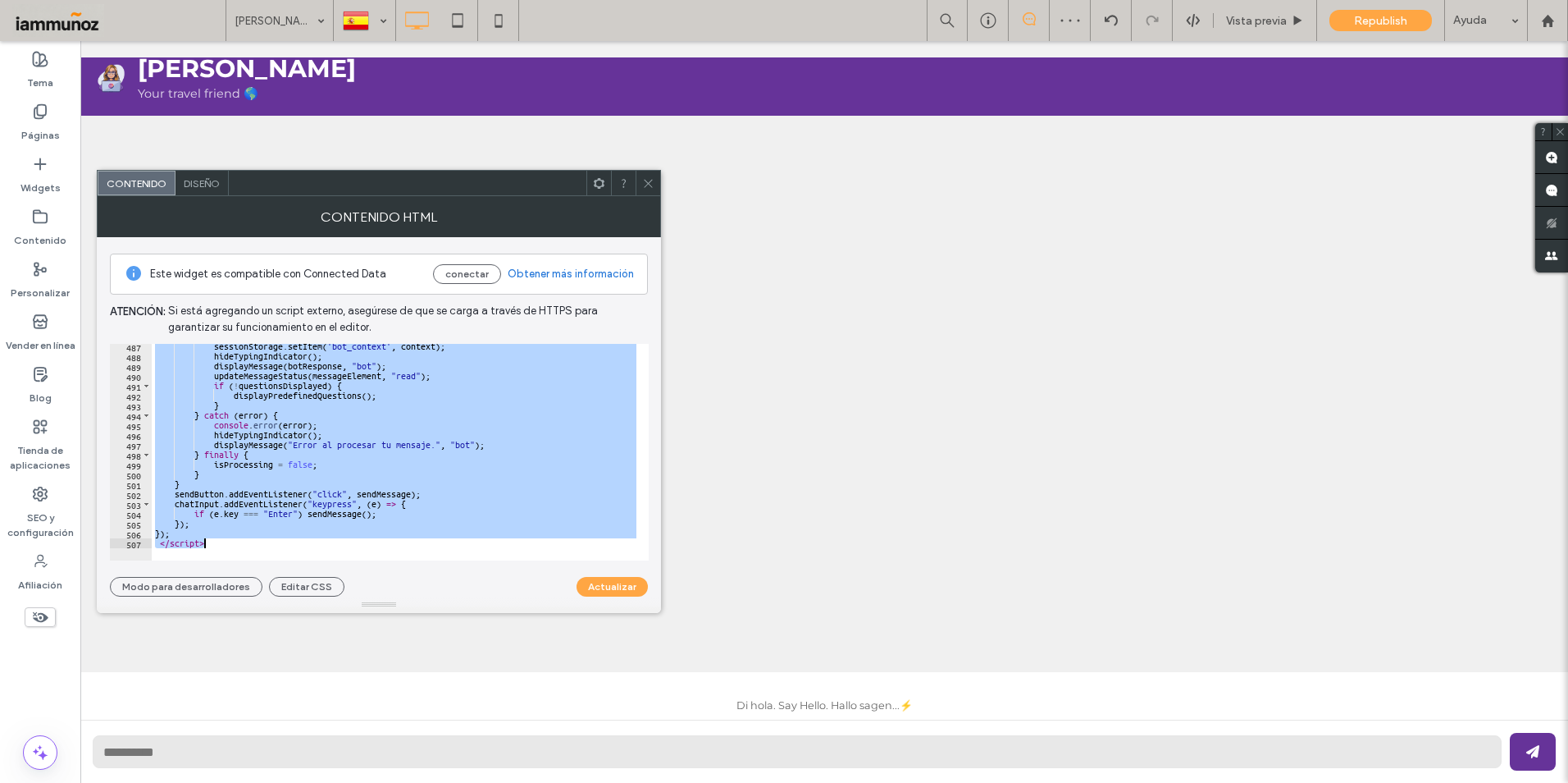
drag, startPoint x: 230, startPoint y: 386, endPoint x: 317, endPoint y: 661, distance: 288.4
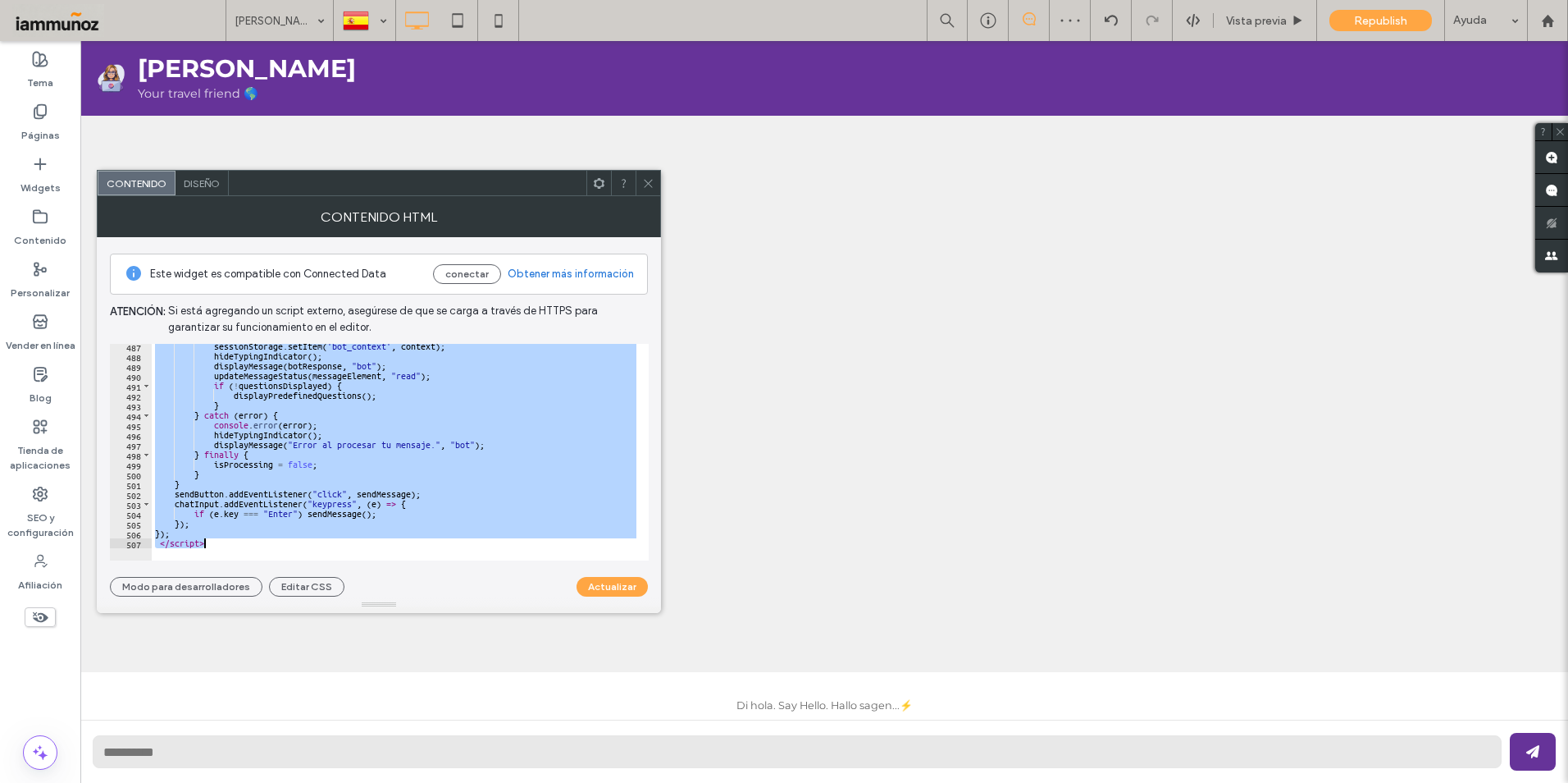
type textarea "**********"
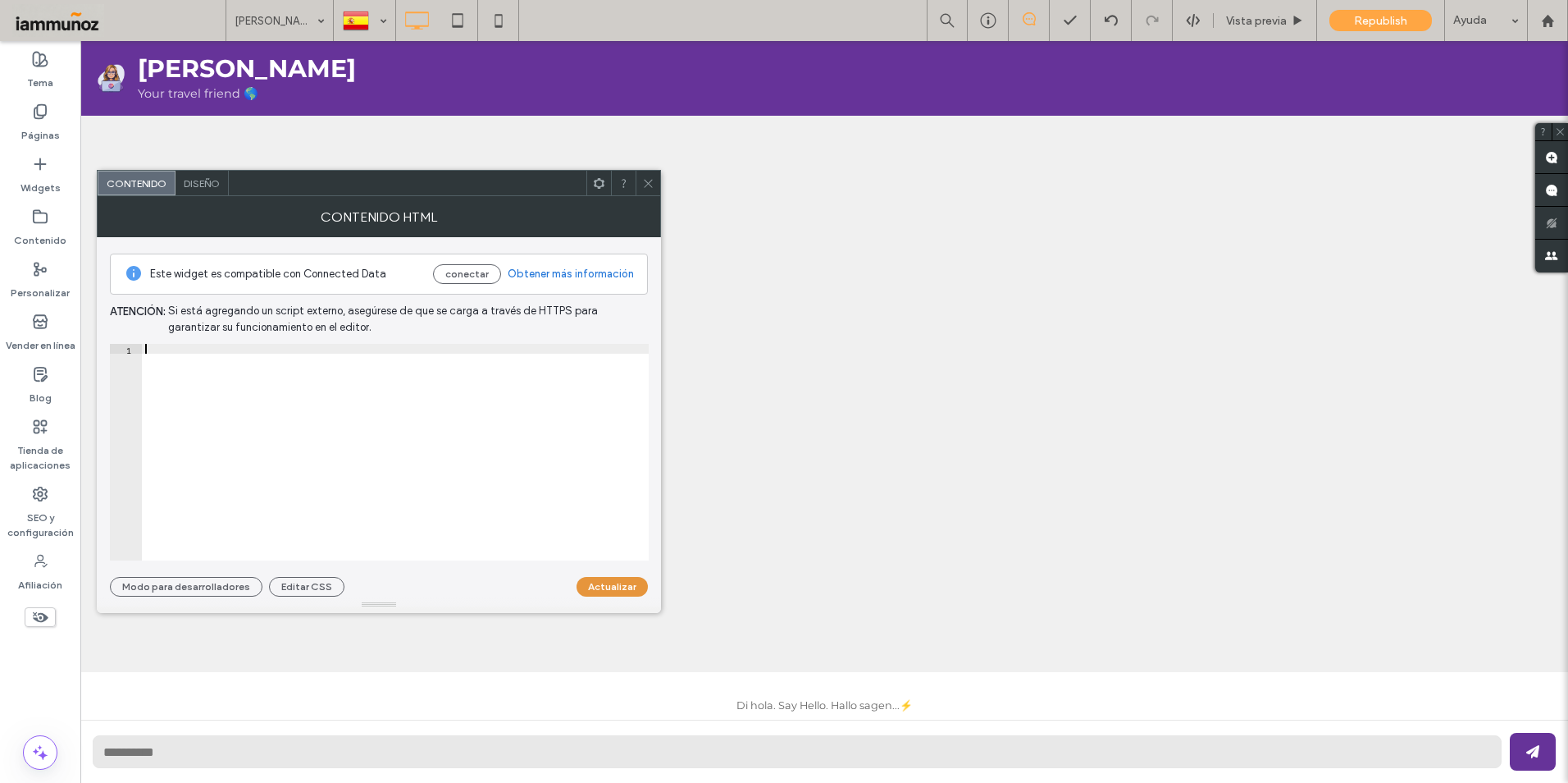
click at [612, 587] on button "Actualizar" at bounding box center [612, 586] width 72 height 20
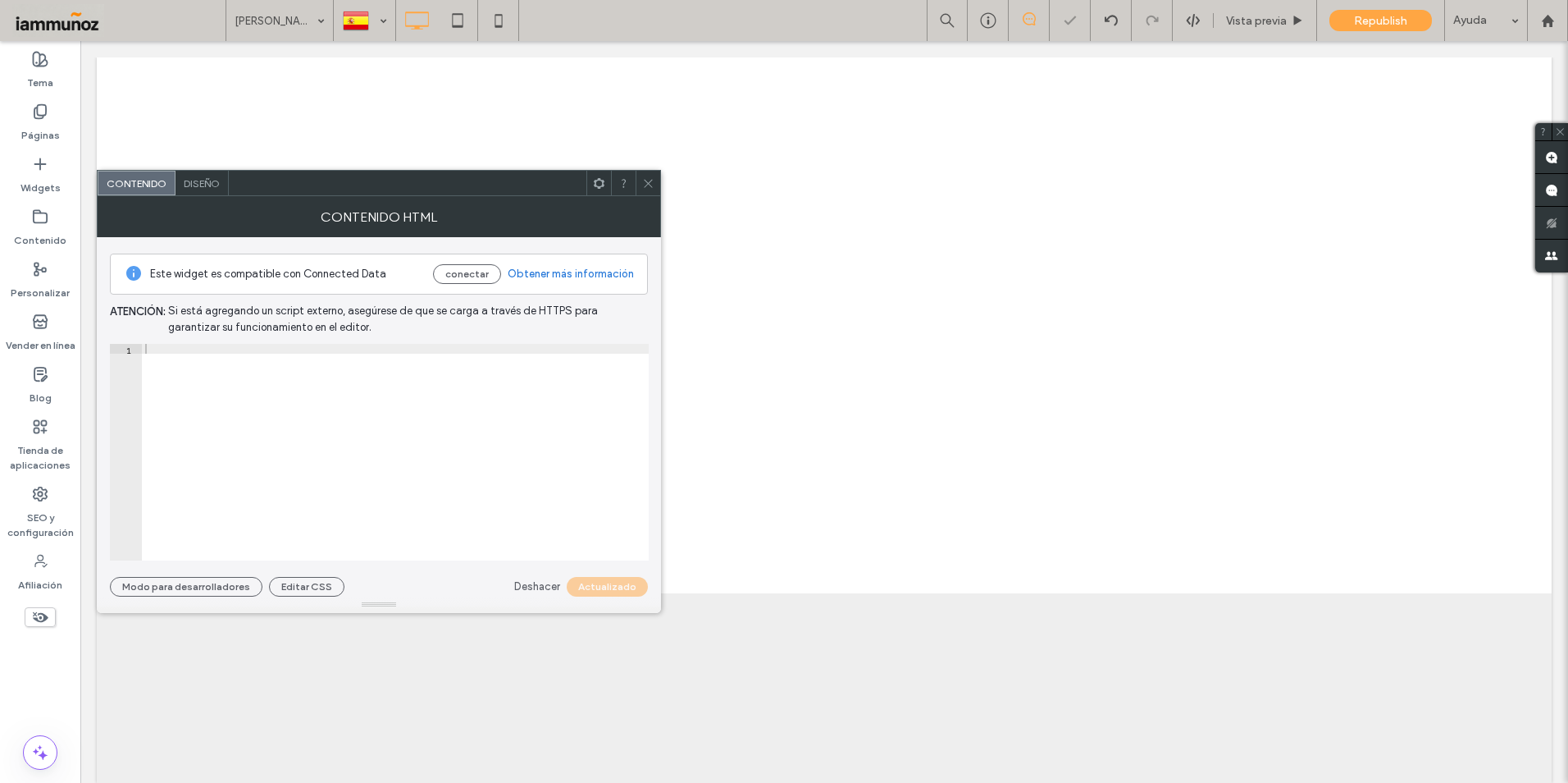
click at [649, 186] on icon at bounding box center [648, 183] width 12 height 12
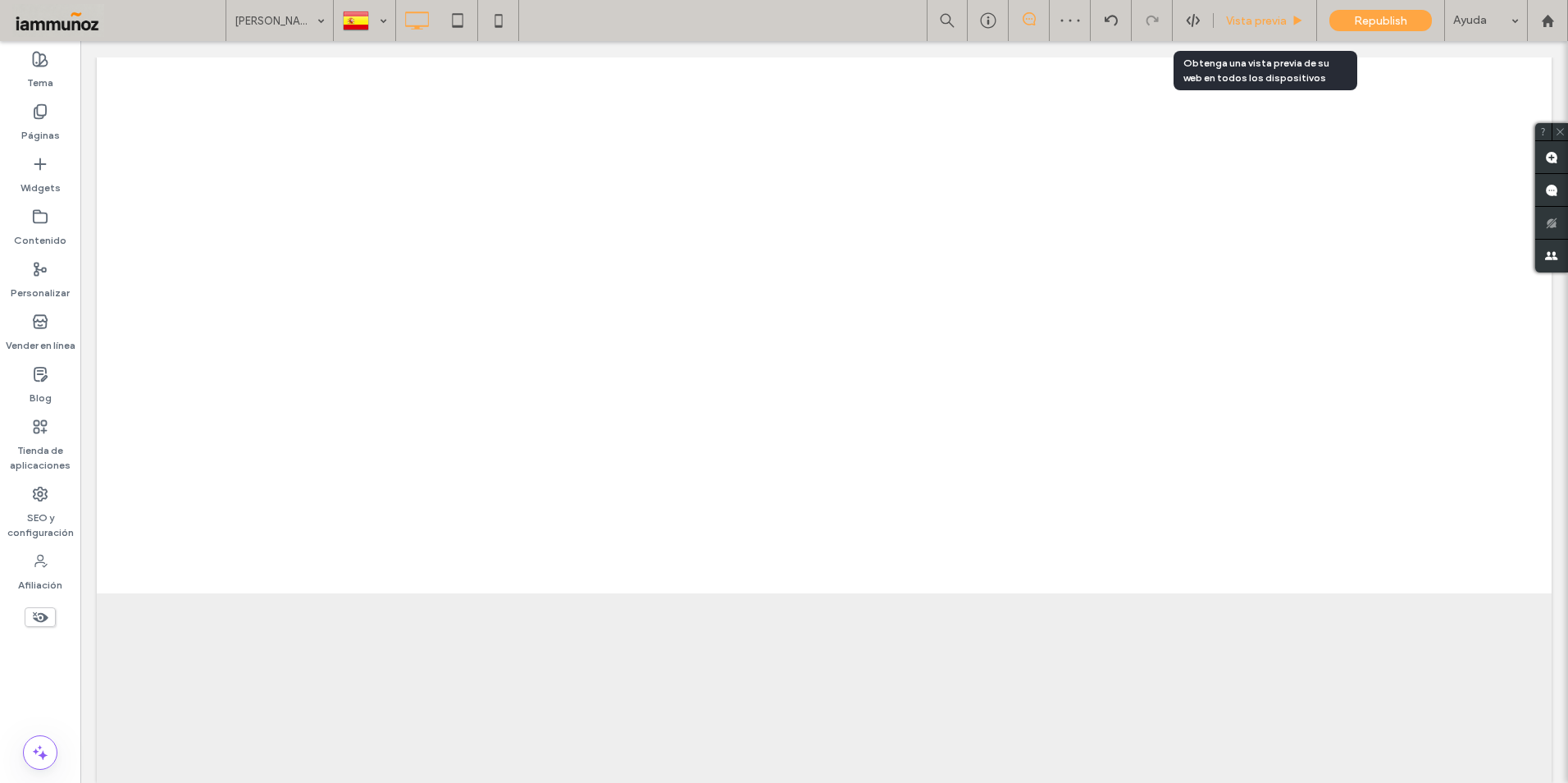
click at [1243, 30] on div "Vista previa" at bounding box center [1266, 21] width 104 height 41
click at [1254, 19] on span "Vista previa" at bounding box center [1256, 21] width 60 height 14
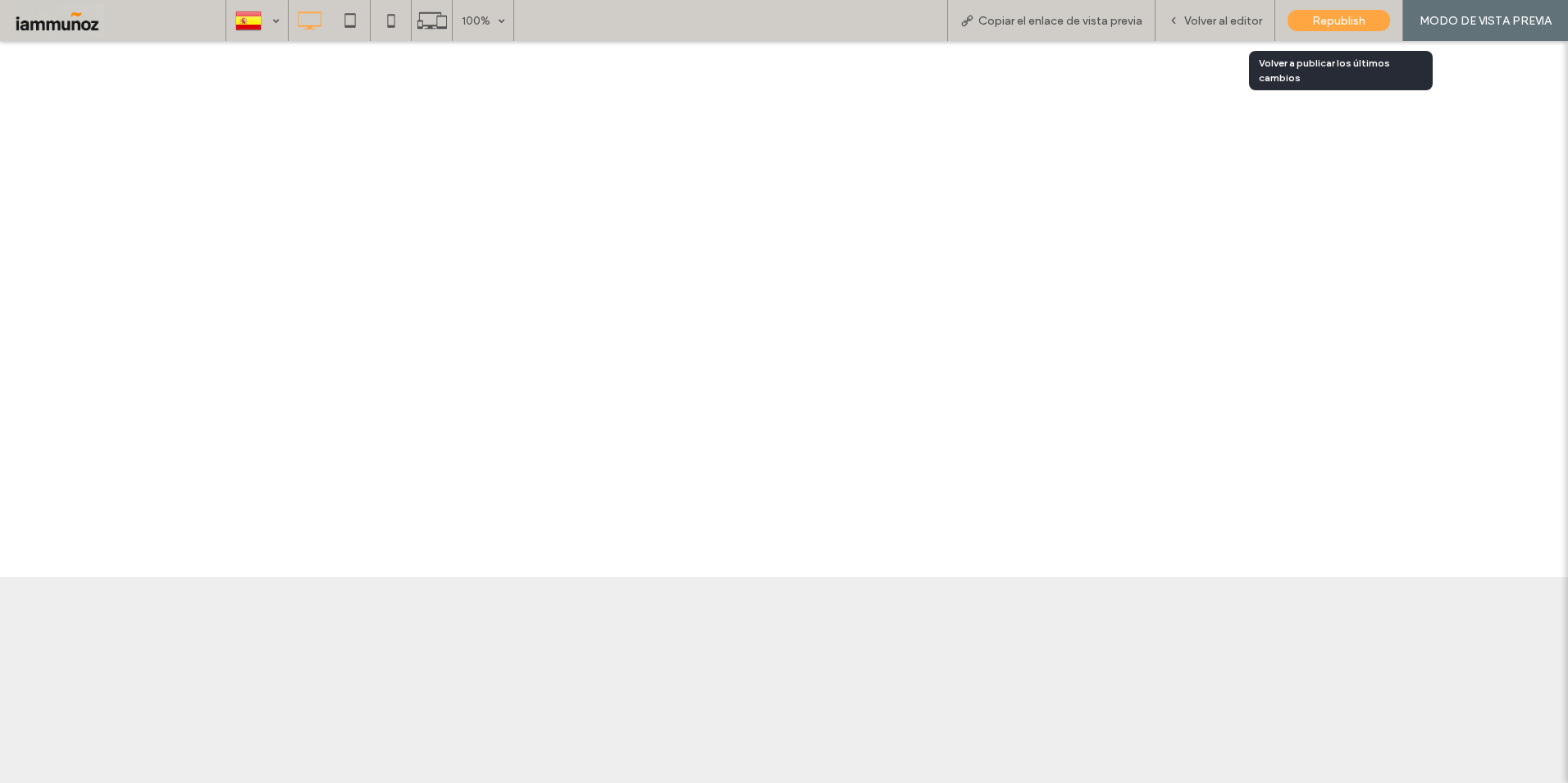
click at [1338, 22] on span "Republish" at bounding box center [1338, 21] width 54 height 14
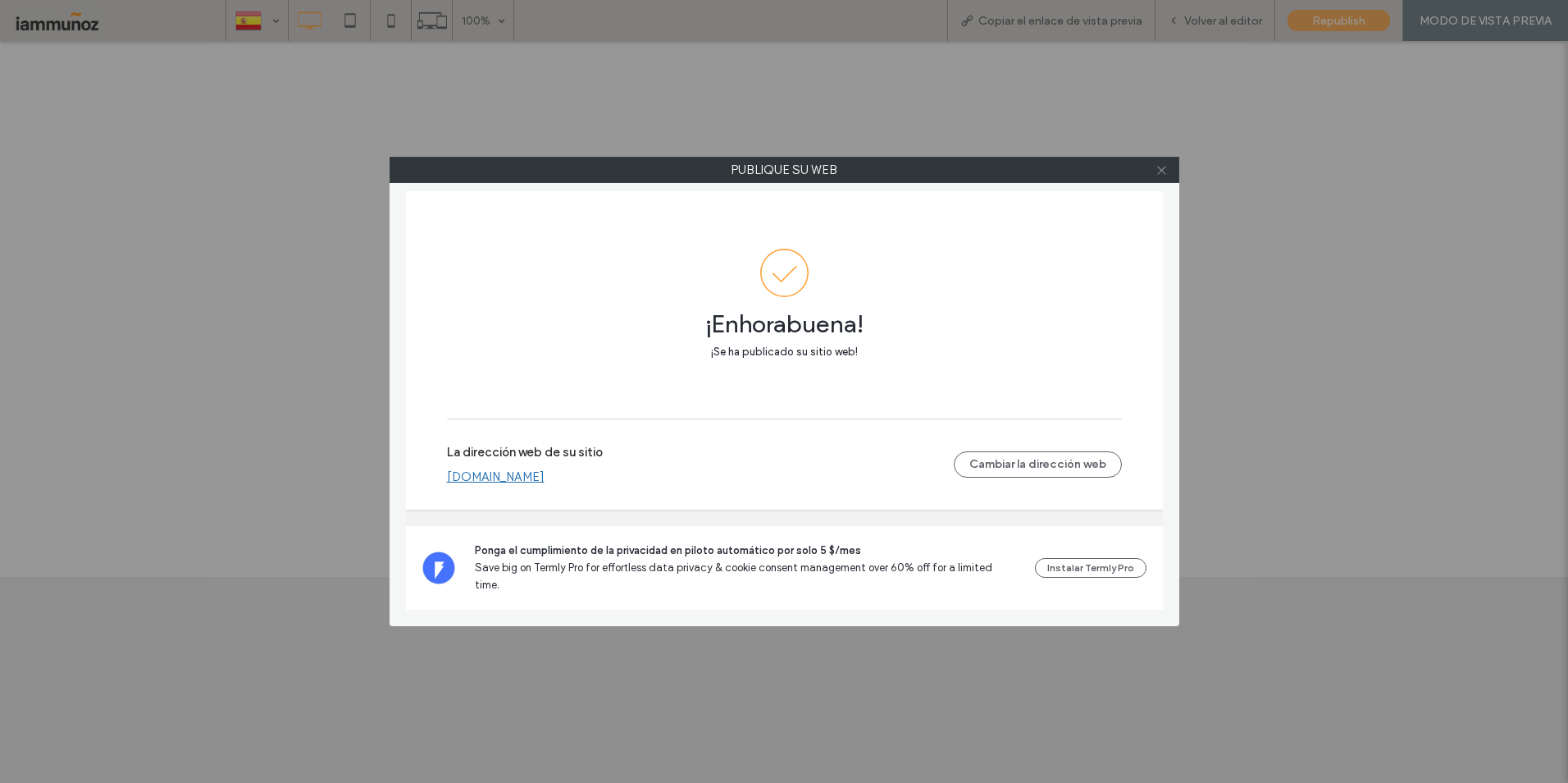
click at [1159, 173] on icon at bounding box center [1161, 170] width 12 height 12
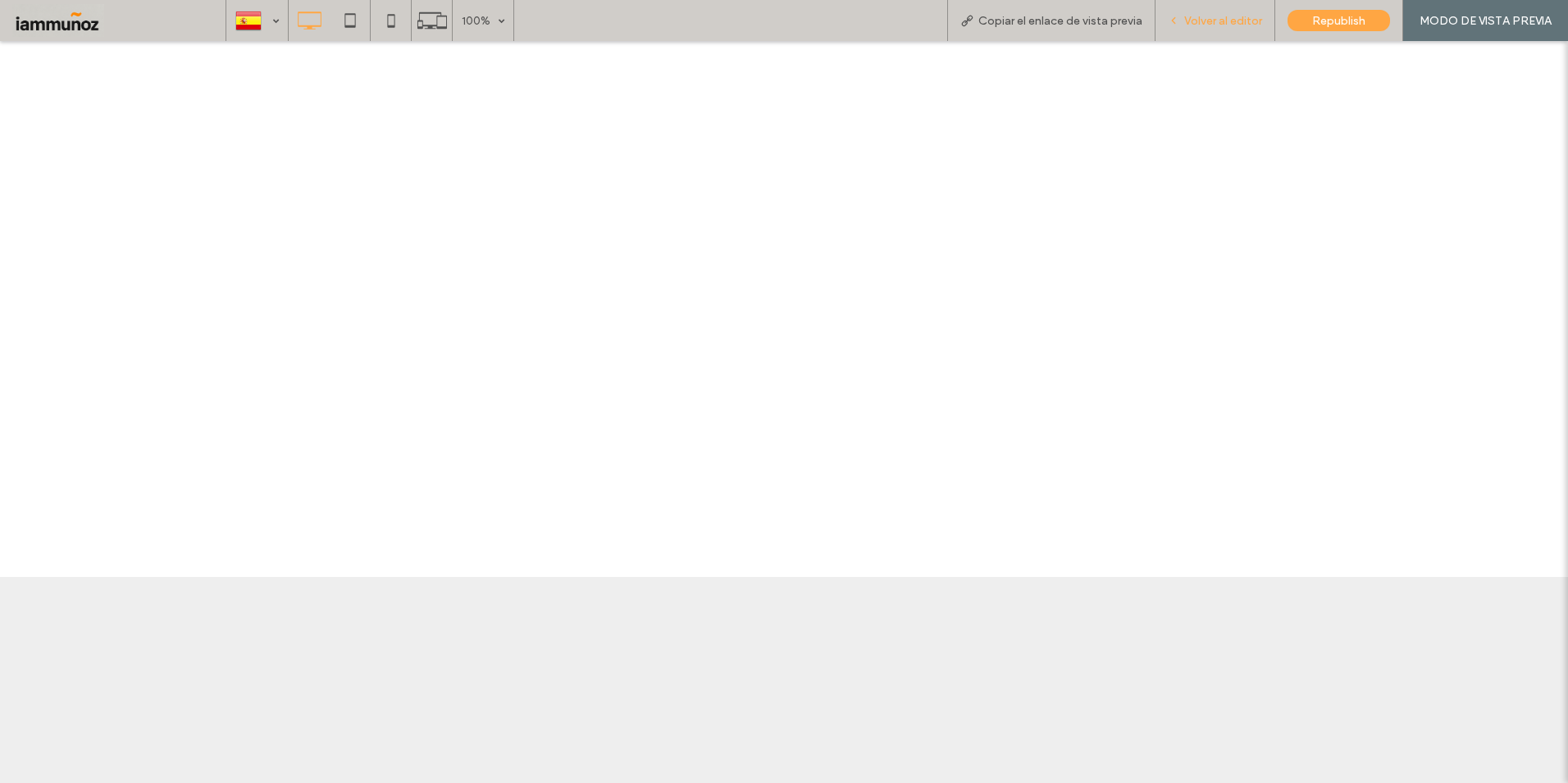
click at [1242, 22] on span "Volver al editor" at bounding box center [1223, 21] width 78 height 14
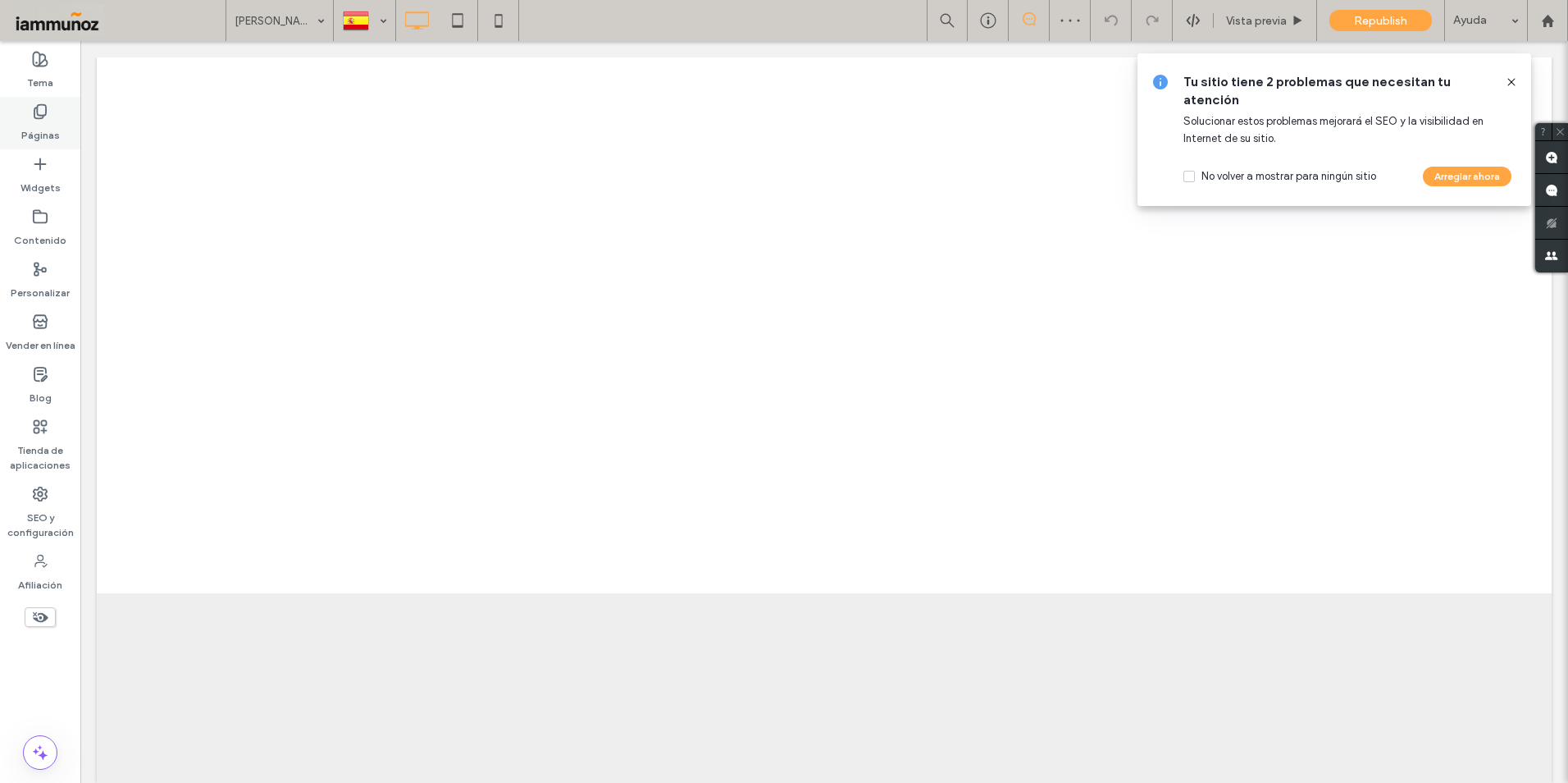
click at [13, 121] on div "Páginas" at bounding box center [40, 123] width 80 height 53
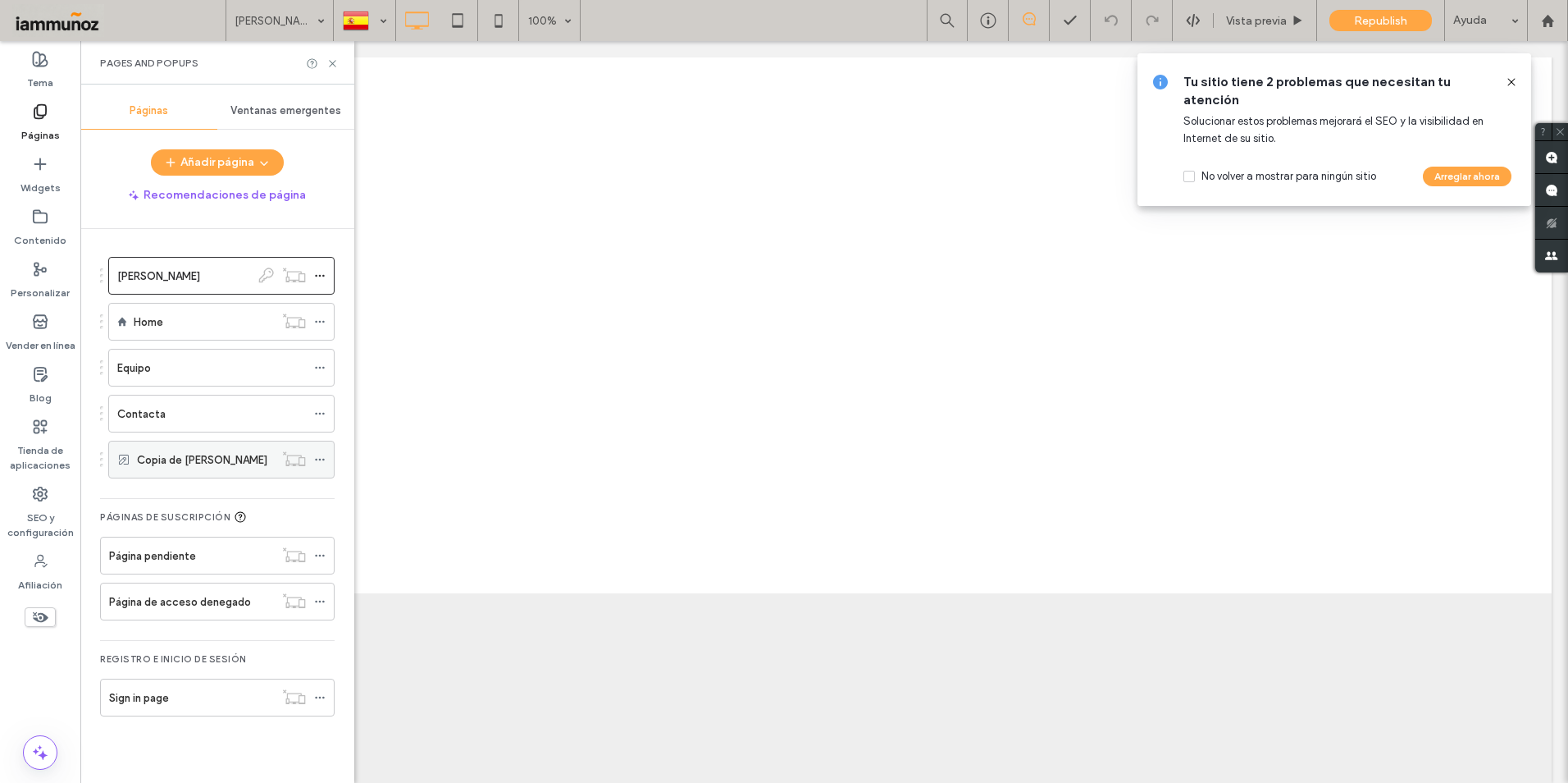
click at [251, 459] on div "Copia de [PERSON_NAME]" at bounding box center [204, 460] width 137 height 17
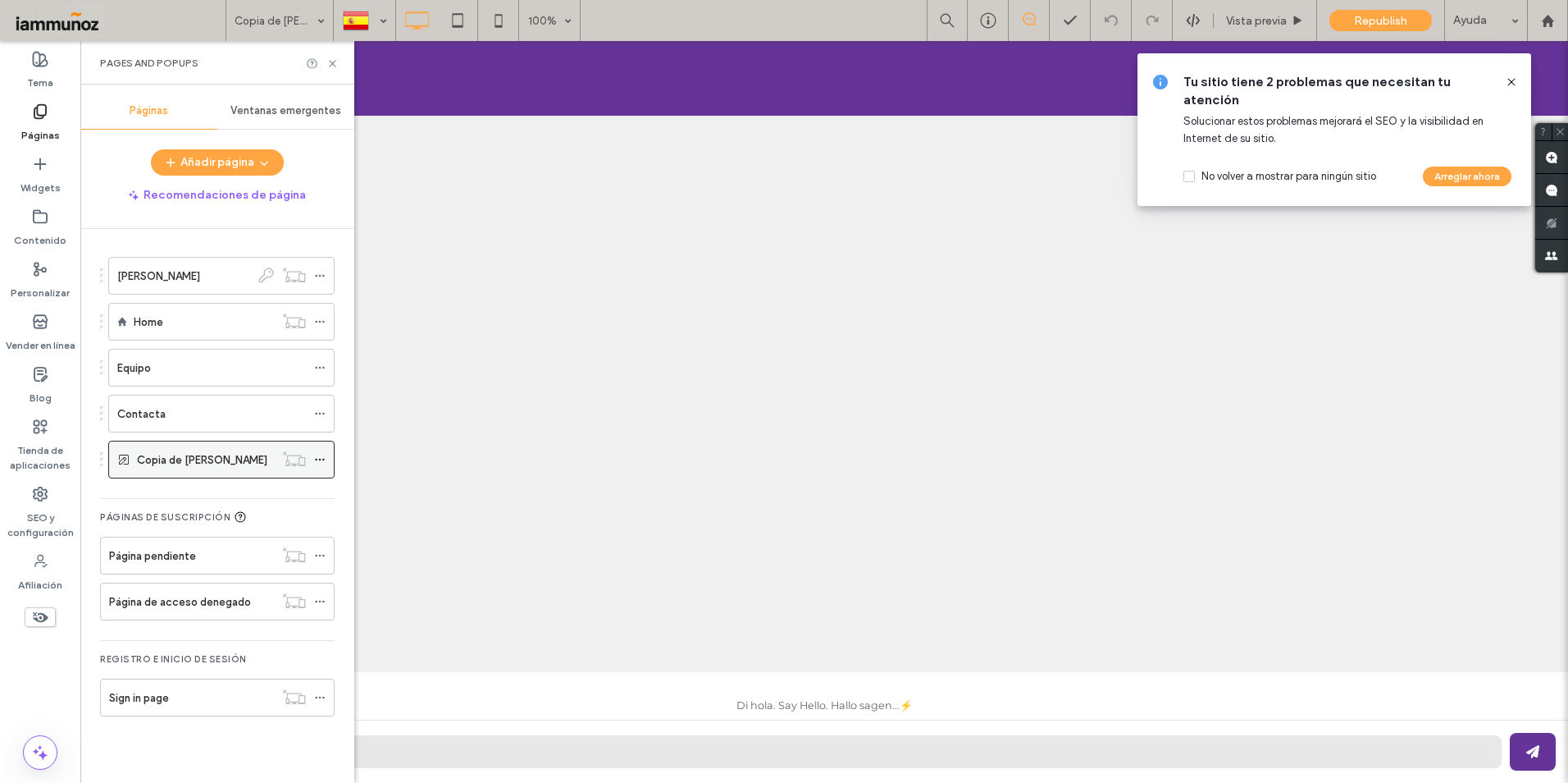
click at [319, 461] on icon at bounding box center [320, 460] width 11 height 11
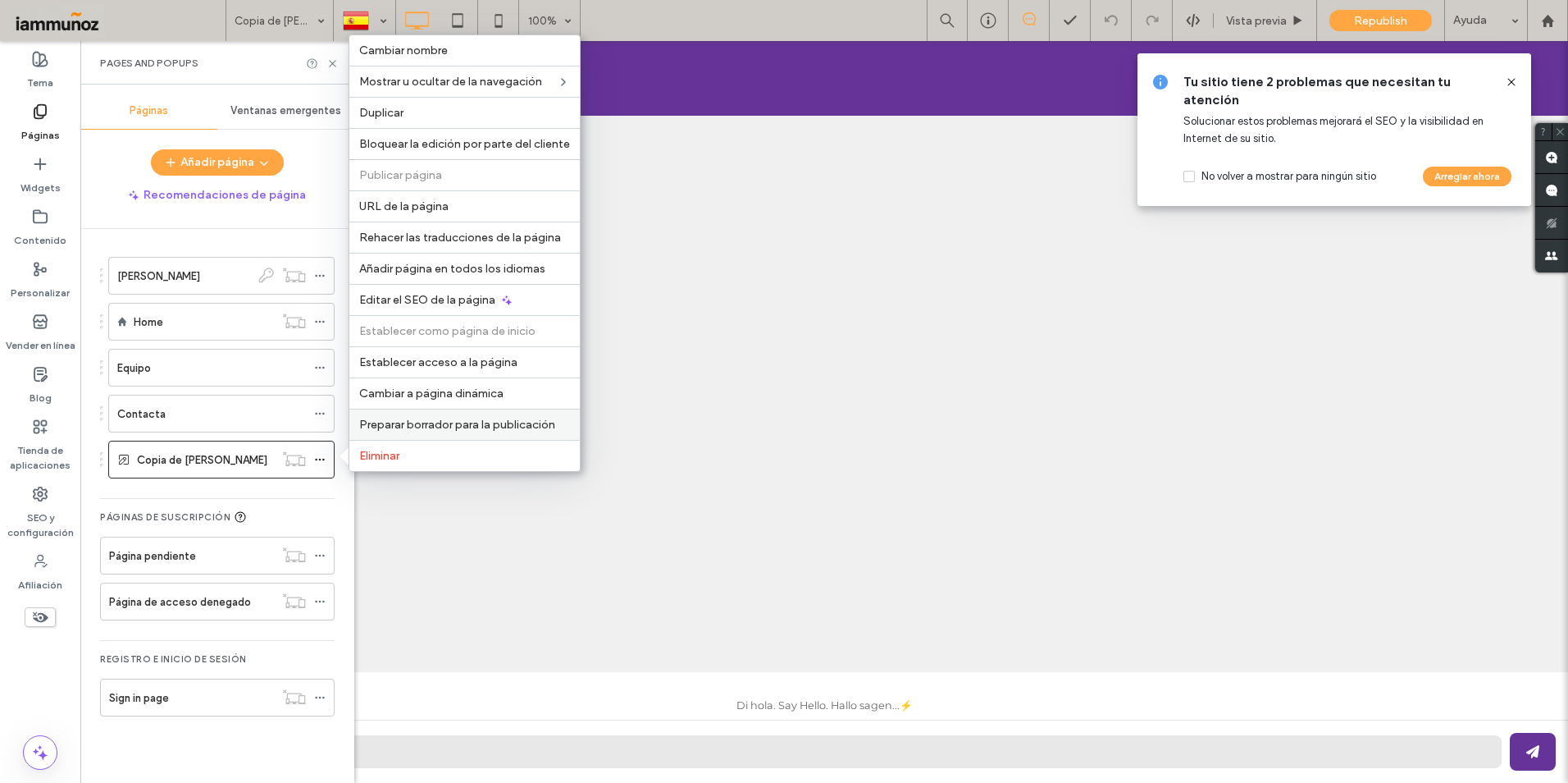
click at [450, 426] on span "Preparar borrador para la publicación" at bounding box center [457, 424] width 196 height 14
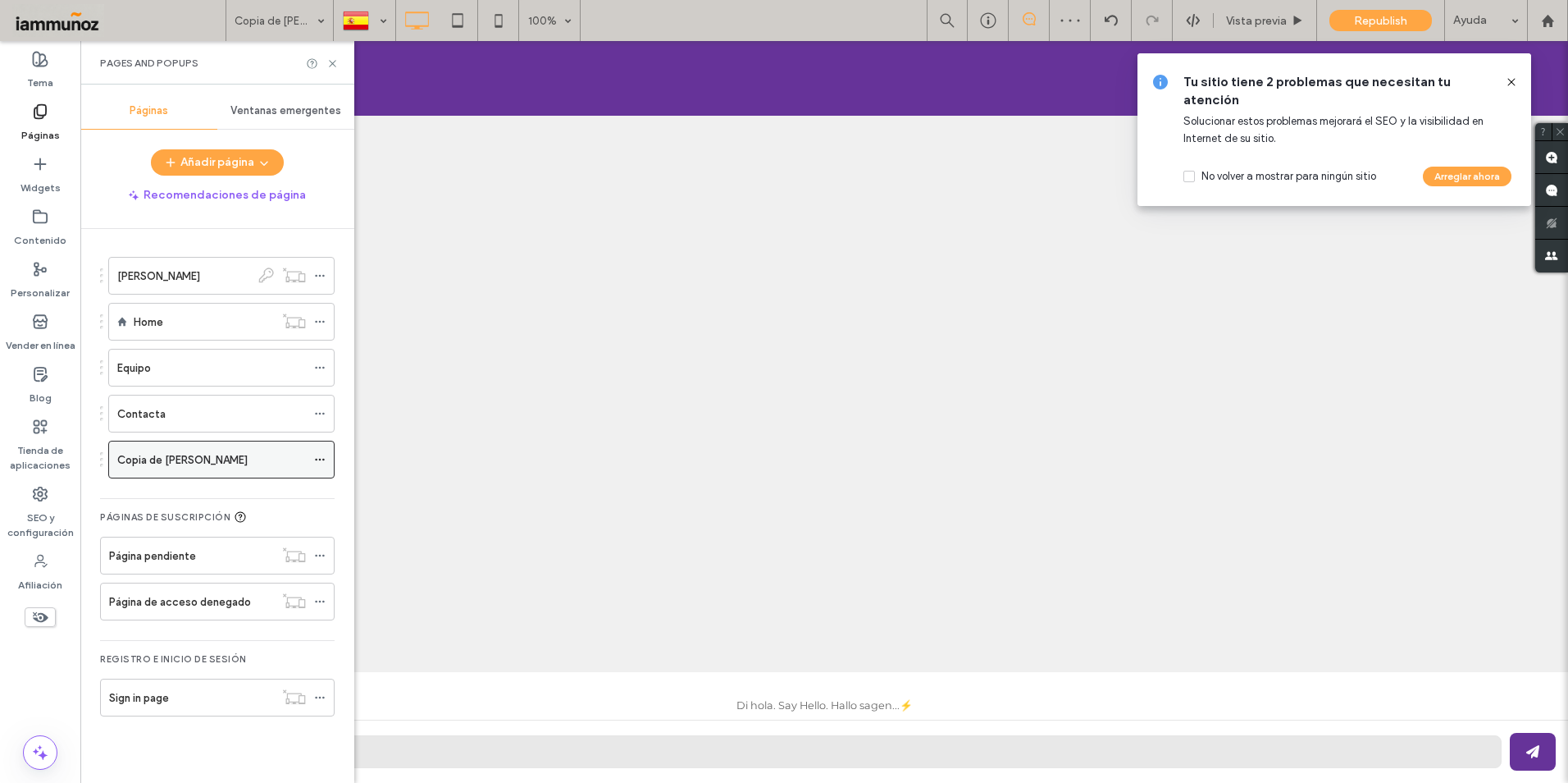
click at [323, 459] on use at bounding box center [319, 460] width 9 height 3
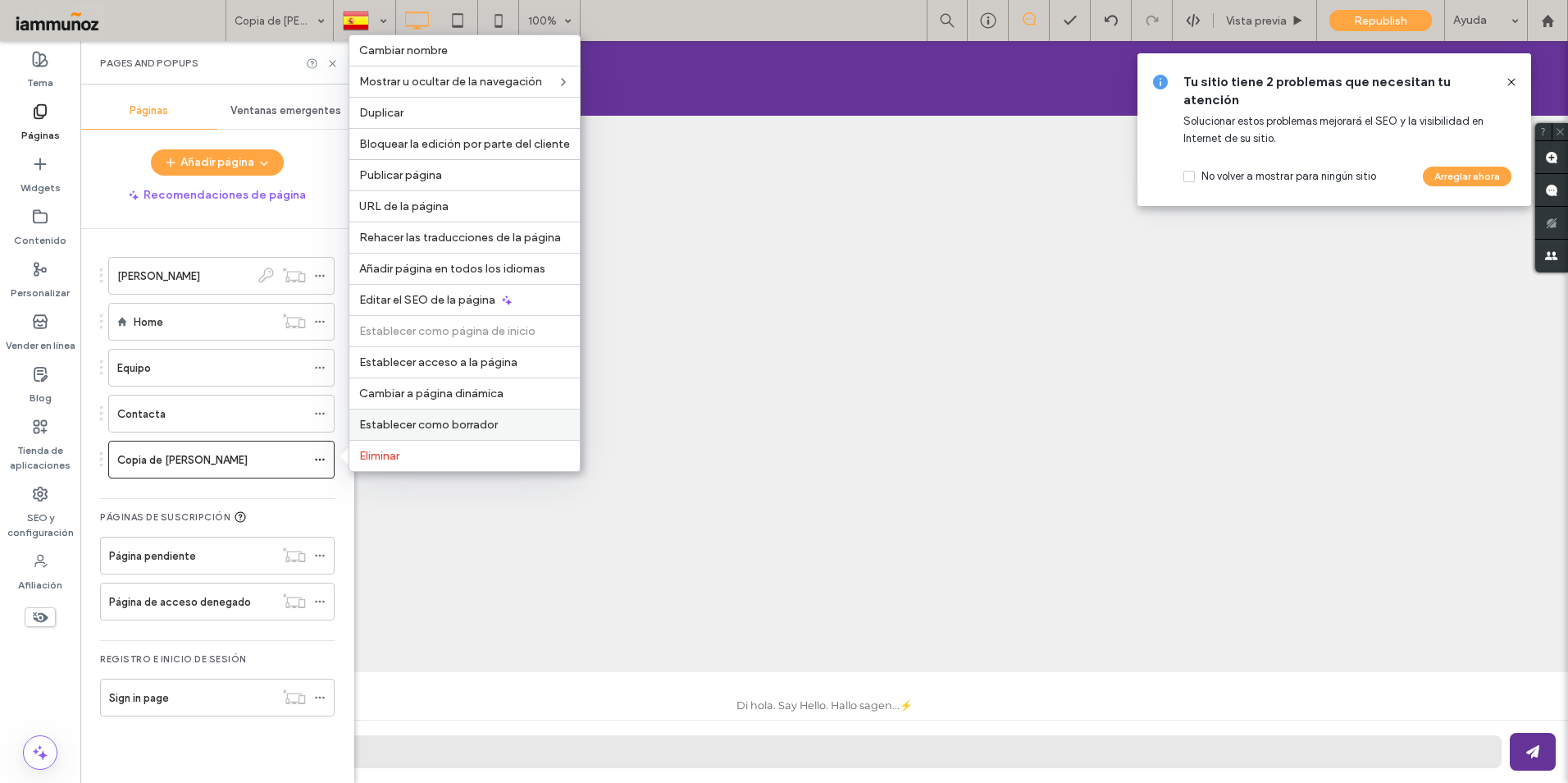
click at [388, 423] on span "Establecer como borrador" at bounding box center [428, 424] width 138 height 14
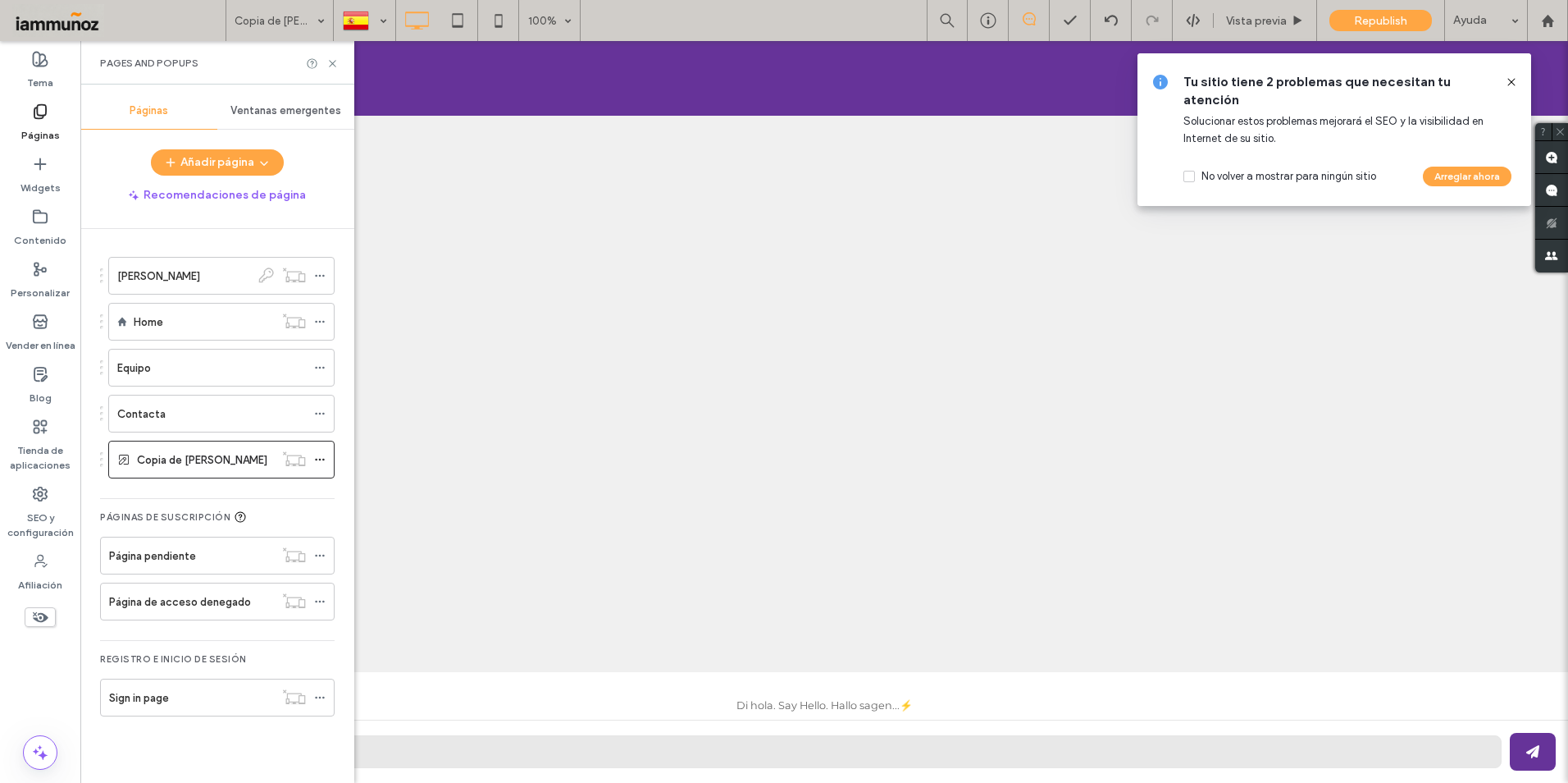
click at [1510, 82] on icon at bounding box center [1511, 82] width 13 height 13
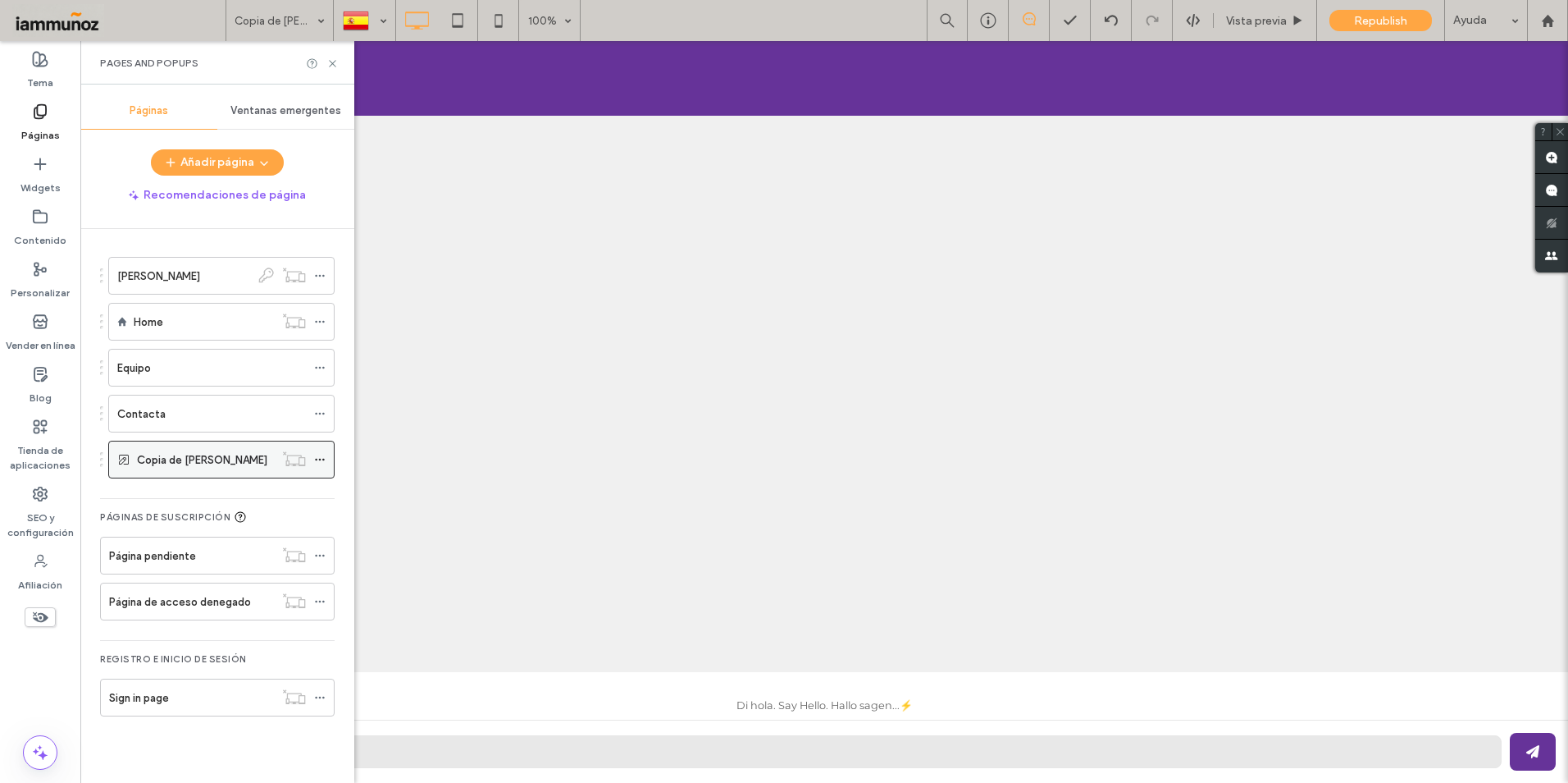
click at [322, 461] on icon at bounding box center [320, 460] width 11 height 11
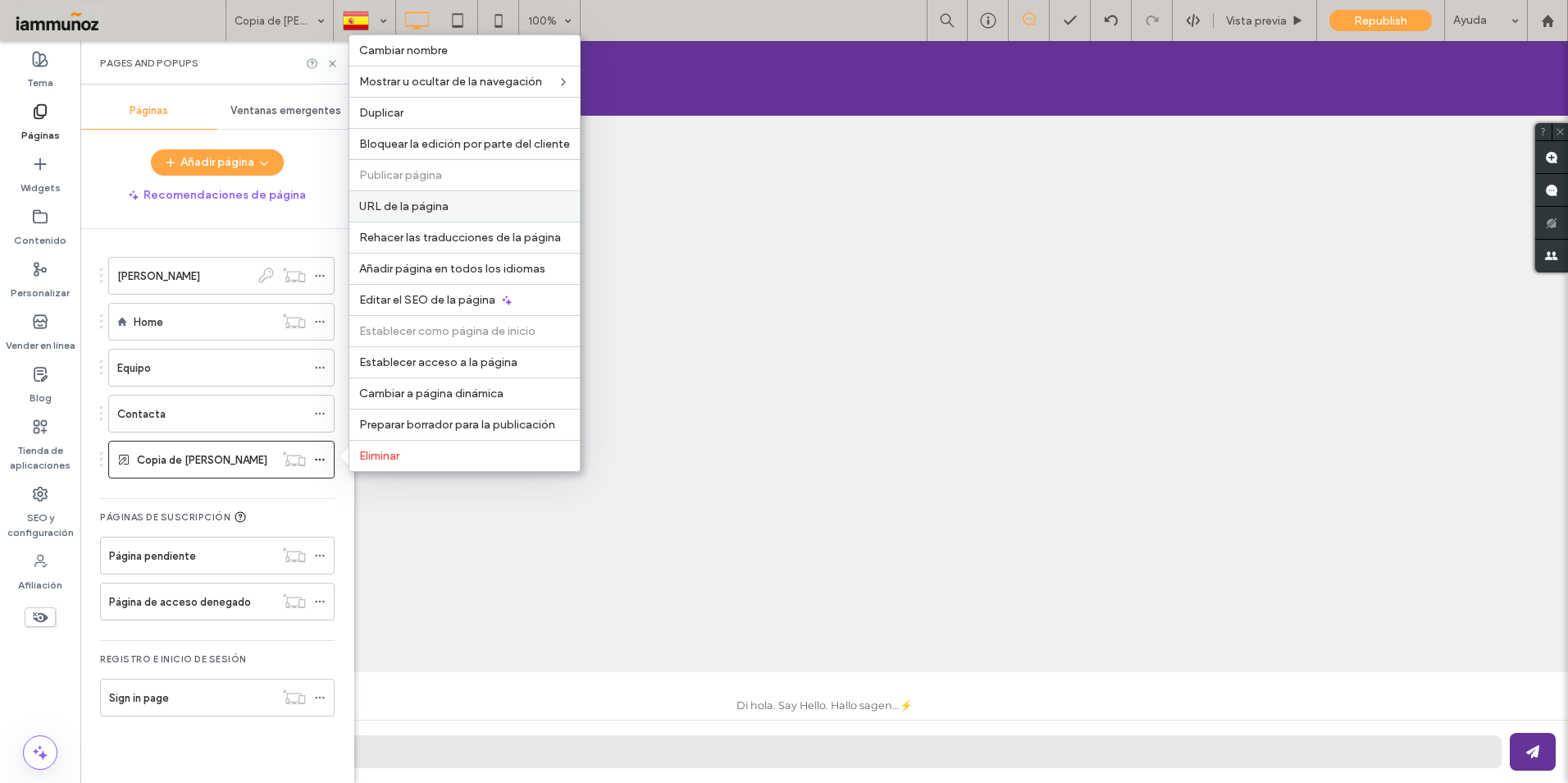
click at [422, 208] on span "URL de la página" at bounding box center [403, 206] width 89 height 14
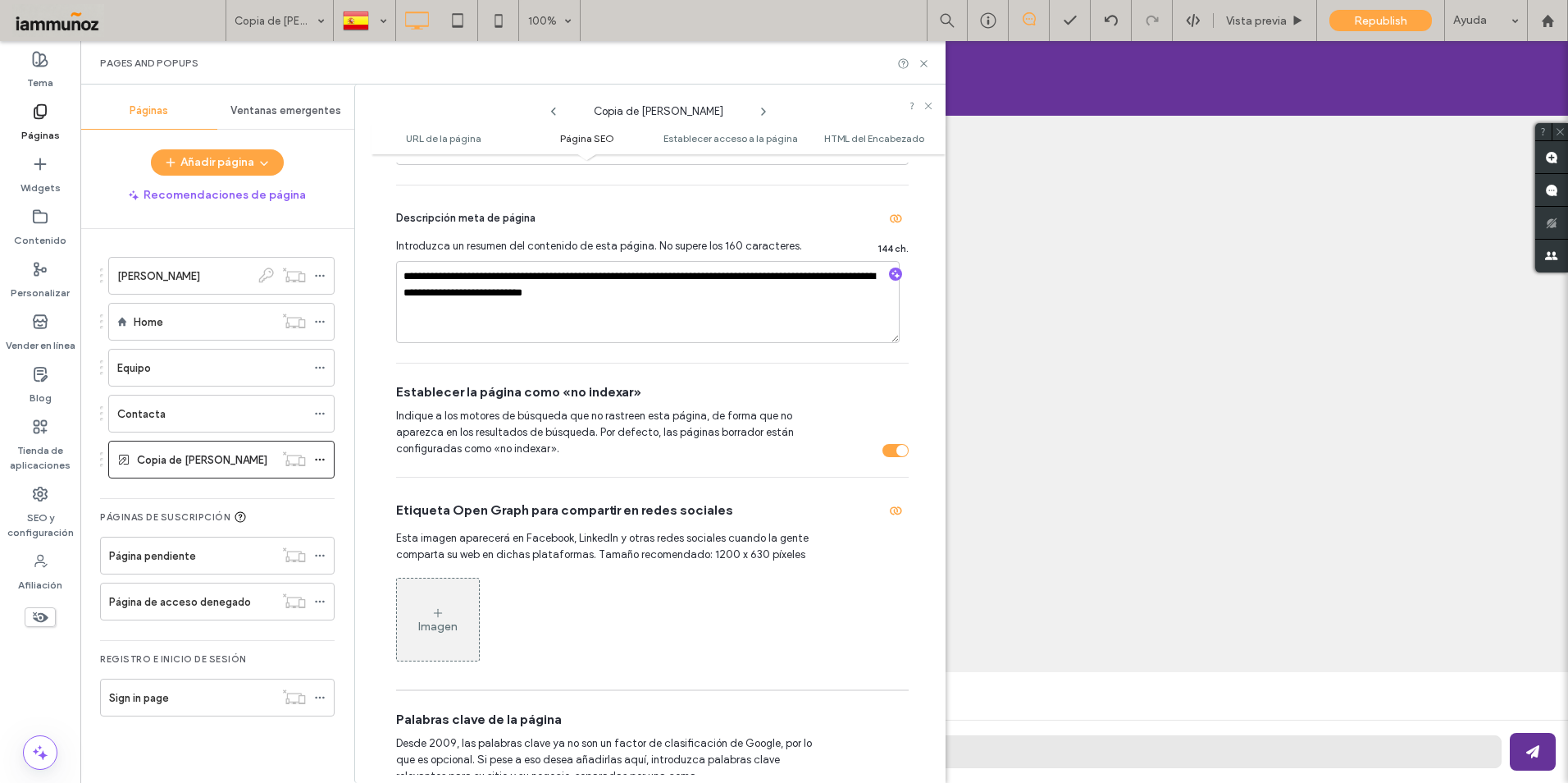
scroll to position [657, 0]
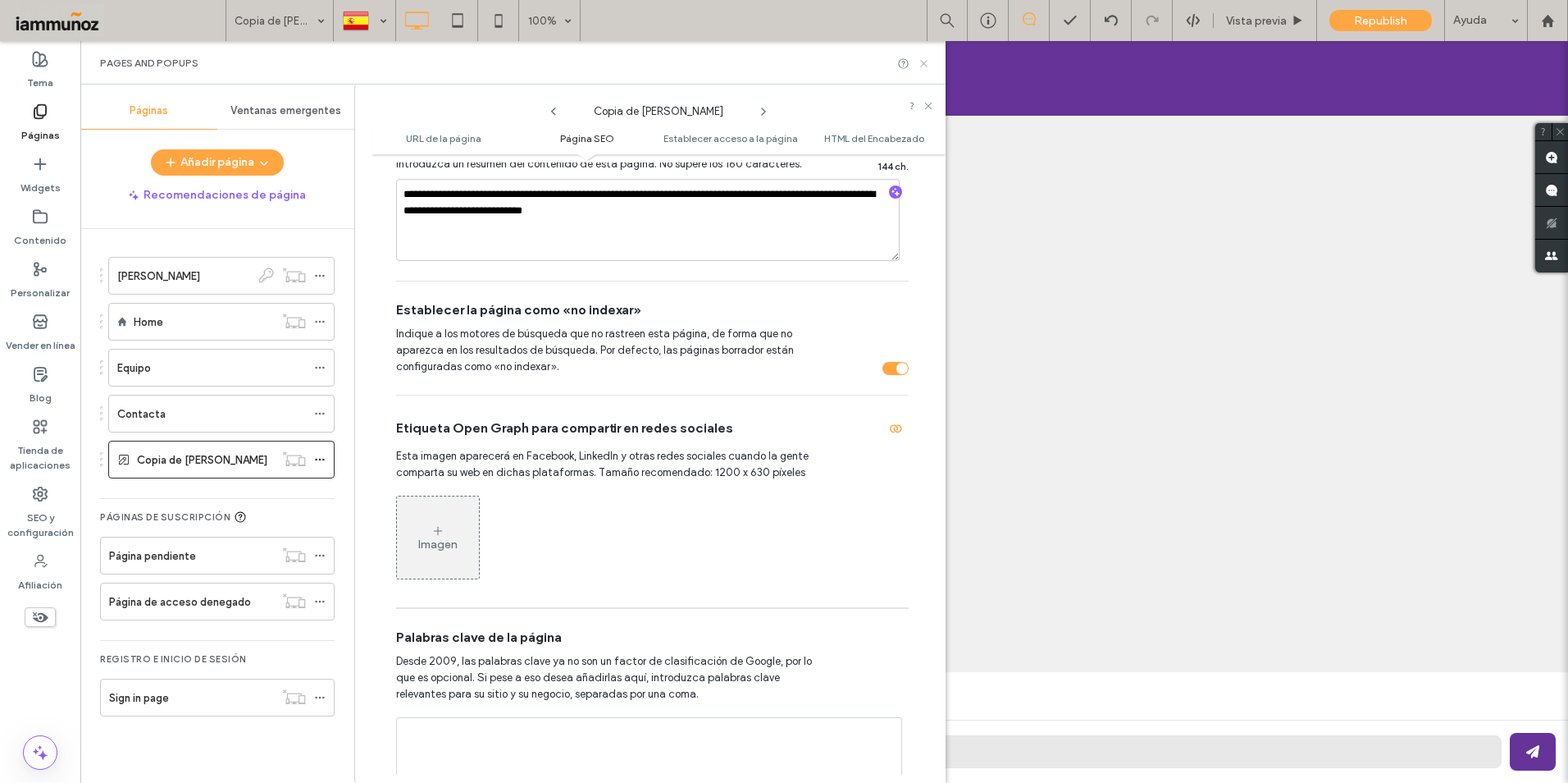
click at [924, 62] on use at bounding box center [923, 63] width 7 height 7
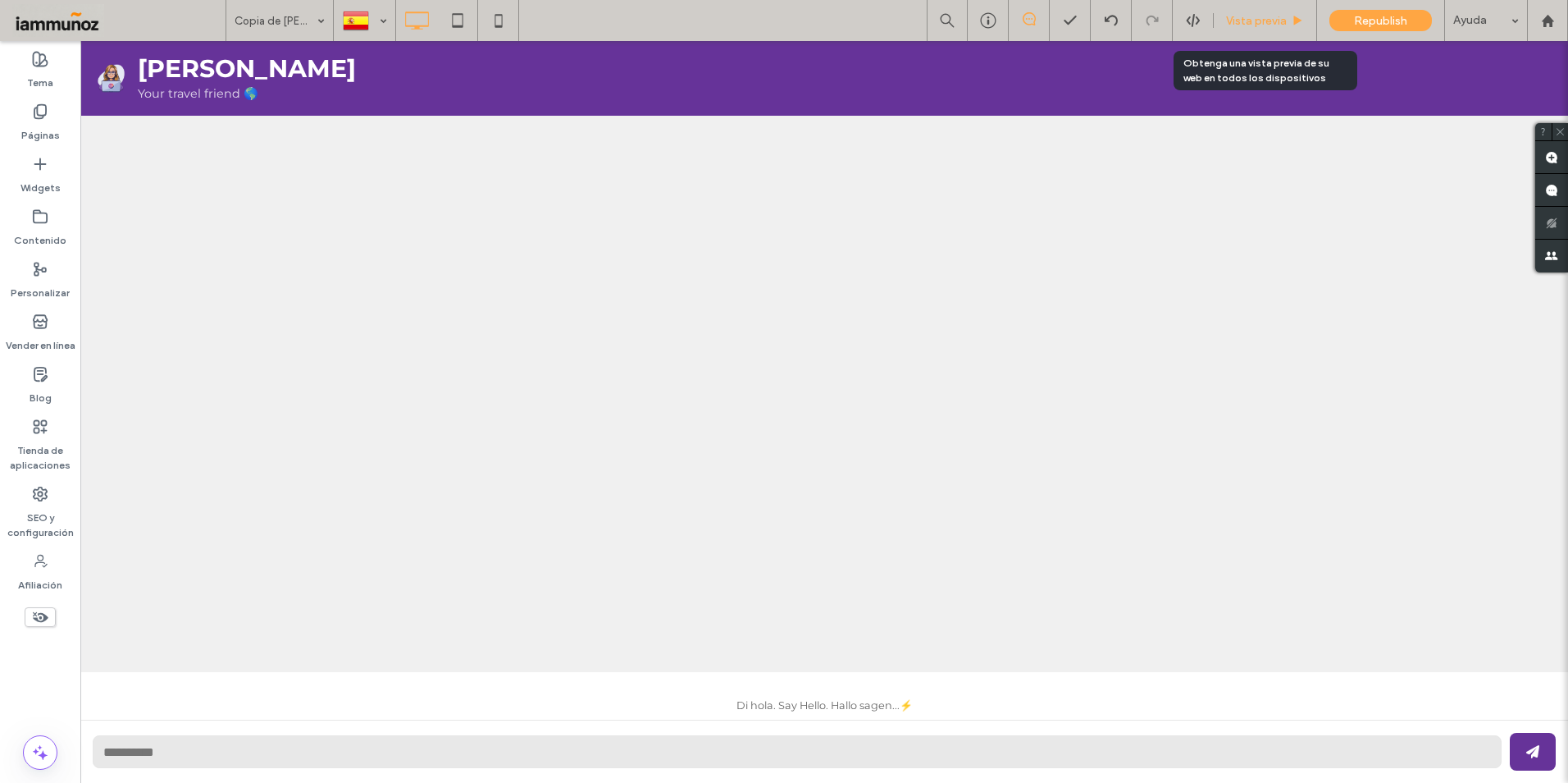
click at [1254, 23] on span "Vista previa" at bounding box center [1256, 21] width 60 height 14
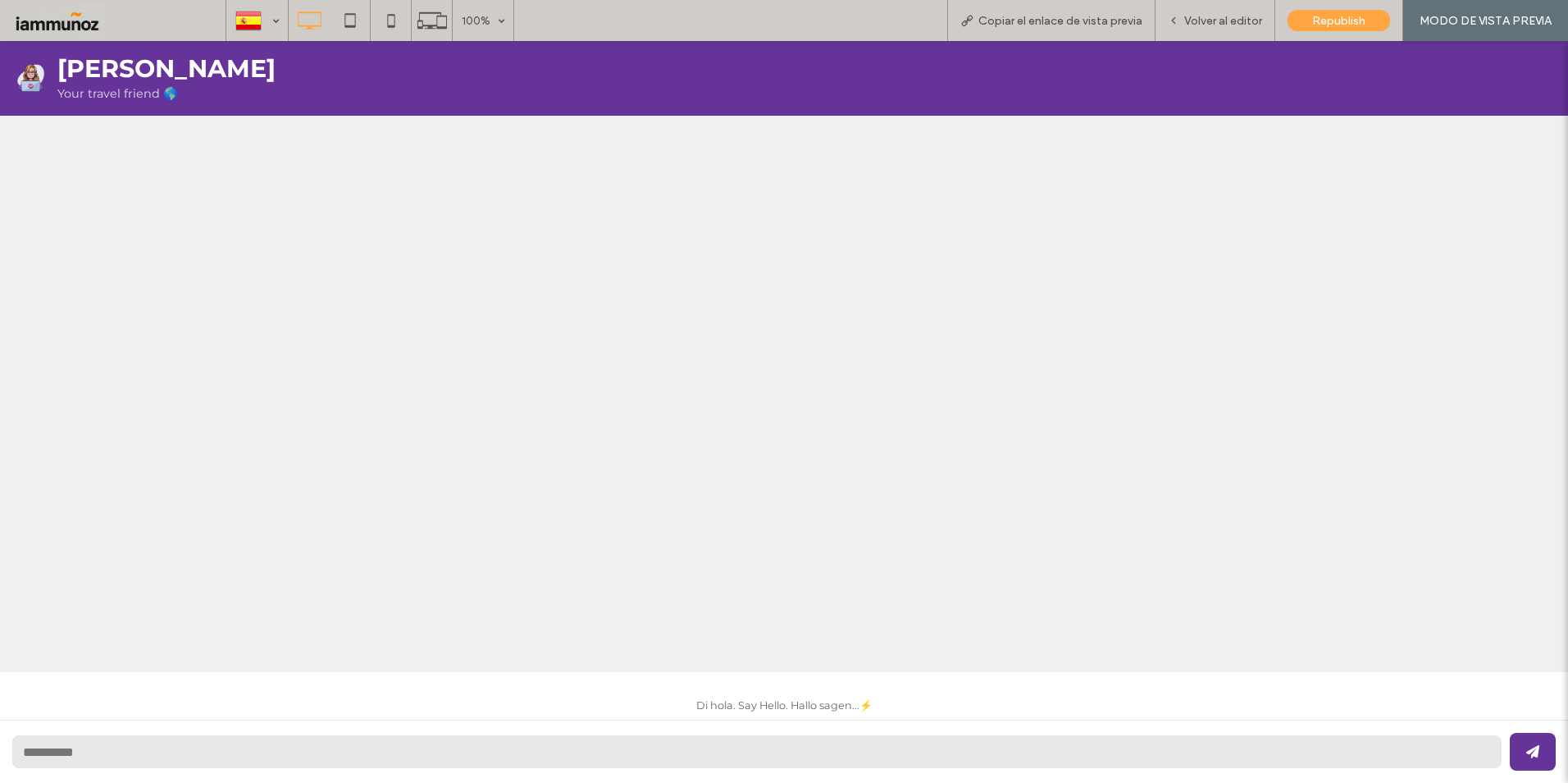
click at [118, 74] on h2 "[PERSON_NAME]" at bounding box center [167, 69] width 218 height 30
click at [1064, 14] on span "Copiar el enlace de vista previa" at bounding box center [1060, 21] width 164 height 14
click at [1230, 24] on span "Volver al editor" at bounding box center [1223, 21] width 78 height 14
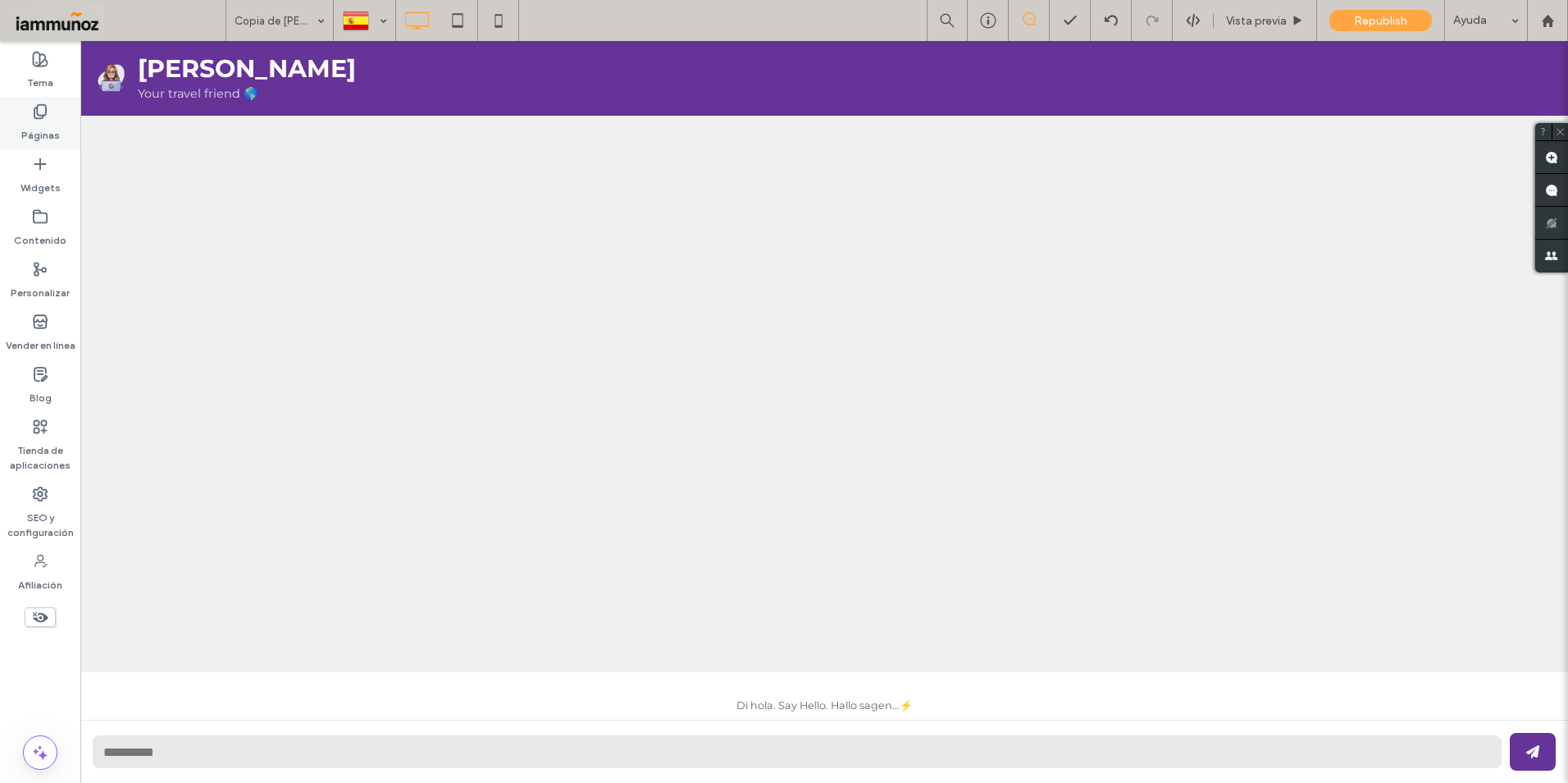
drag, startPoint x: 38, startPoint y: 115, endPoint x: 59, endPoint y: 123, distance: 22.5
click at [39, 115] on use at bounding box center [40, 111] width 11 height 14
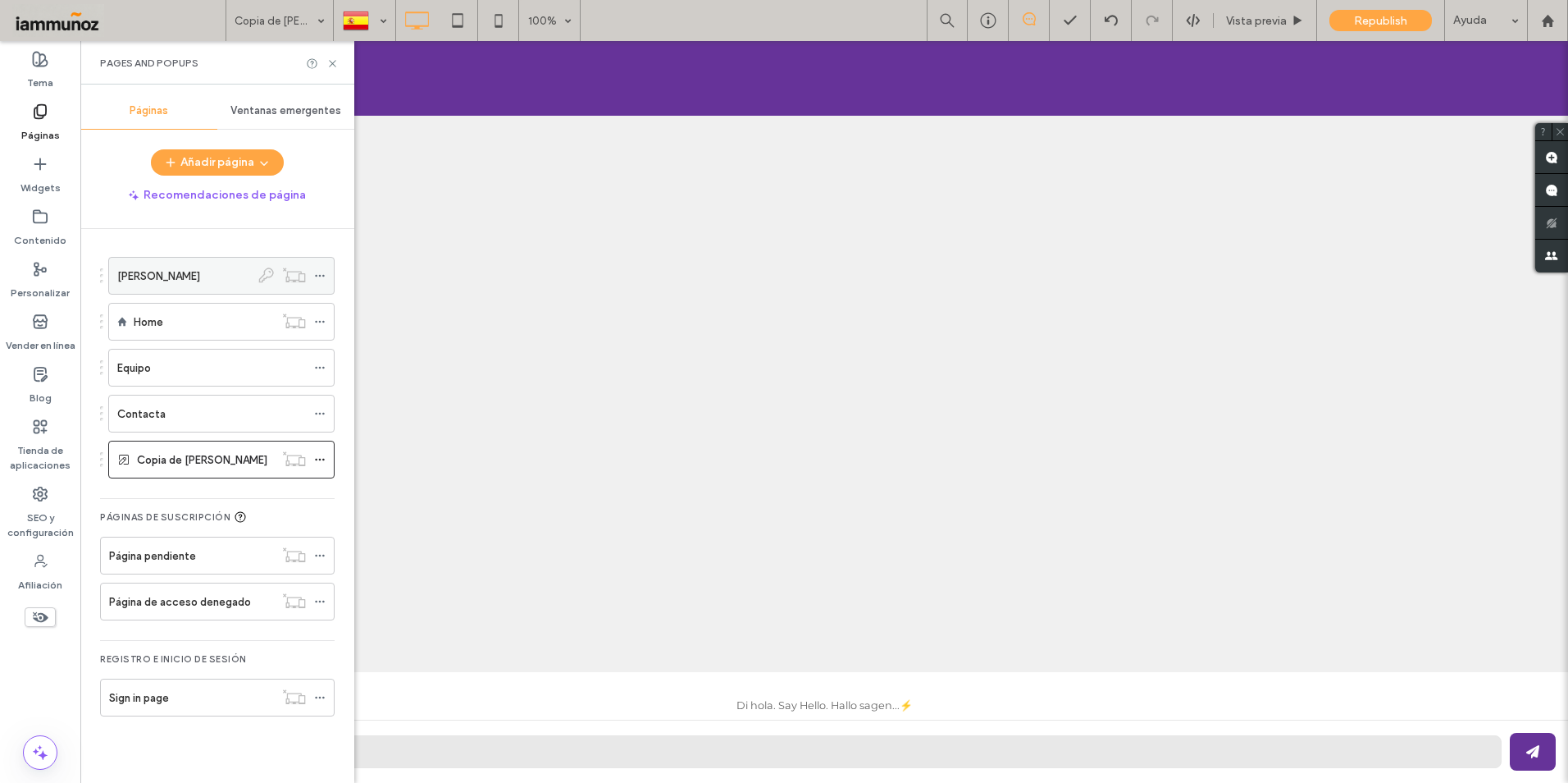
click at [312, 277] on div at bounding box center [283, 274] width 64 height 16
click at [316, 273] on icon at bounding box center [320, 276] width 11 height 11
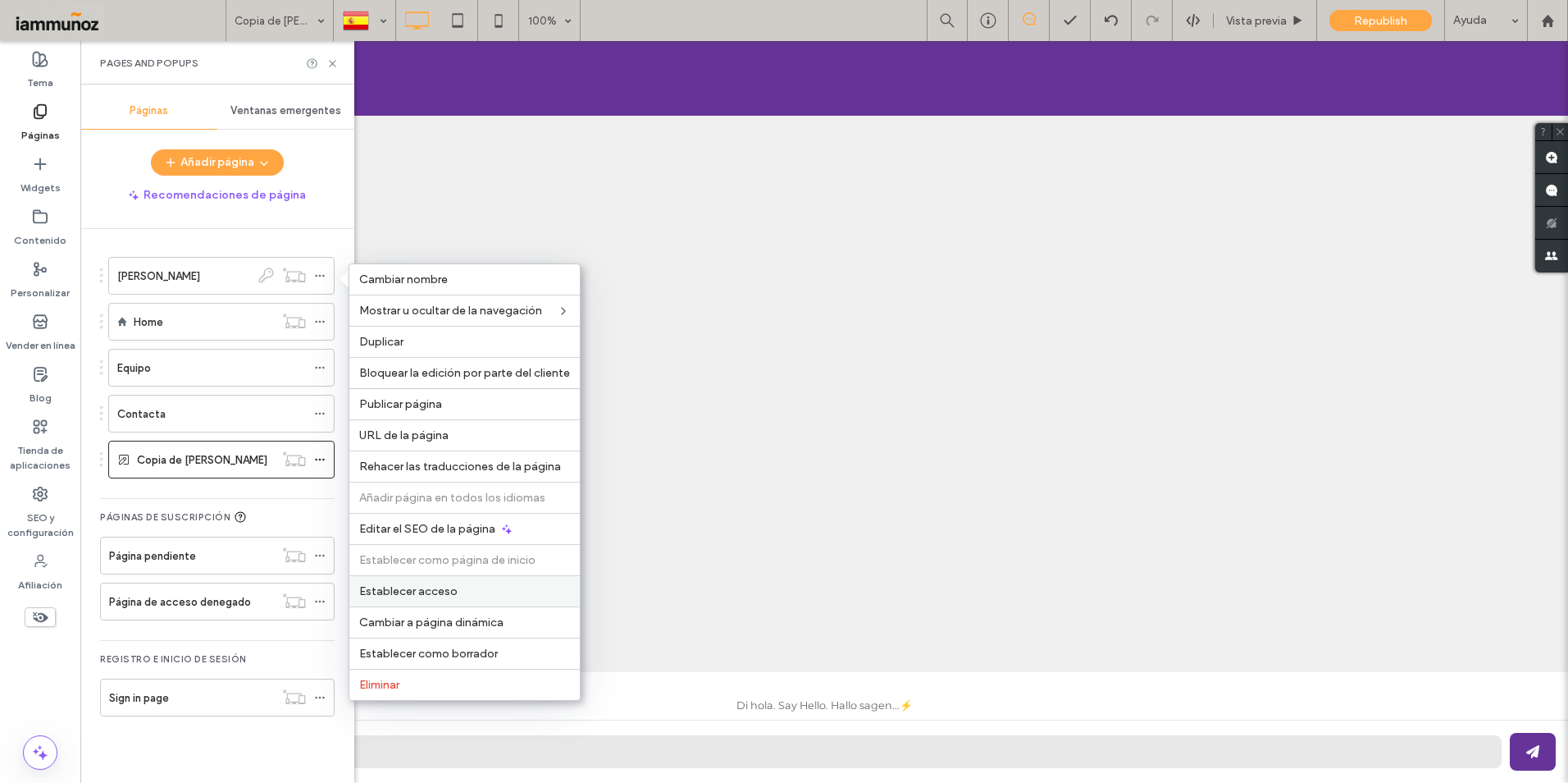
click at [418, 592] on span "Establecer acceso" at bounding box center [408, 591] width 99 height 14
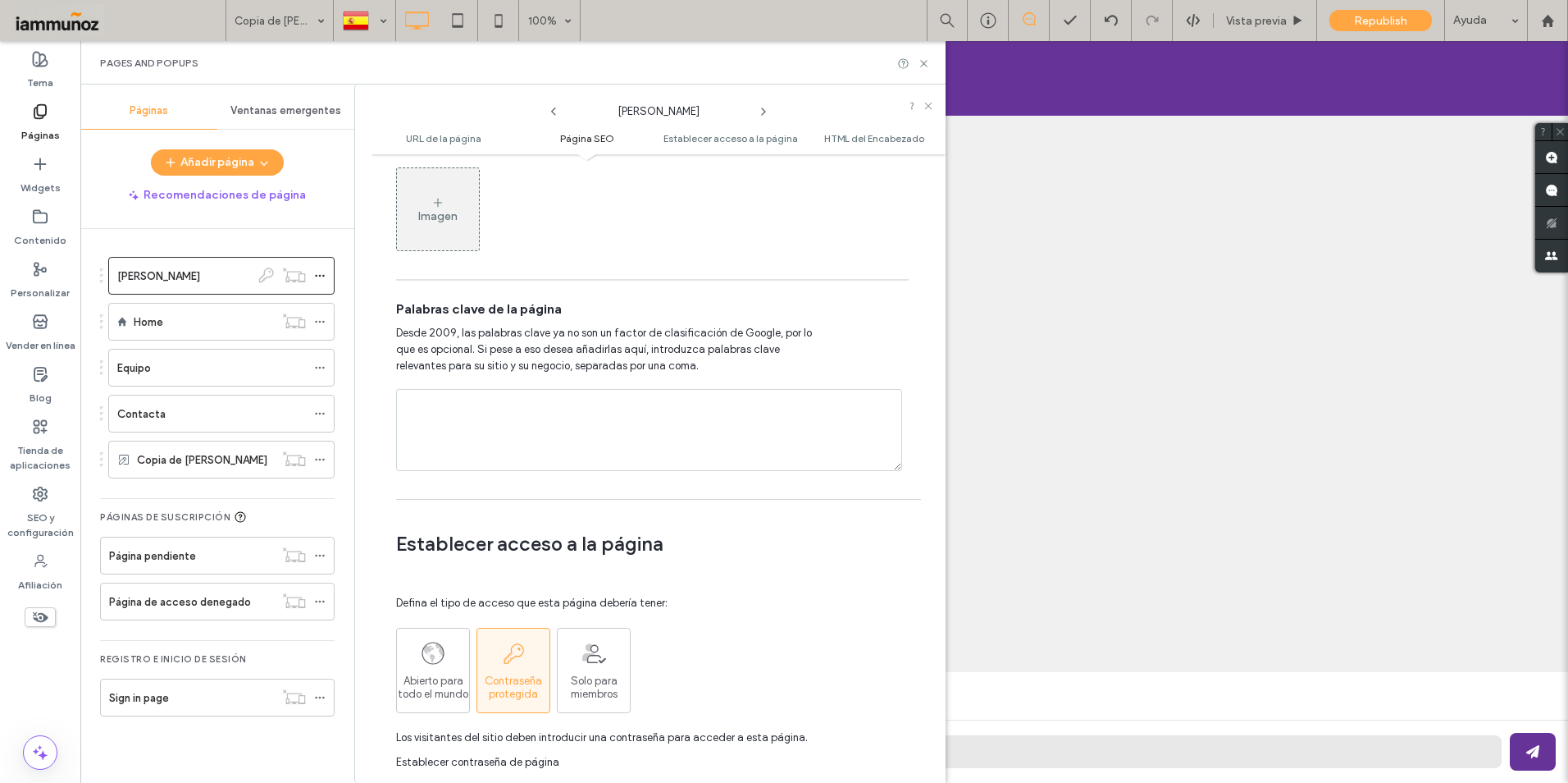
scroll to position [1313, 0]
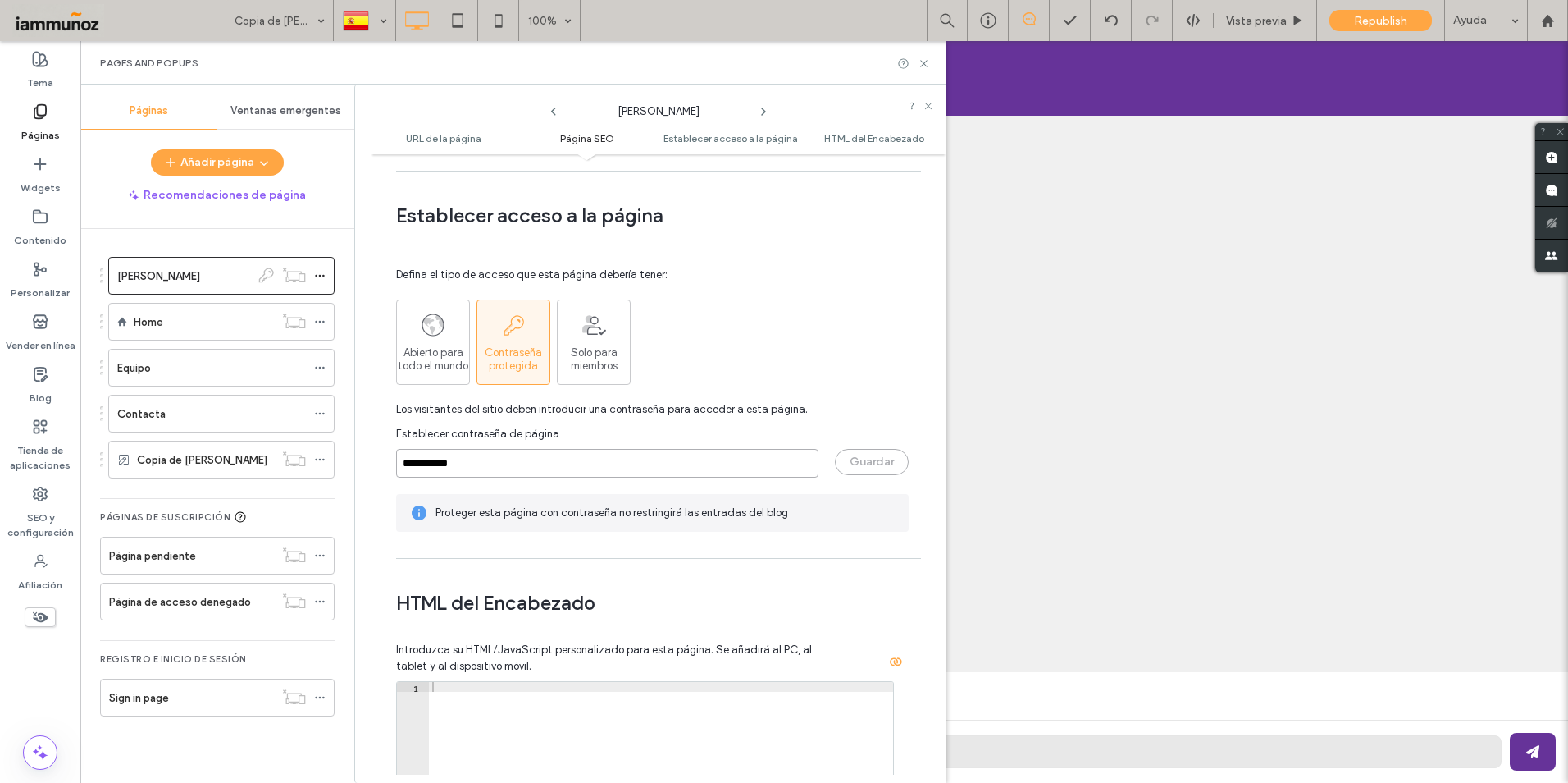
drag, startPoint x: 474, startPoint y: 465, endPoint x: 384, endPoint y: 465, distance: 90.0
click at [384, 465] on div "**********" at bounding box center [659, 468] width 574 height 612
click at [924, 63] on use at bounding box center [923, 63] width 7 height 7
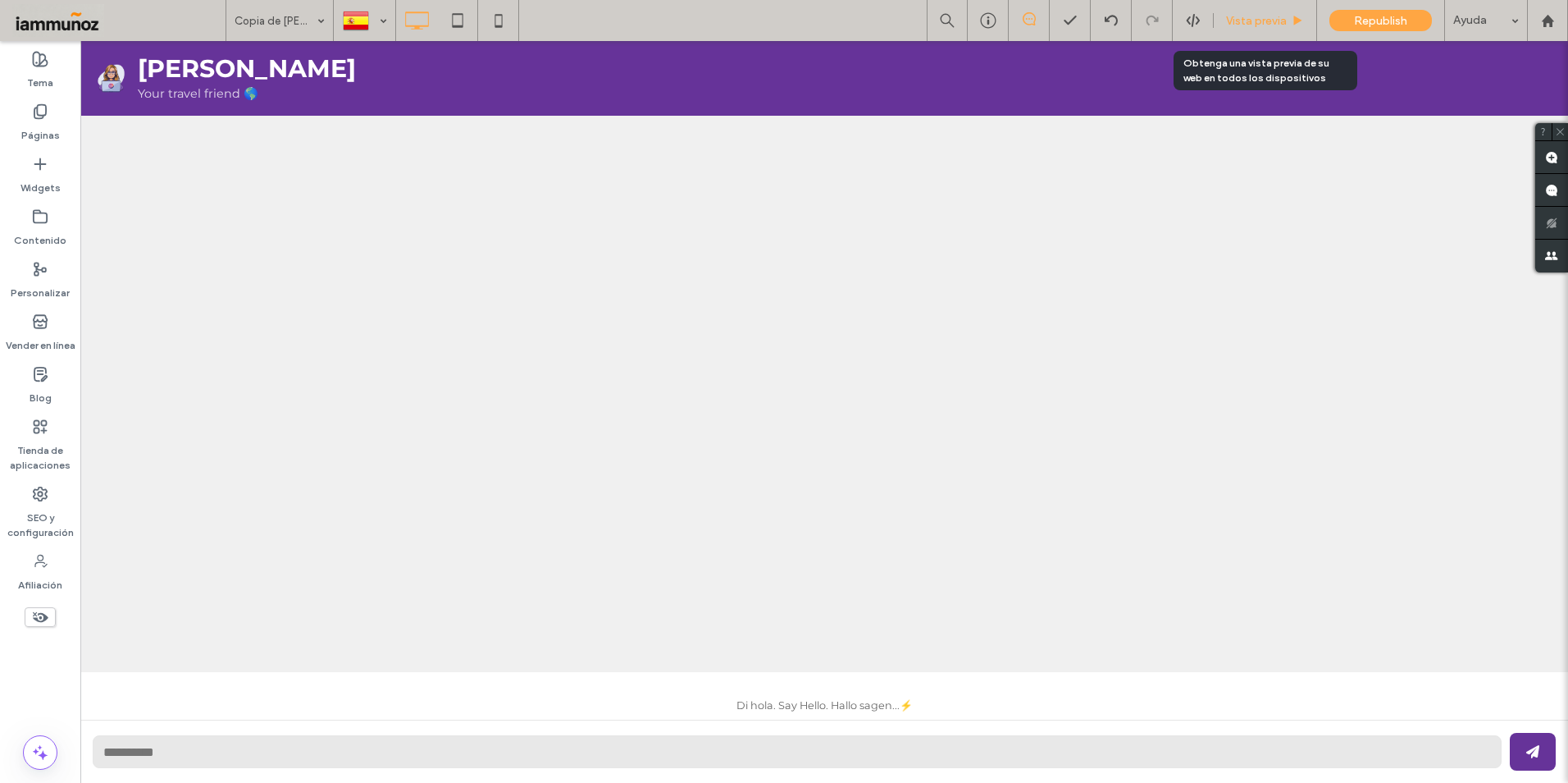
click at [1250, 23] on span "Vista previa" at bounding box center [1256, 21] width 60 height 14
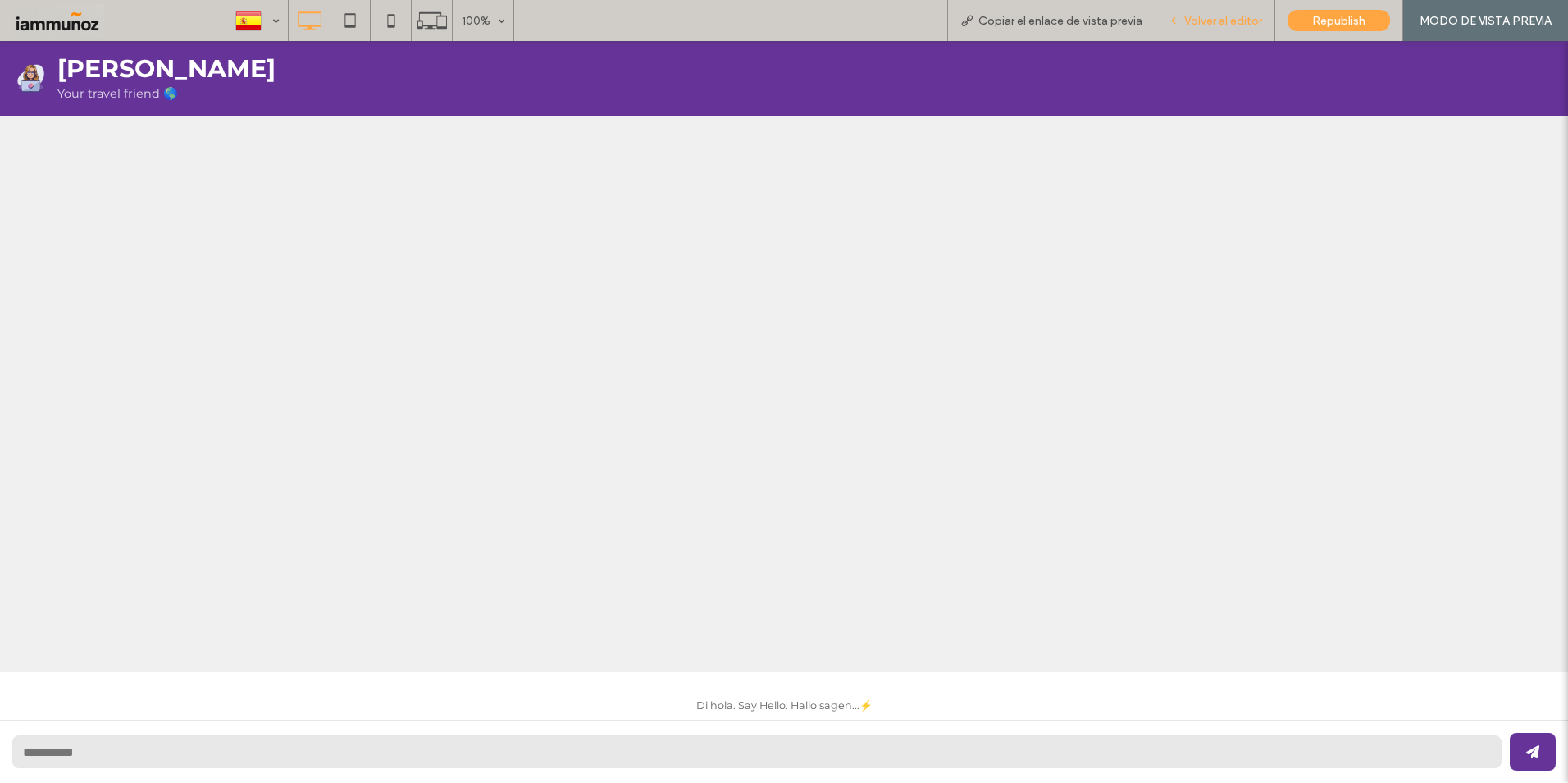
click at [1175, 20] on use at bounding box center [1172, 21] width 3 height 6
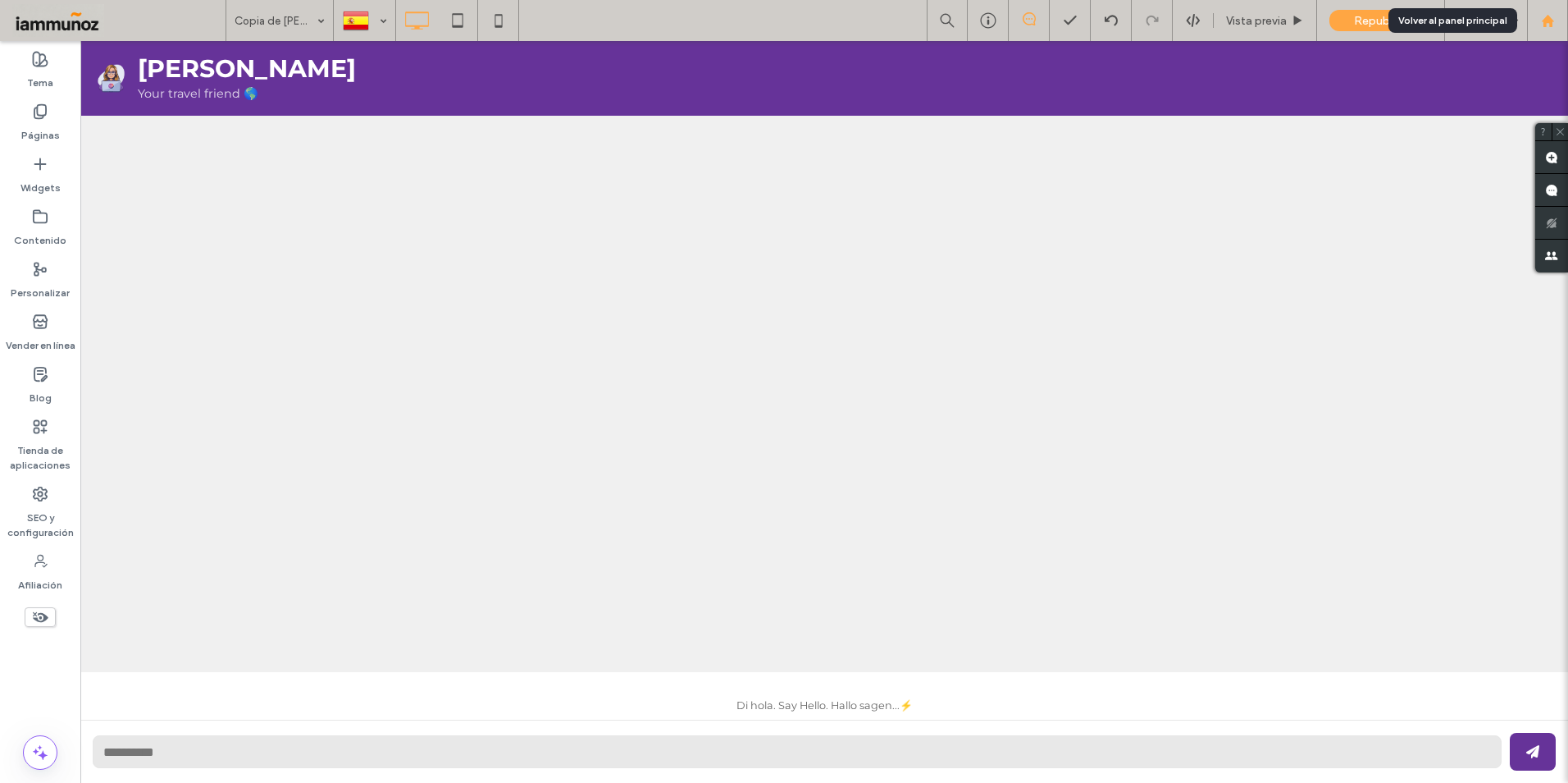
click at [1548, 19] on use at bounding box center [1546, 20] width 12 height 12
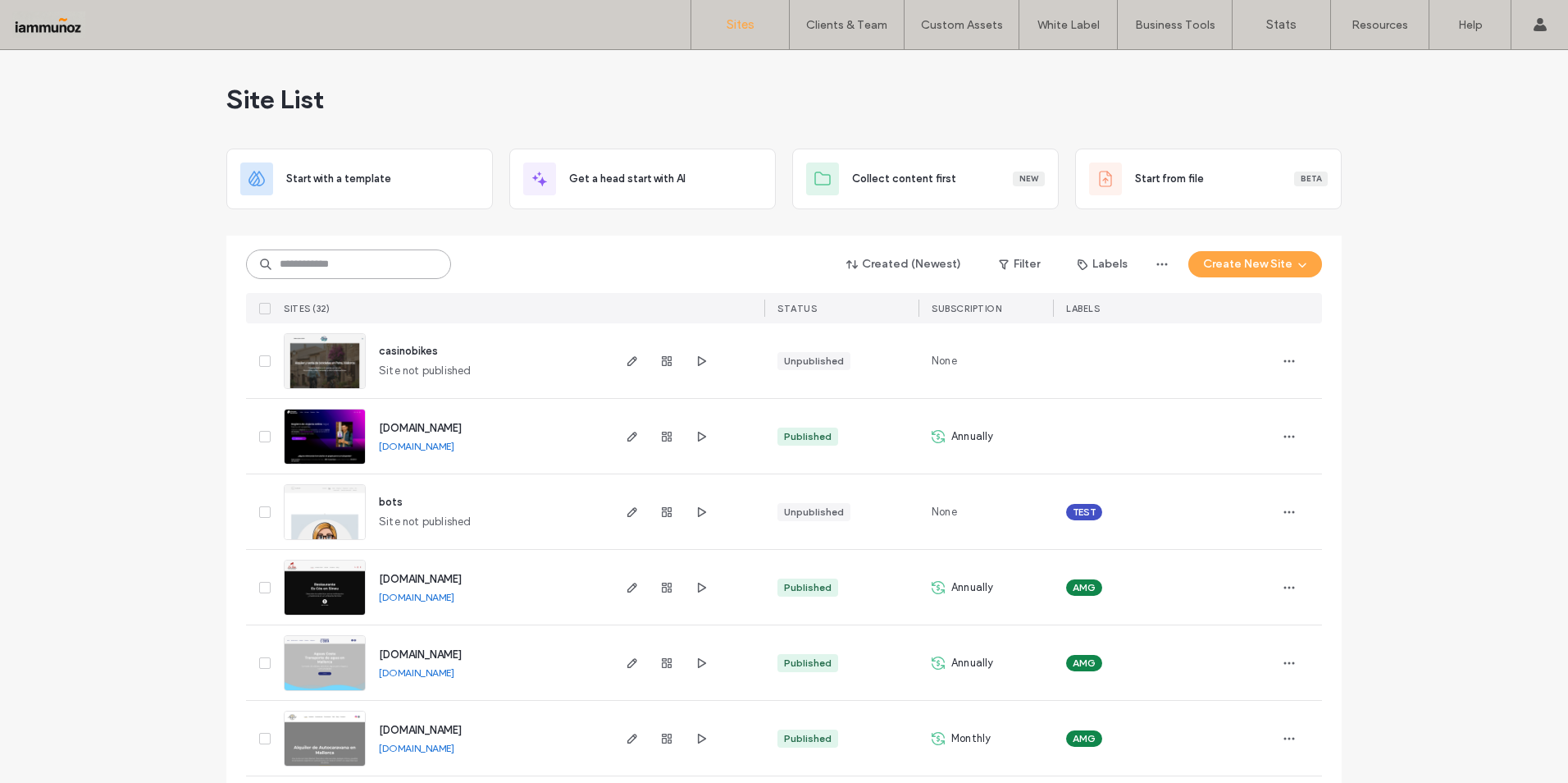
click at [328, 262] on input at bounding box center [348, 264] width 205 height 29
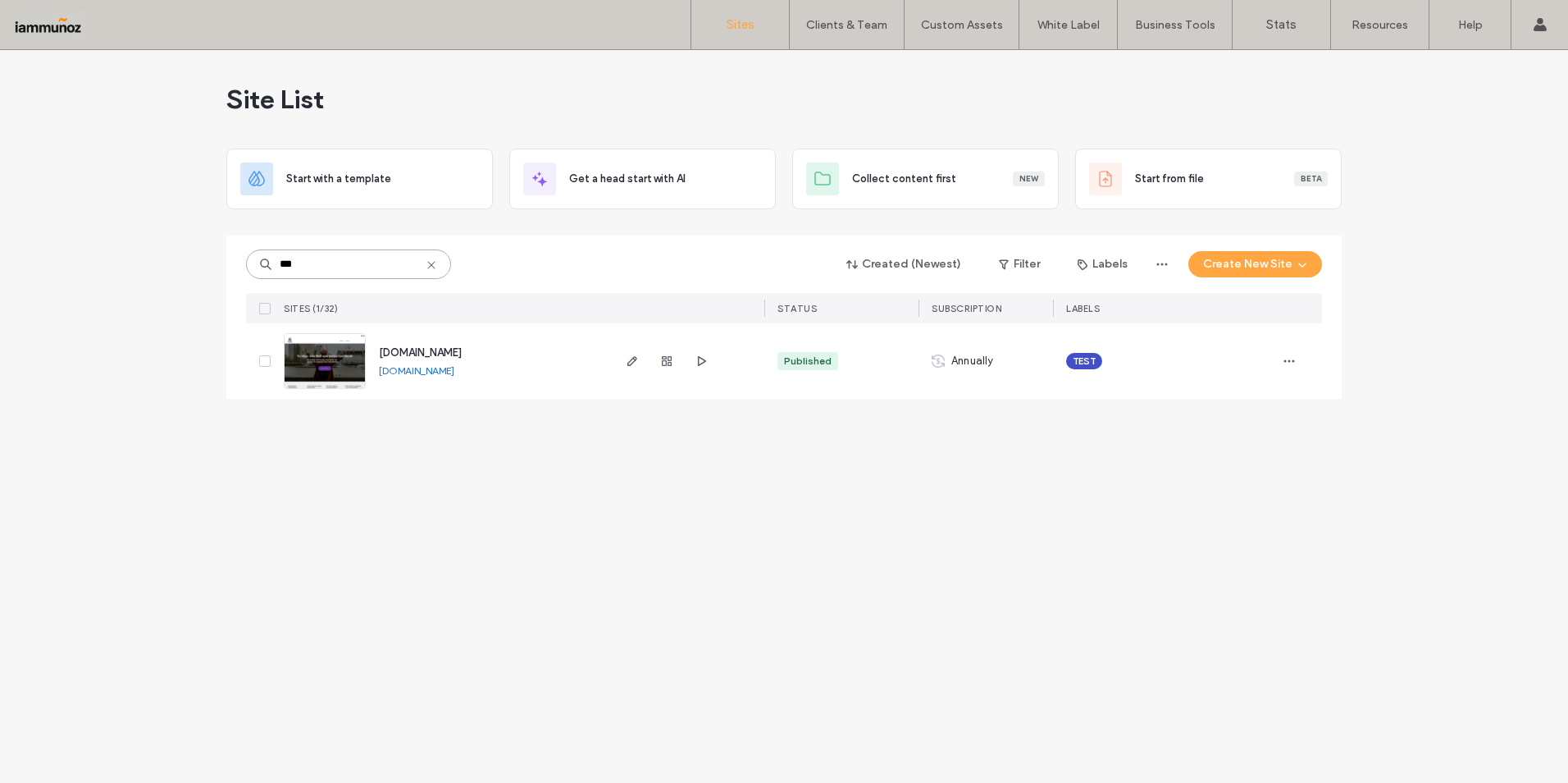
type input "***"
click at [332, 356] on img at bounding box center [324, 389] width 80 height 111
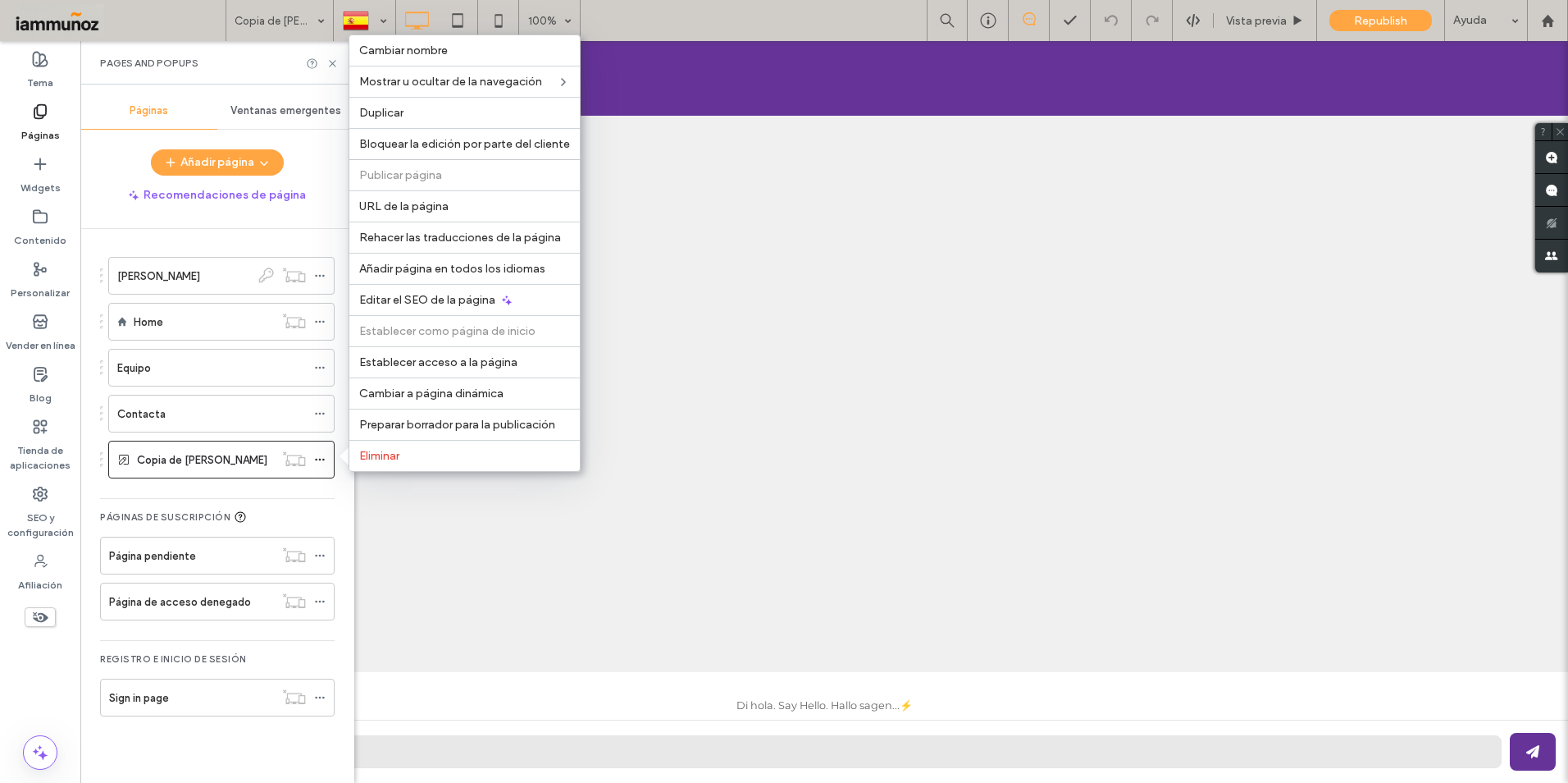
click at [407, 458] on label "Eliminar" at bounding box center [464, 455] width 211 height 14
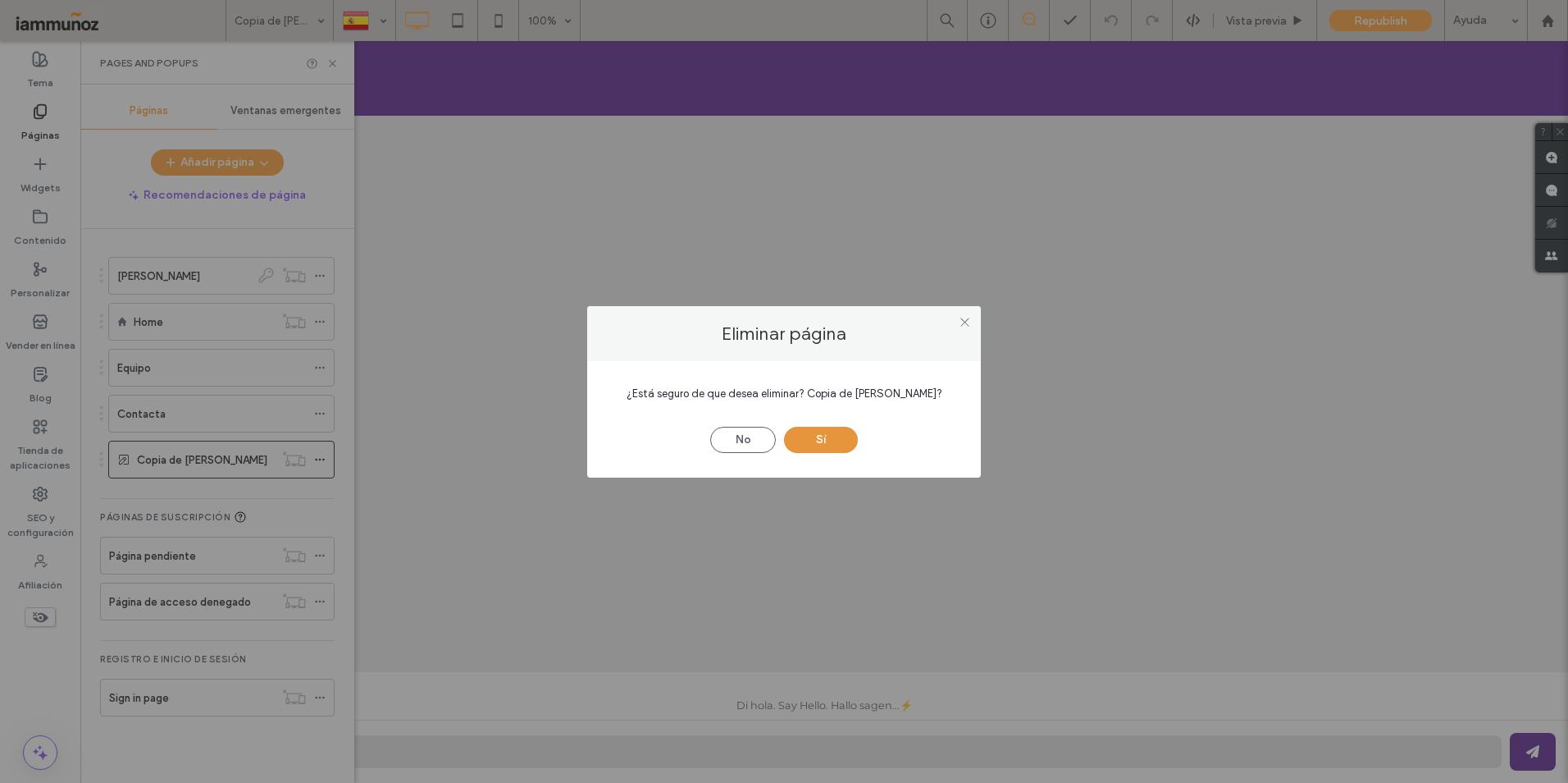
click at [822, 442] on button "Sí" at bounding box center [821, 440] width 73 height 26
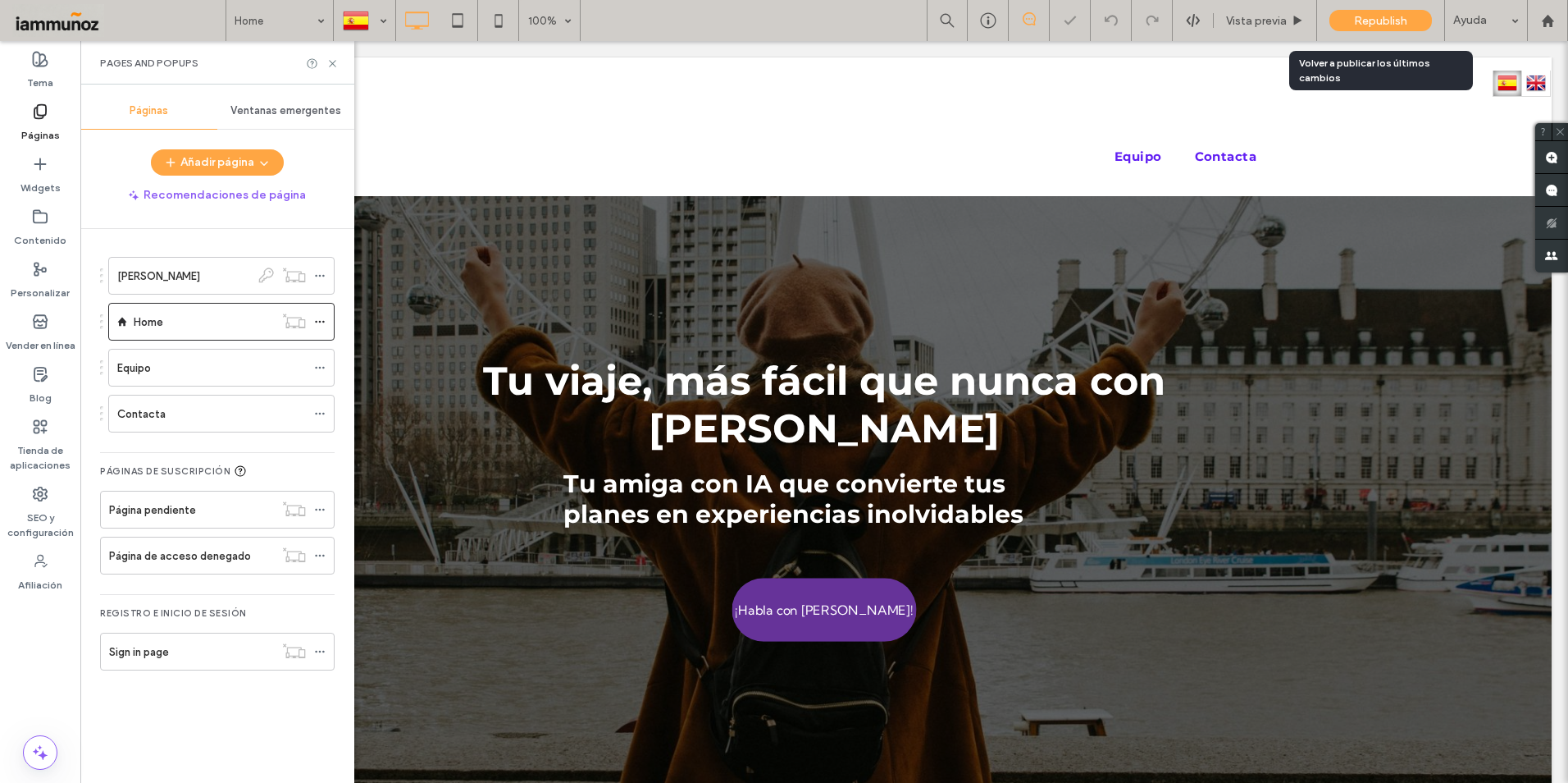
click at [1361, 29] on div "Republish" at bounding box center [1381, 20] width 103 height 22
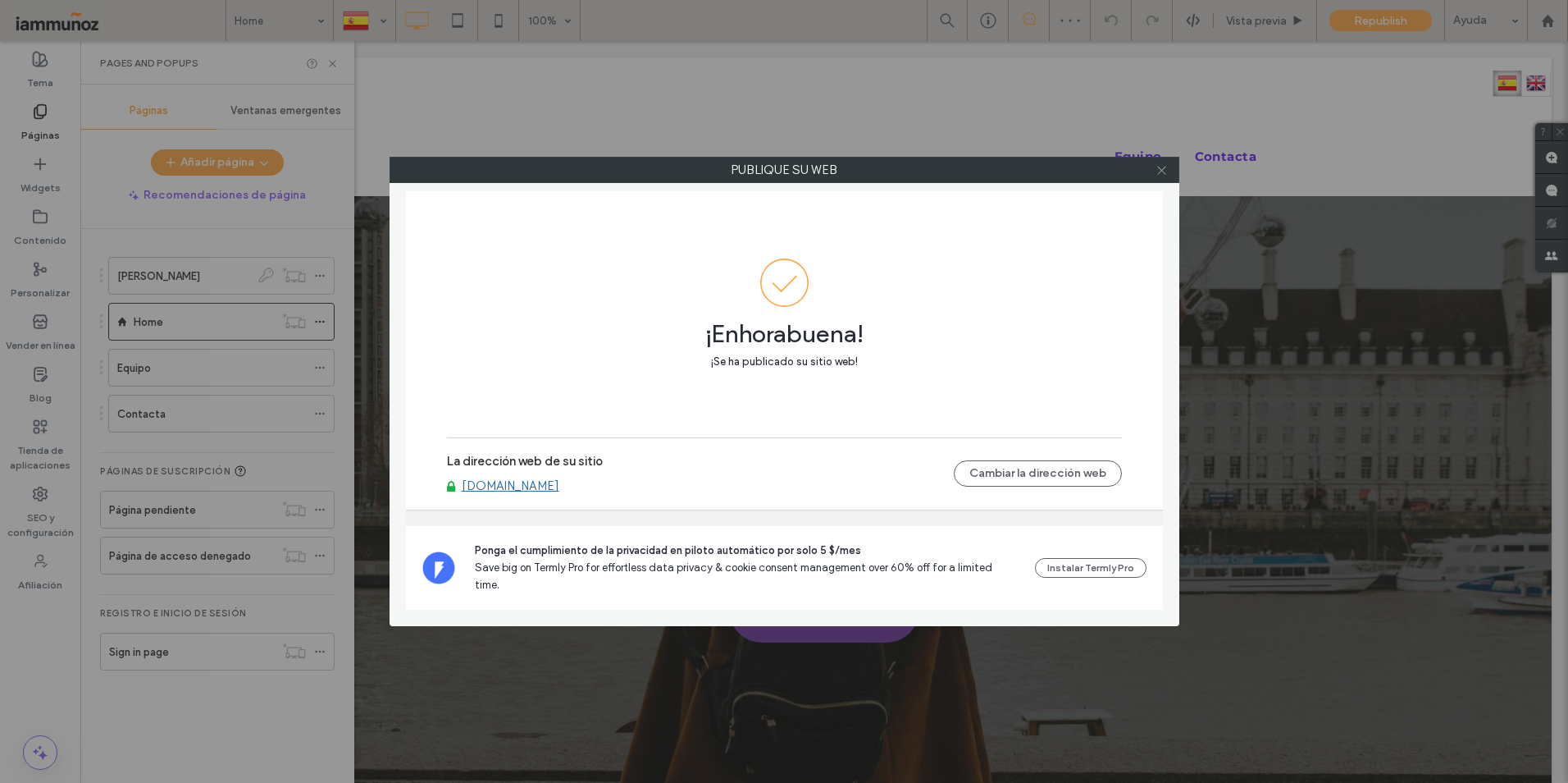
click at [1158, 170] on icon at bounding box center [1161, 170] width 12 height 12
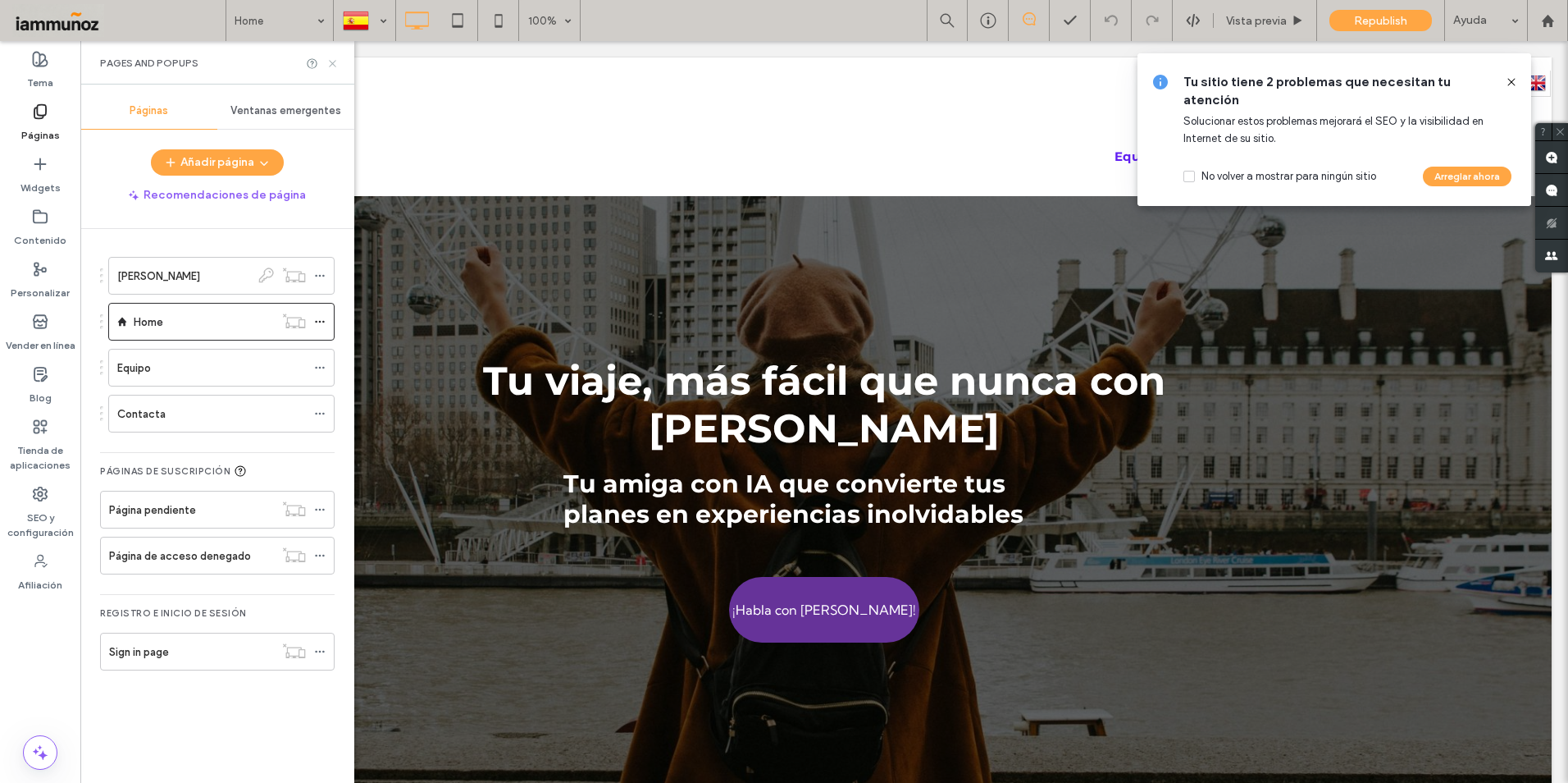
click at [336, 61] on icon at bounding box center [332, 63] width 12 height 12
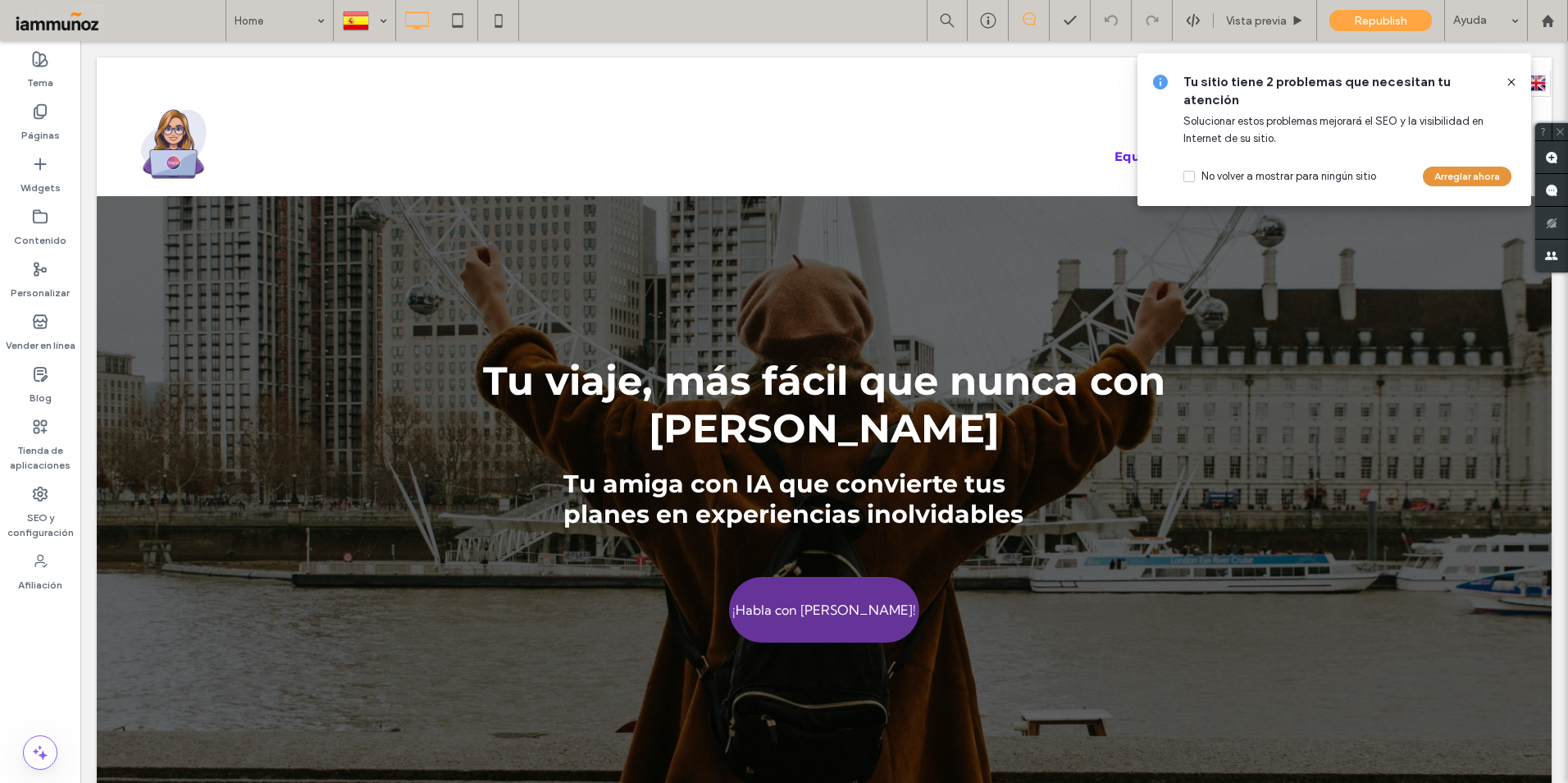
click at [1460, 172] on button "Arreglar ahora" at bounding box center [1467, 176] width 89 height 20
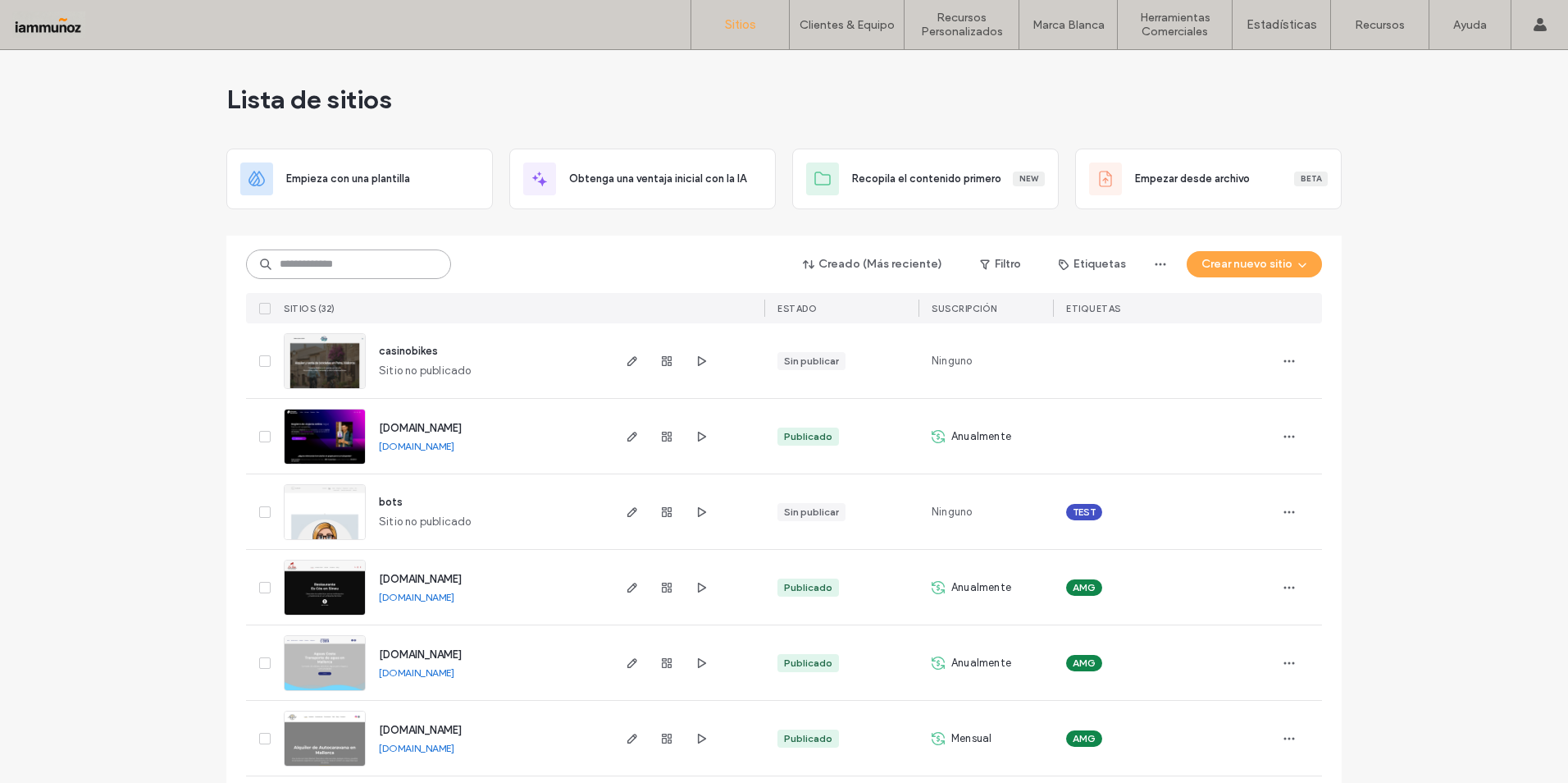
click at [386, 262] on input at bounding box center [348, 264] width 205 height 29
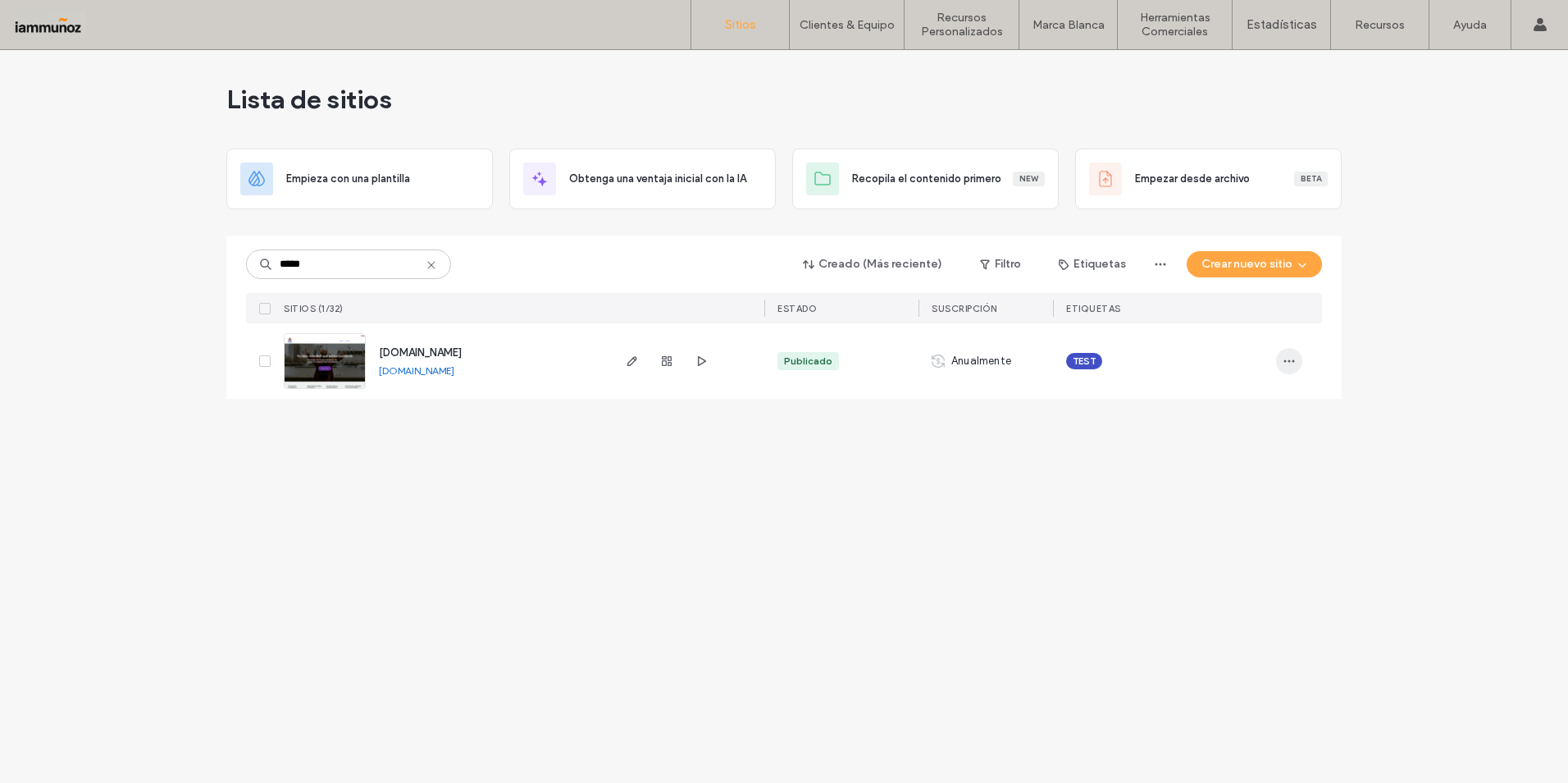
click at [1290, 355] on icon "button" at bounding box center [1289, 361] width 13 height 13
click at [333, 263] on input "*****" at bounding box center [348, 264] width 205 height 29
type input "*"
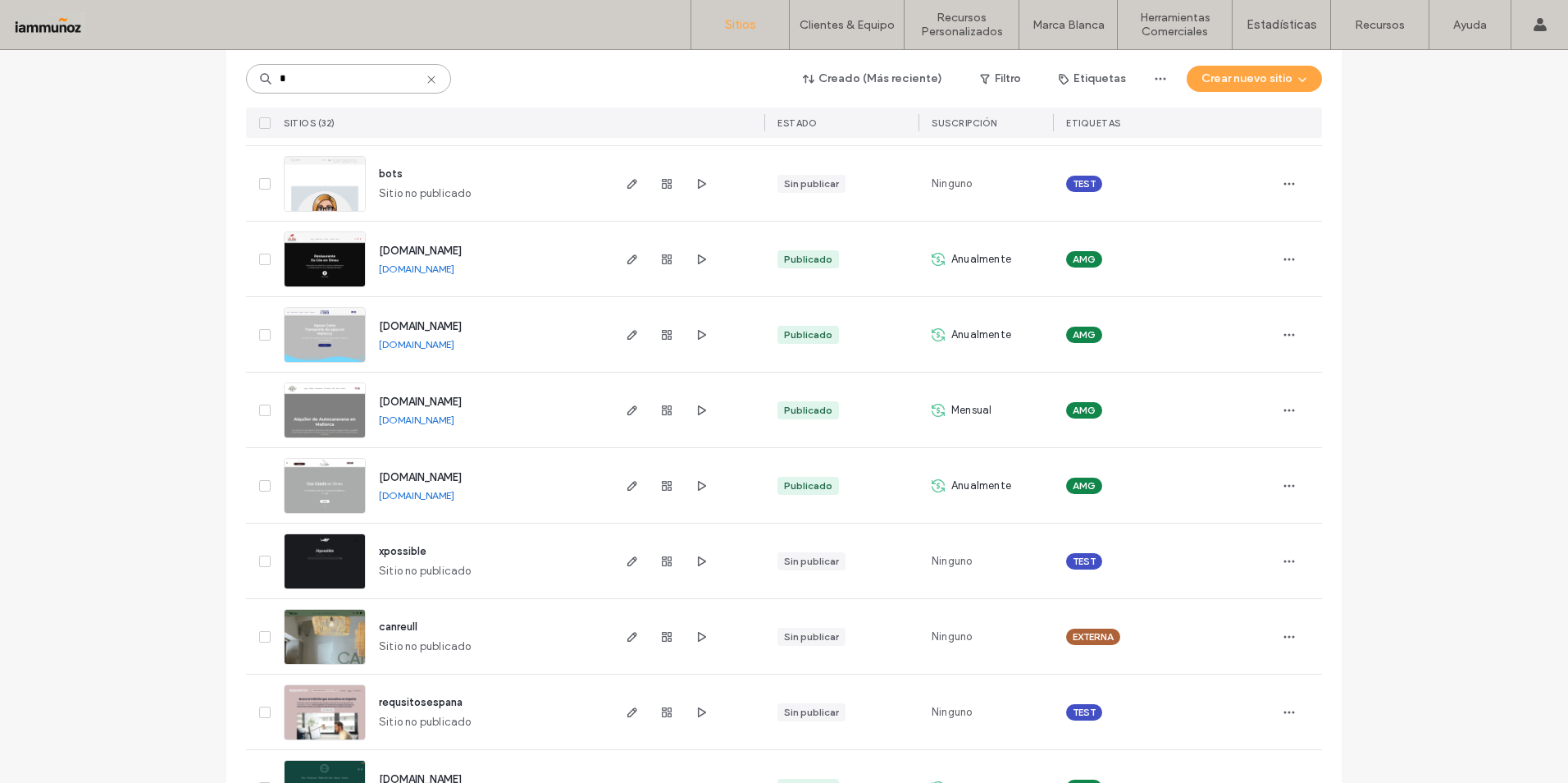
scroll to position [164, 0]
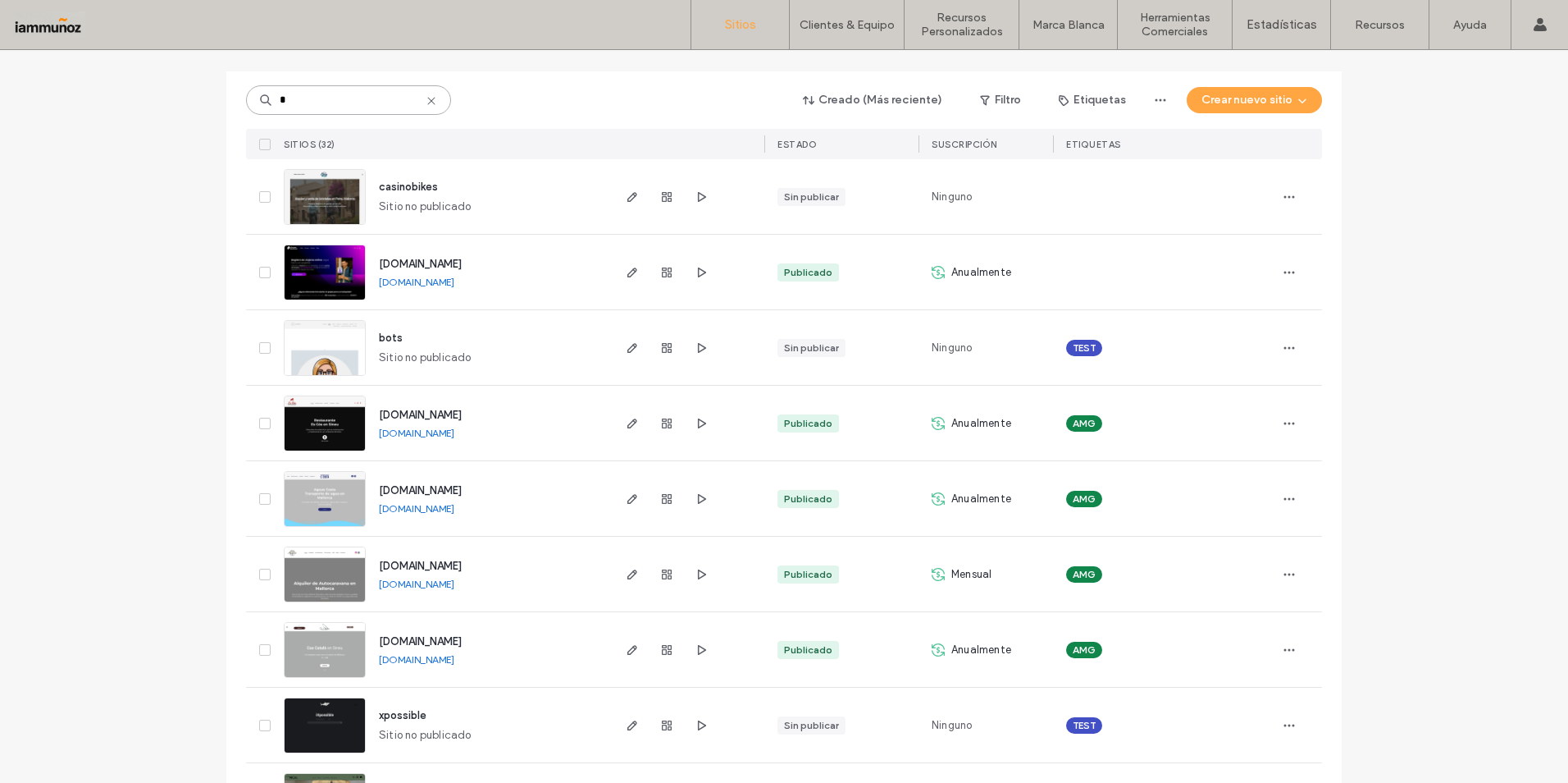
type input "*"
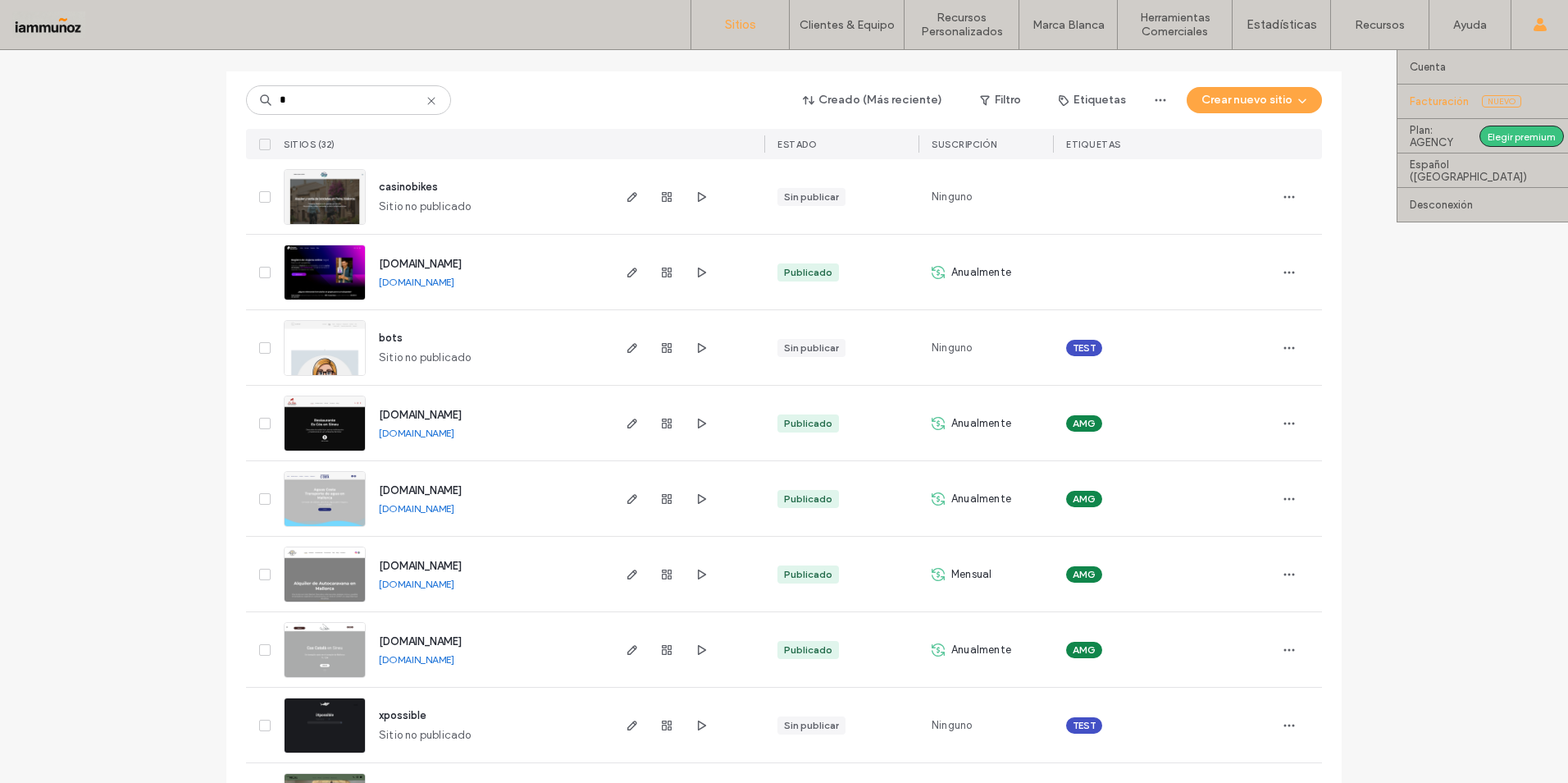
click at [1457, 105] on label "Facturación" at bounding box center [1439, 101] width 59 height 12
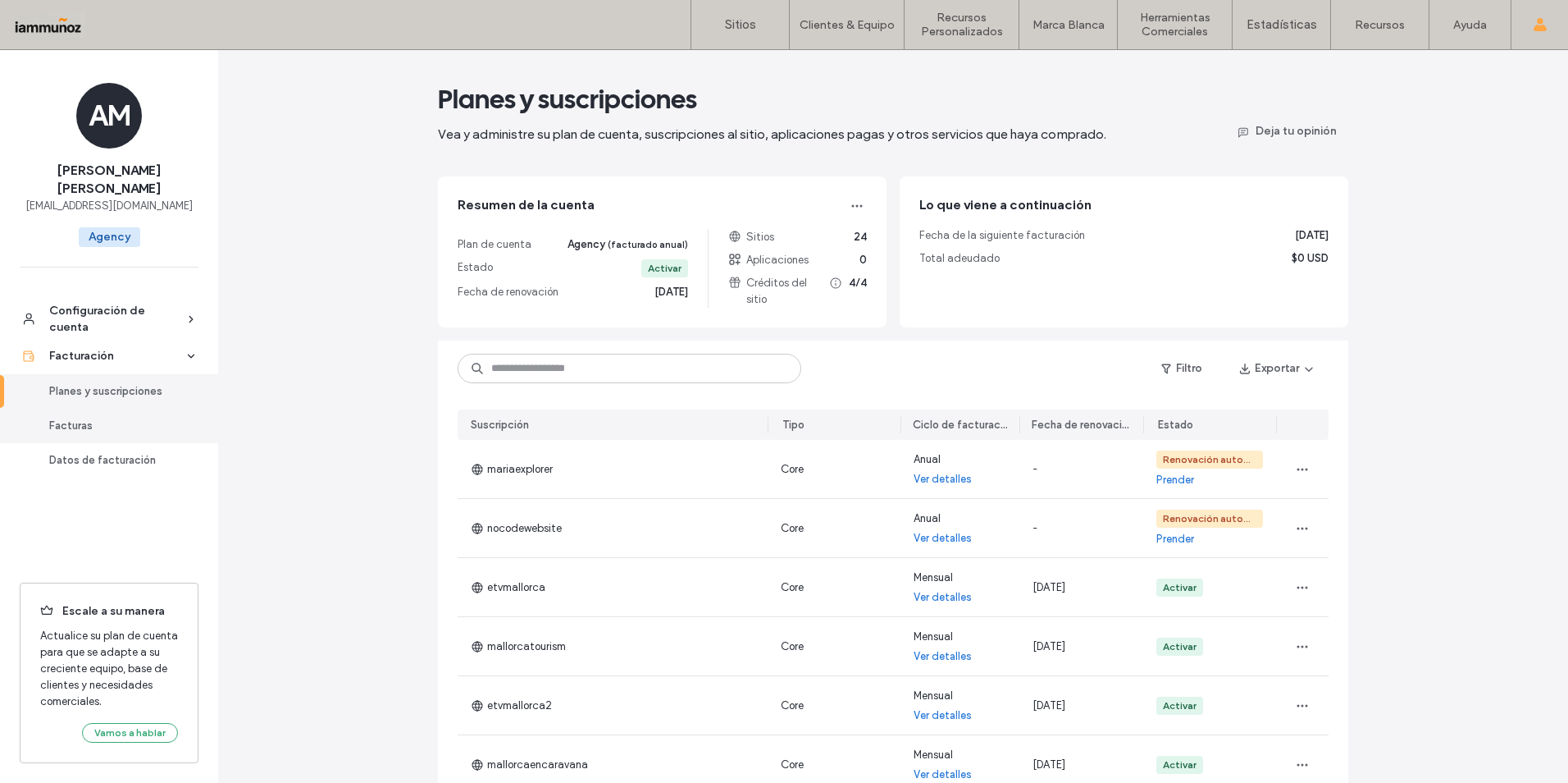
click at [105, 417] on div "Facturas" at bounding box center [116, 425] width 135 height 16
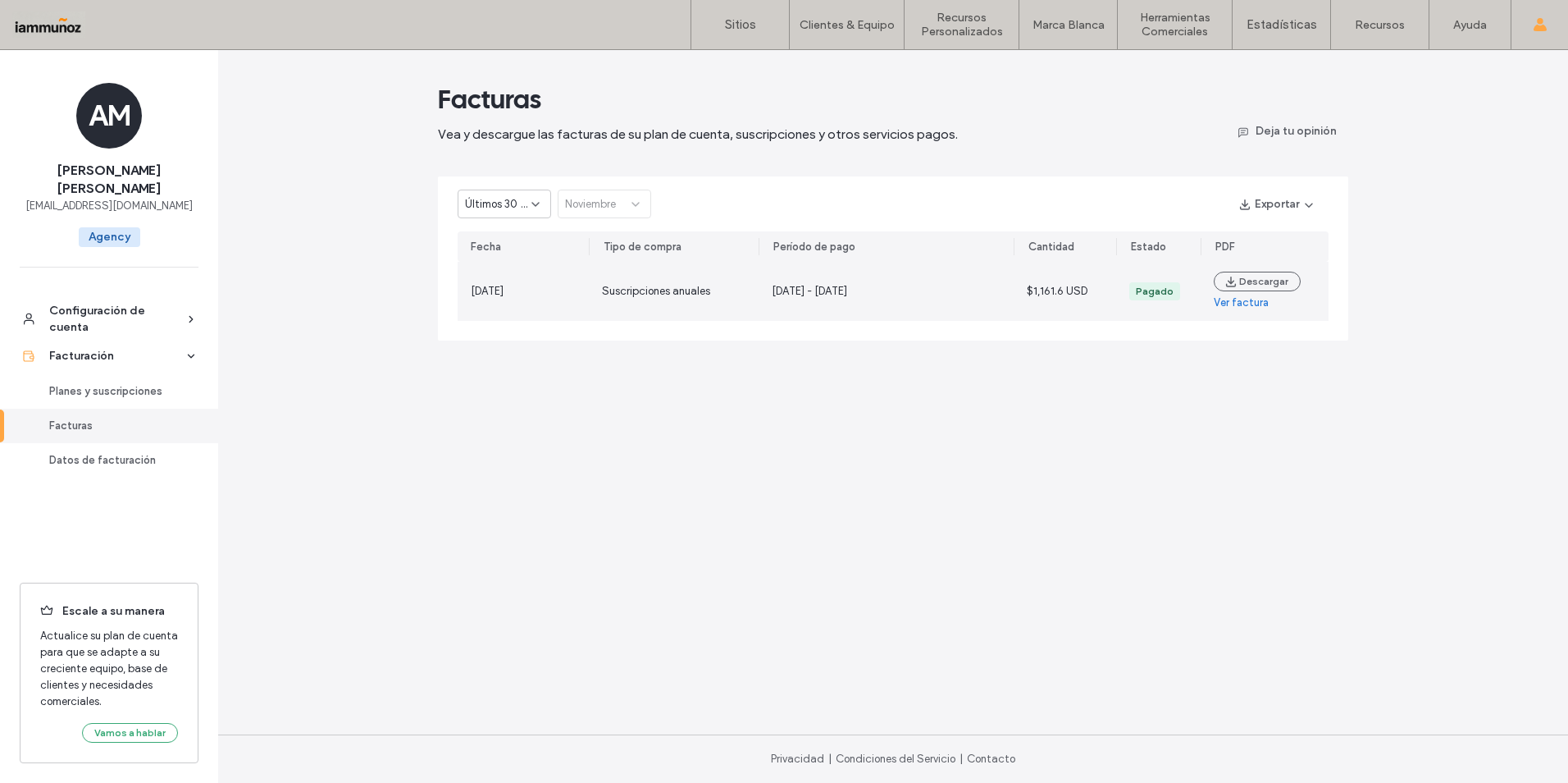
click at [1241, 303] on link "Ver factura" at bounding box center [1241, 302] width 55 height 16
